Goal: Task Accomplishment & Management: Complete application form

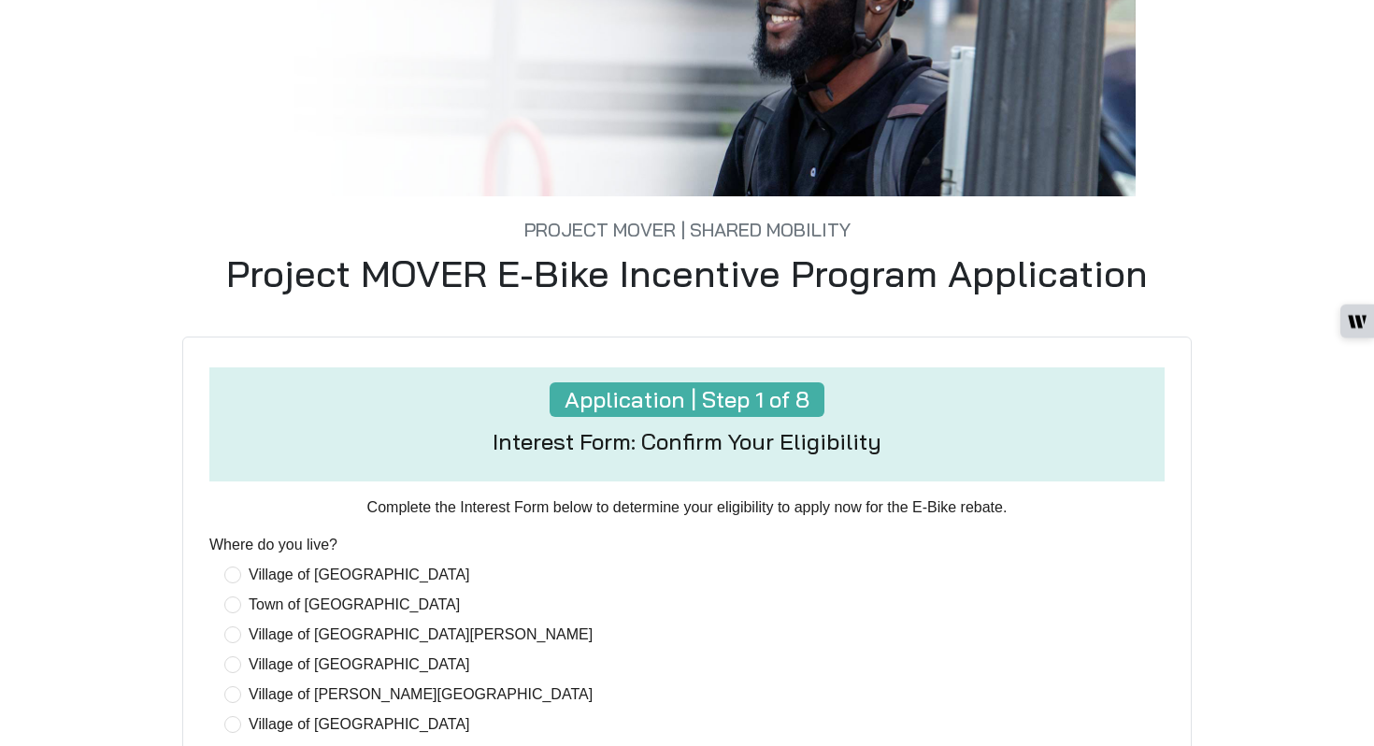
scroll to position [532, 0]
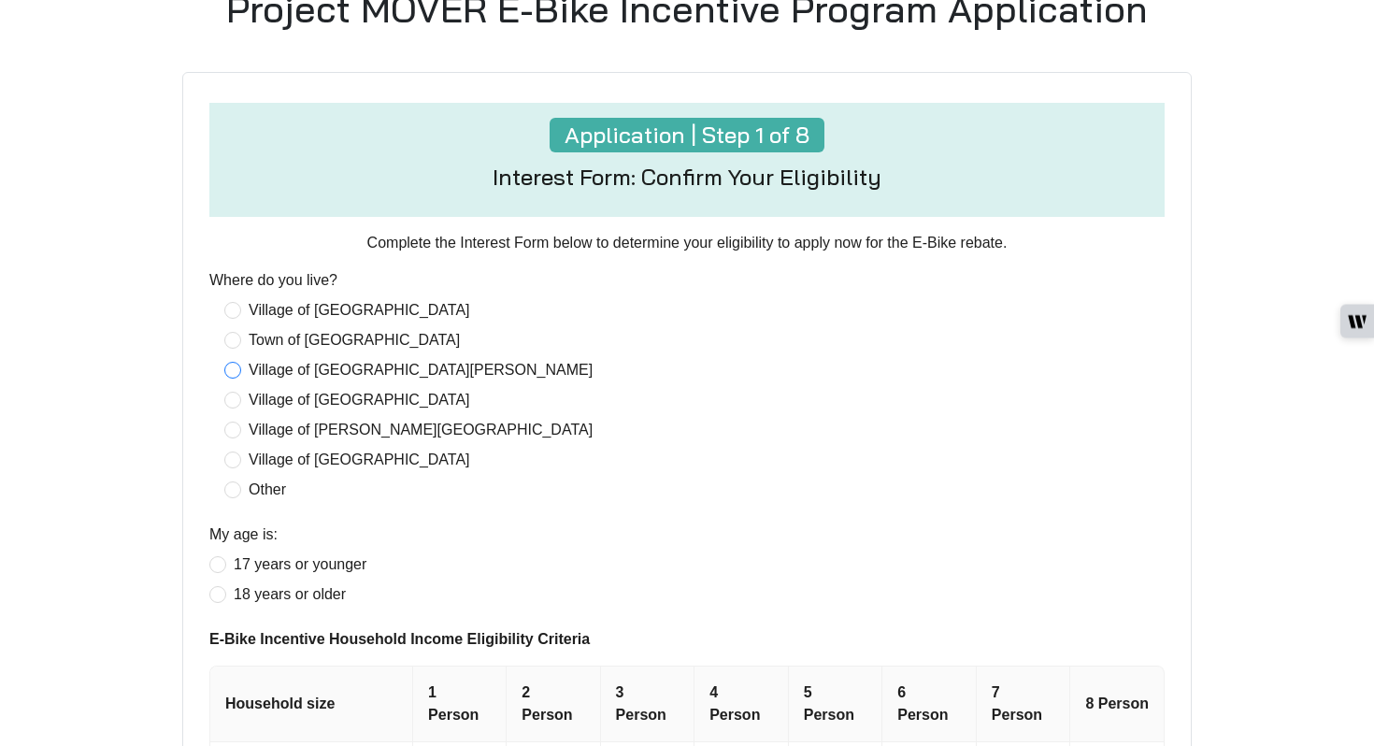
click at [343, 366] on span "Village of [GEOGRAPHIC_DATA][PERSON_NAME]" at bounding box center [420, 370] width 359 height 22
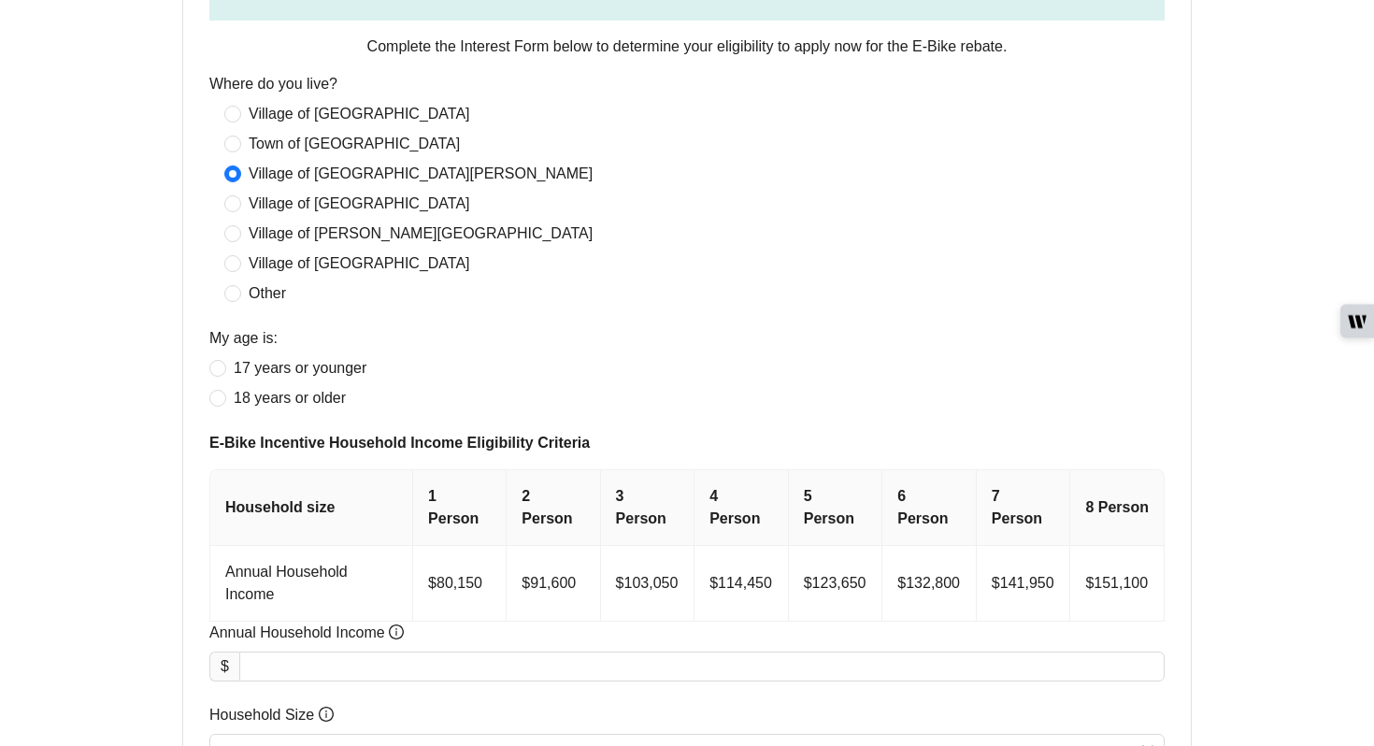
scroll to position [731, 0]
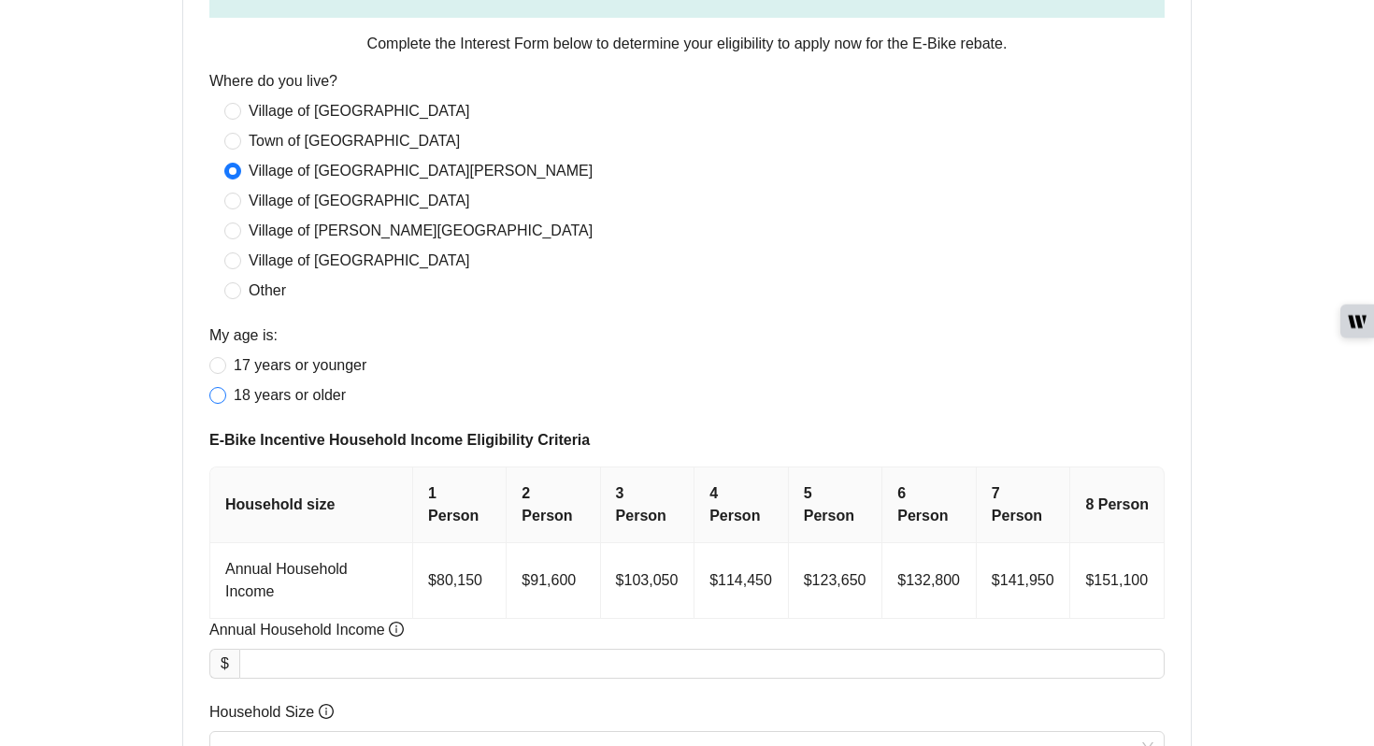
click at [317, 397] on span "18 years or older" at bounding box center [289, 395] width 127 height 22
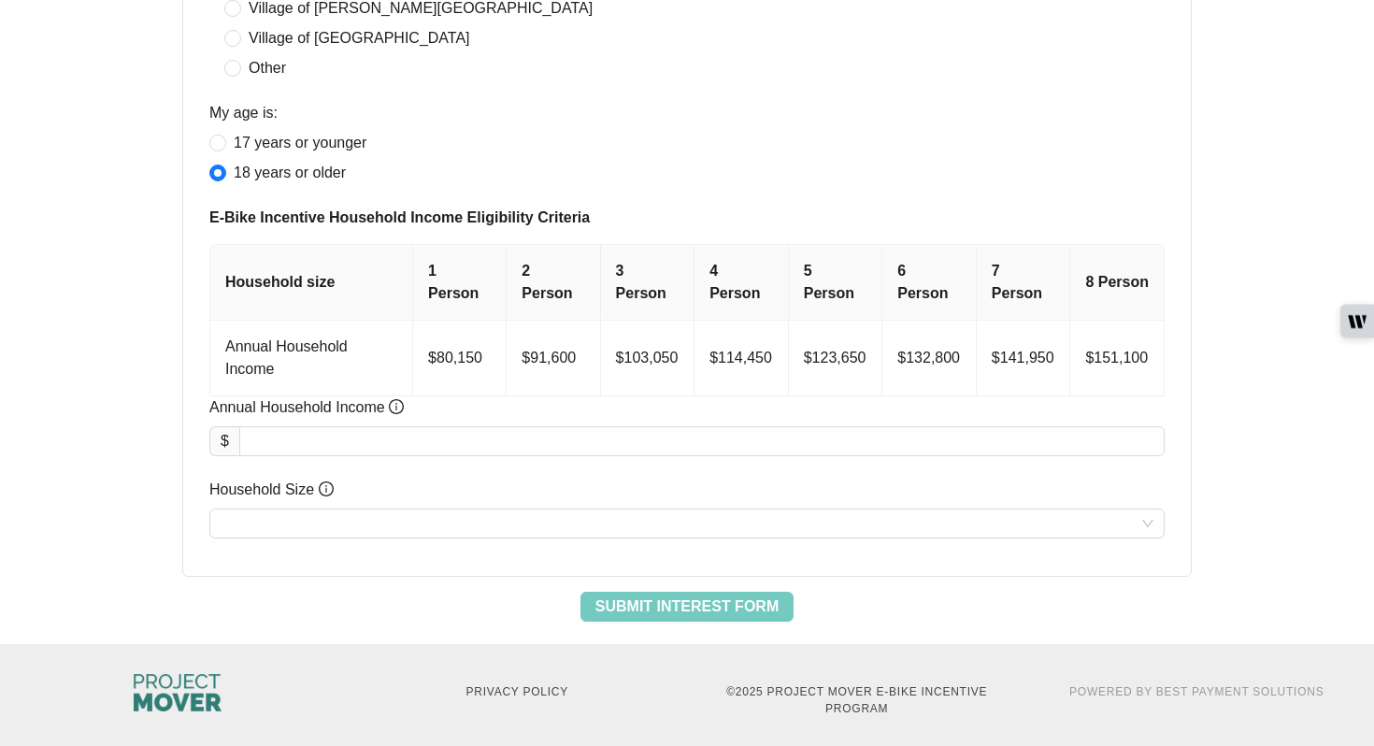
scroll to position [954, 0]
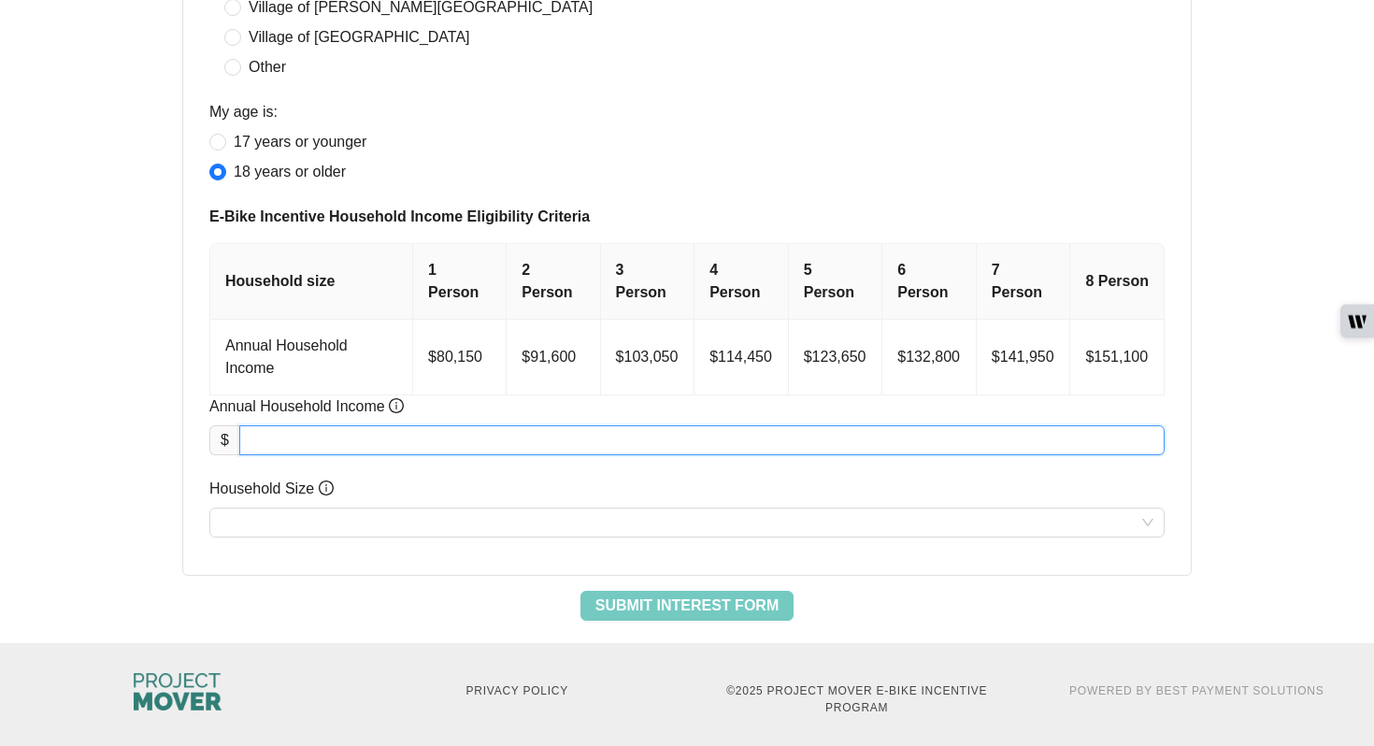
click at [327, 434] on input "Annual Household Income" at bounding box center [702, 440] width 924 height 28
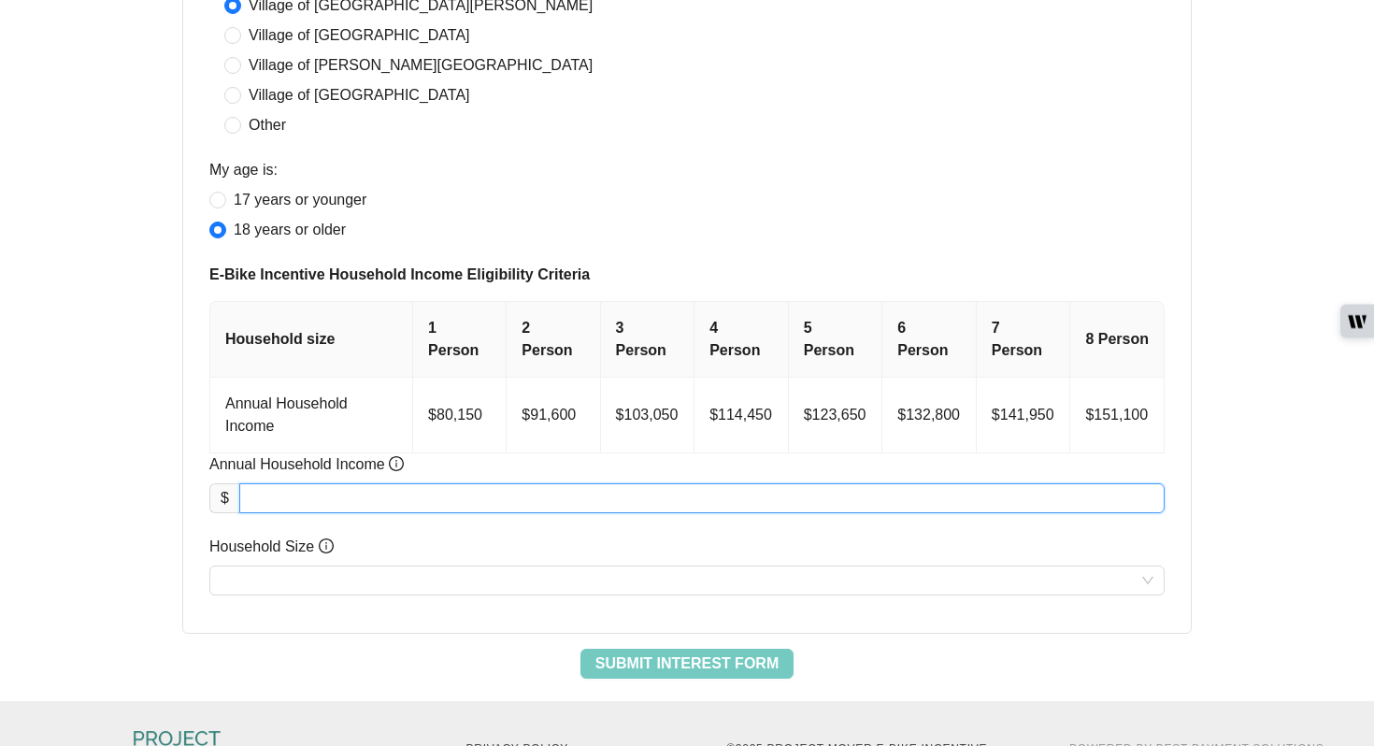
scroll to position [956, 0]
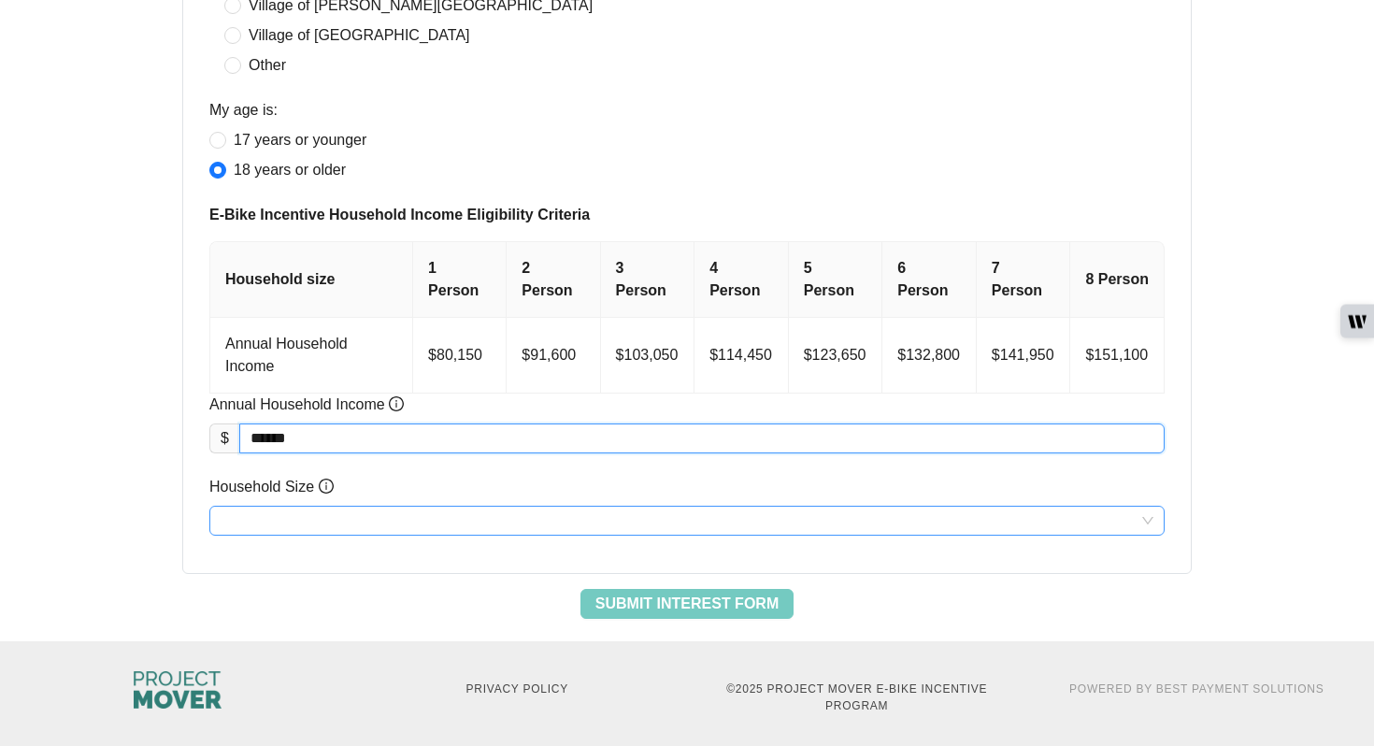
type input "********"
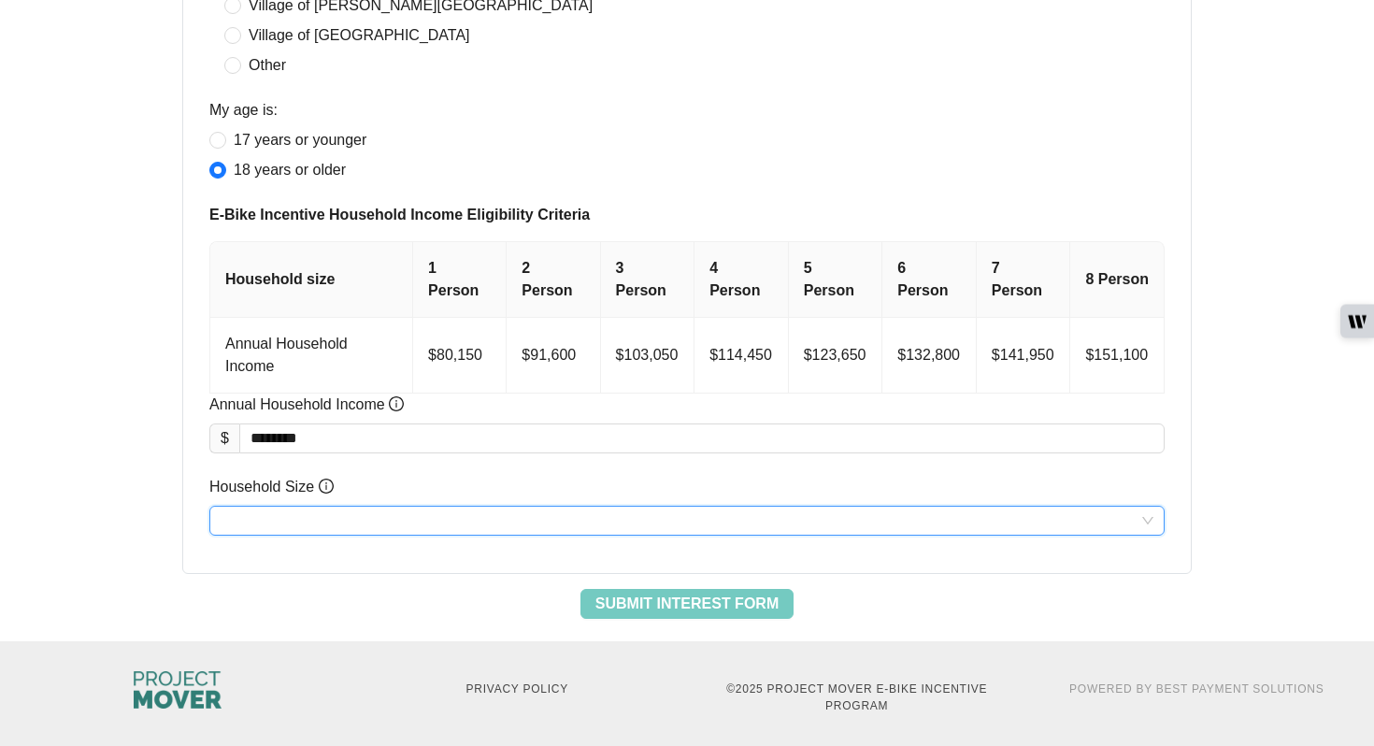
click at [265, 517] on input "Household Size" at bounding box center [687, 521] width 933 height 28
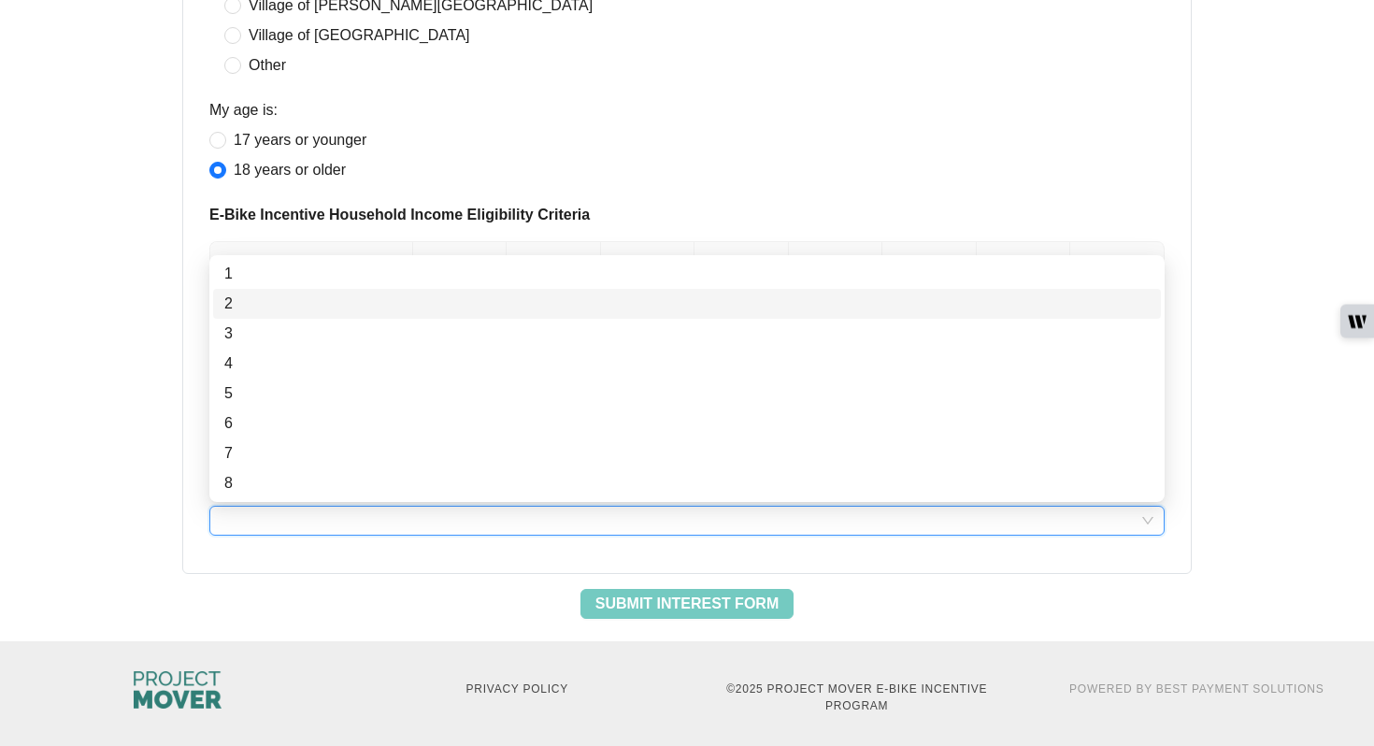
click at [281, 304] on div "2" at bounding box center [686, 304] width 925 height 22
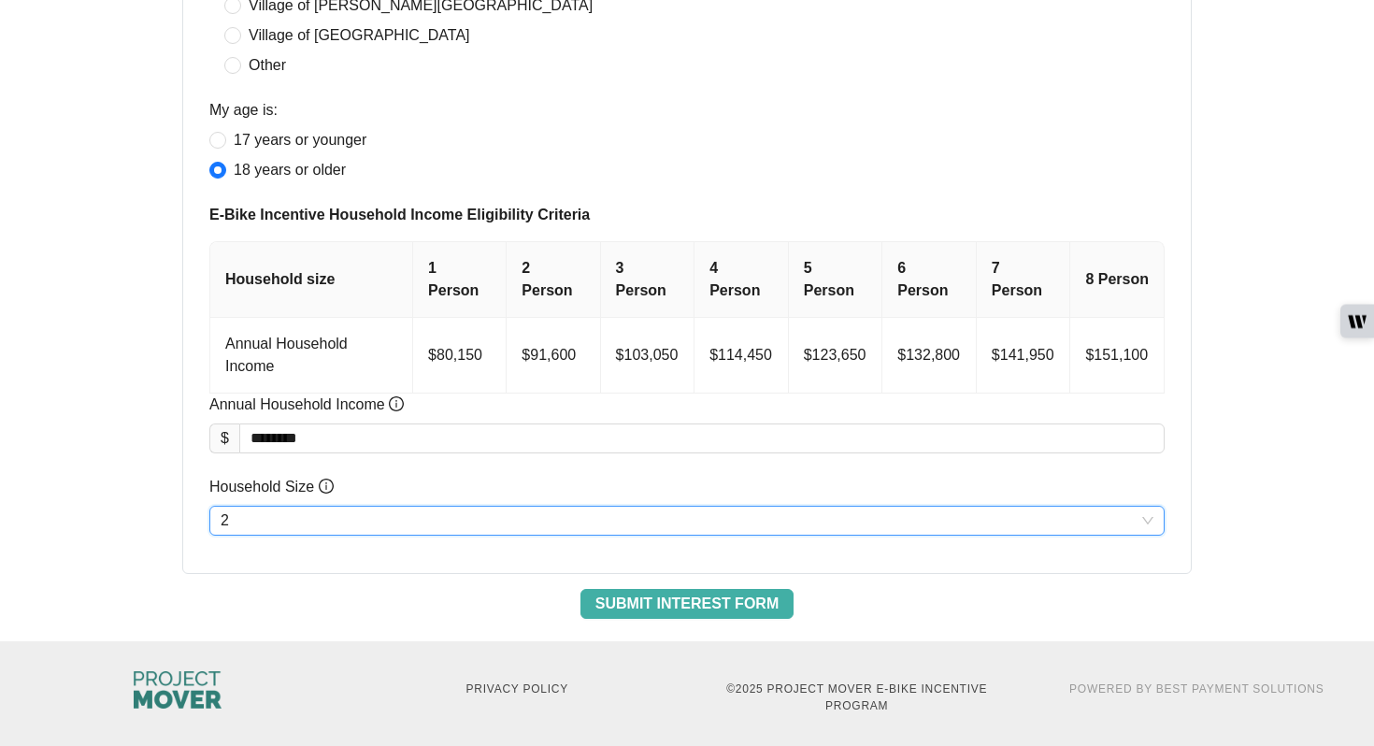
click at [638, 600] on span "Submit Interest Form" at bounding box center [686, 604] width 183 height 22
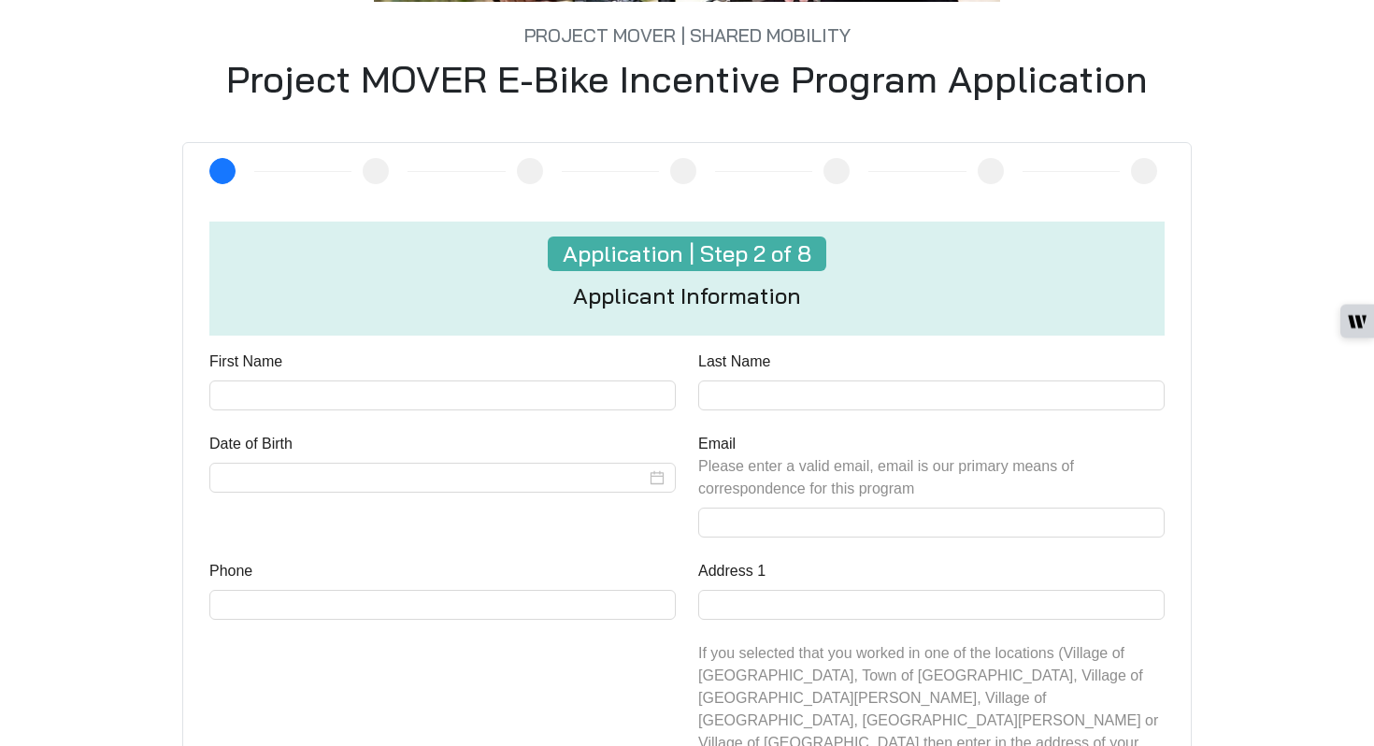
scroll to position [469, 0]
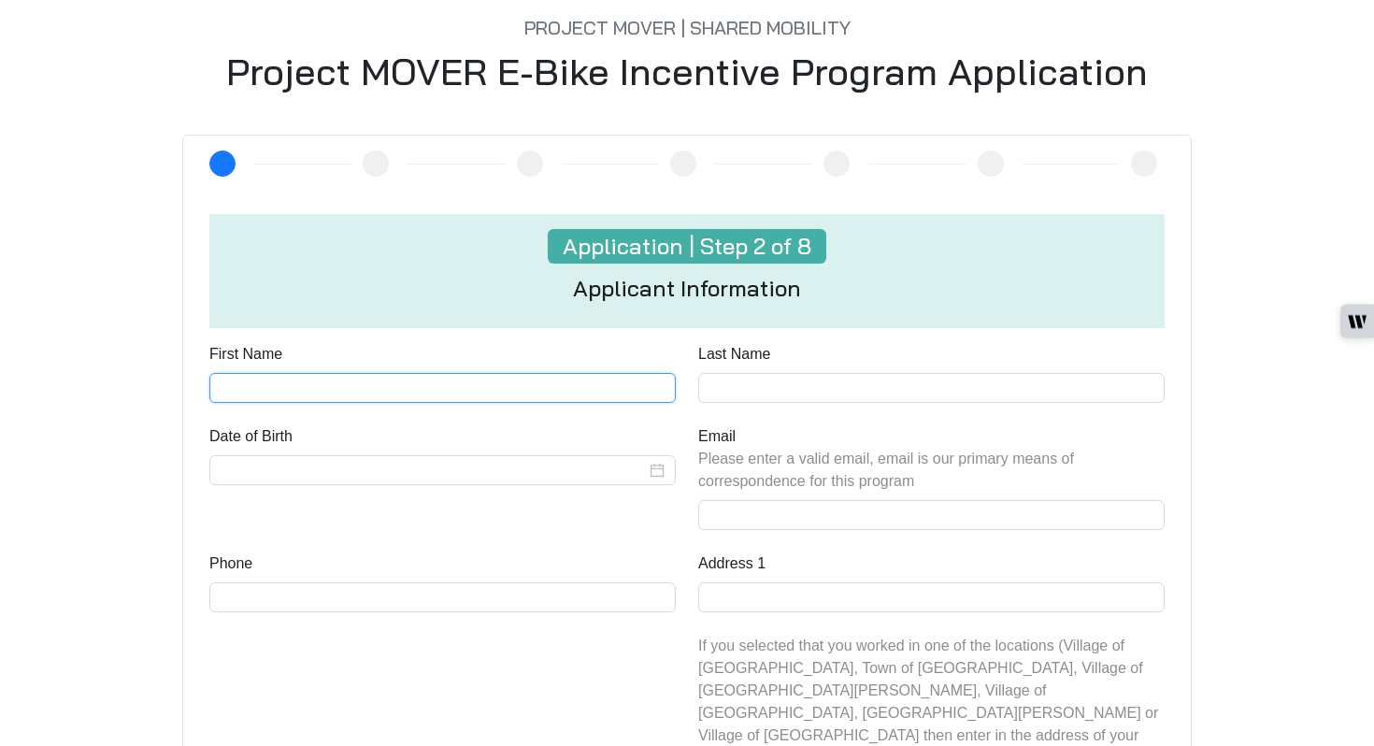
click at [432, 386] on input "First Name" at bounding box center [442, 388] width 466 height 30
type input "****"
type input "*******"
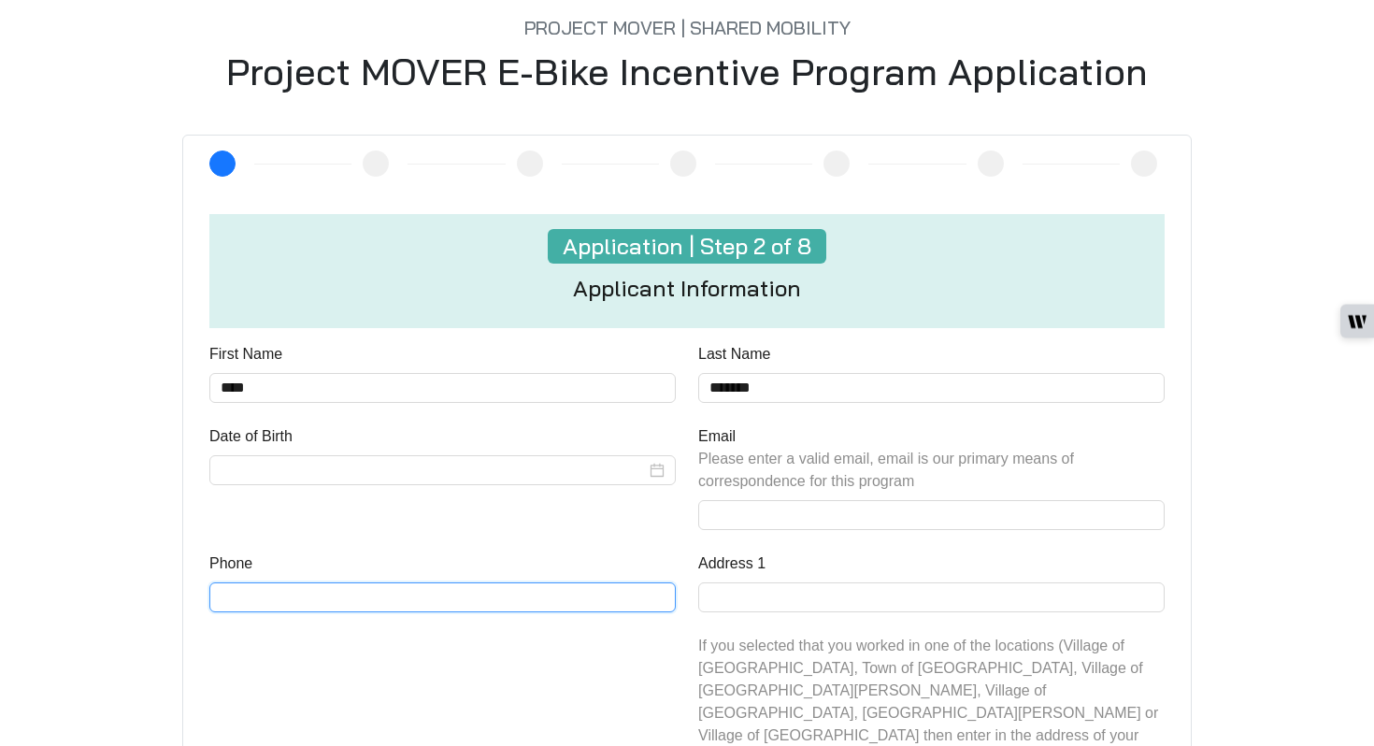
type input "**********"
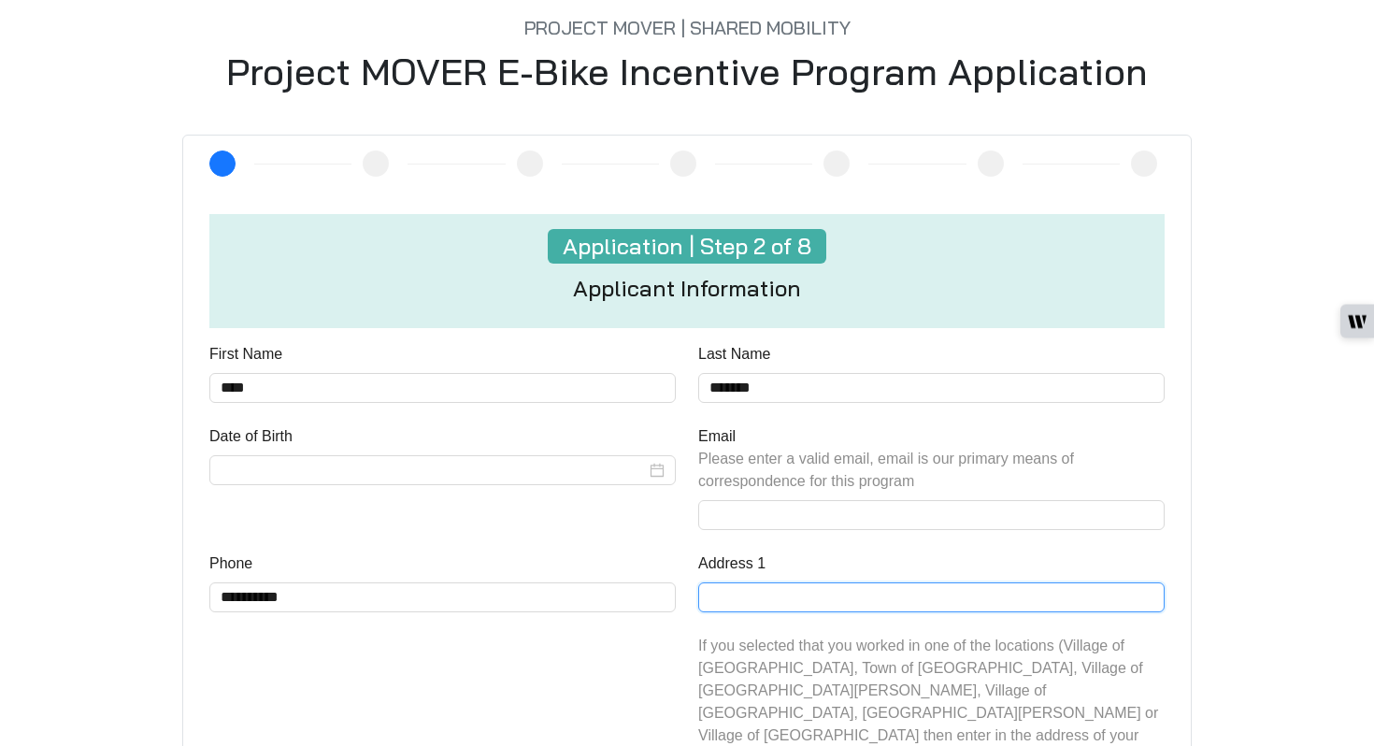
type input "**********"
click at [382, 473] on input "Date of Birth" at bounding box center [433, 470] width 425 height 22
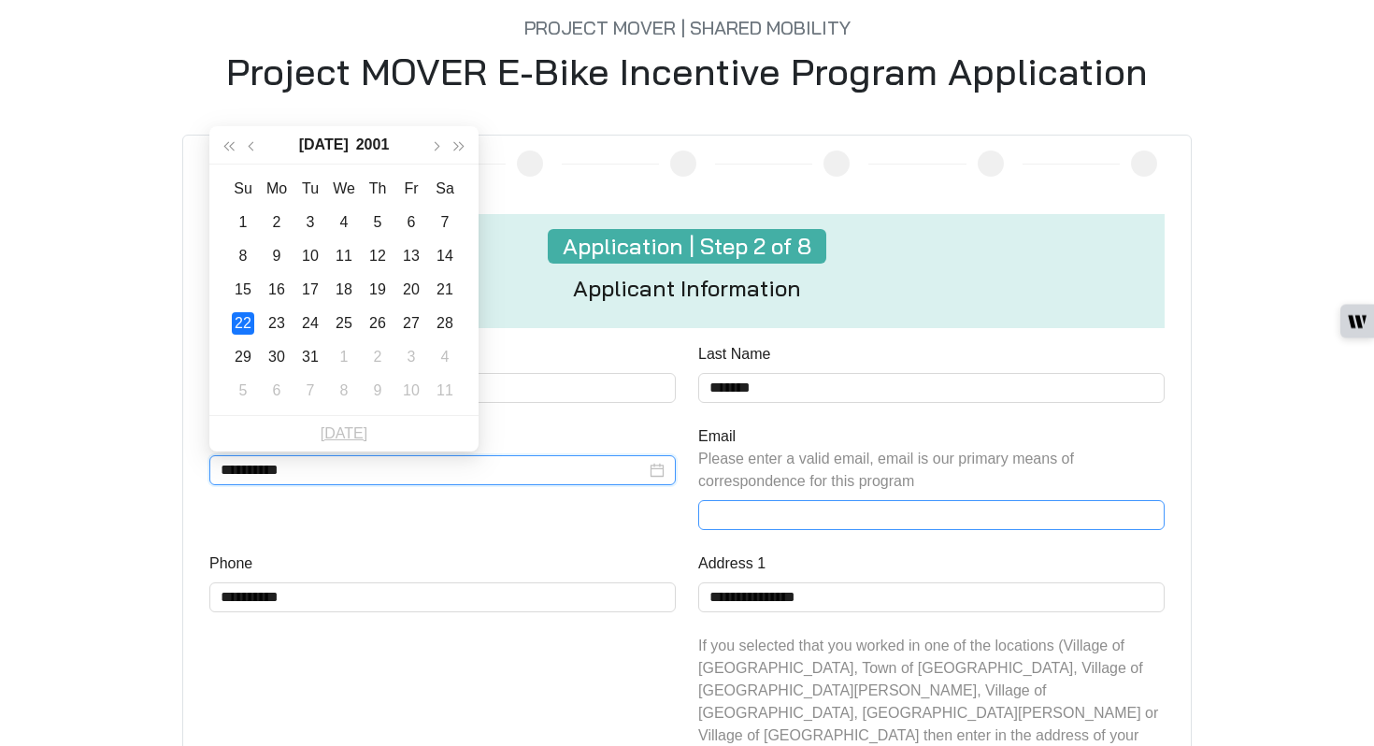
type input "**********"
click at [706, 514] on input "Email Please enter a valid email, email is our primary means of correspondence …" at bounding box center [931, 515] width 466 height 30
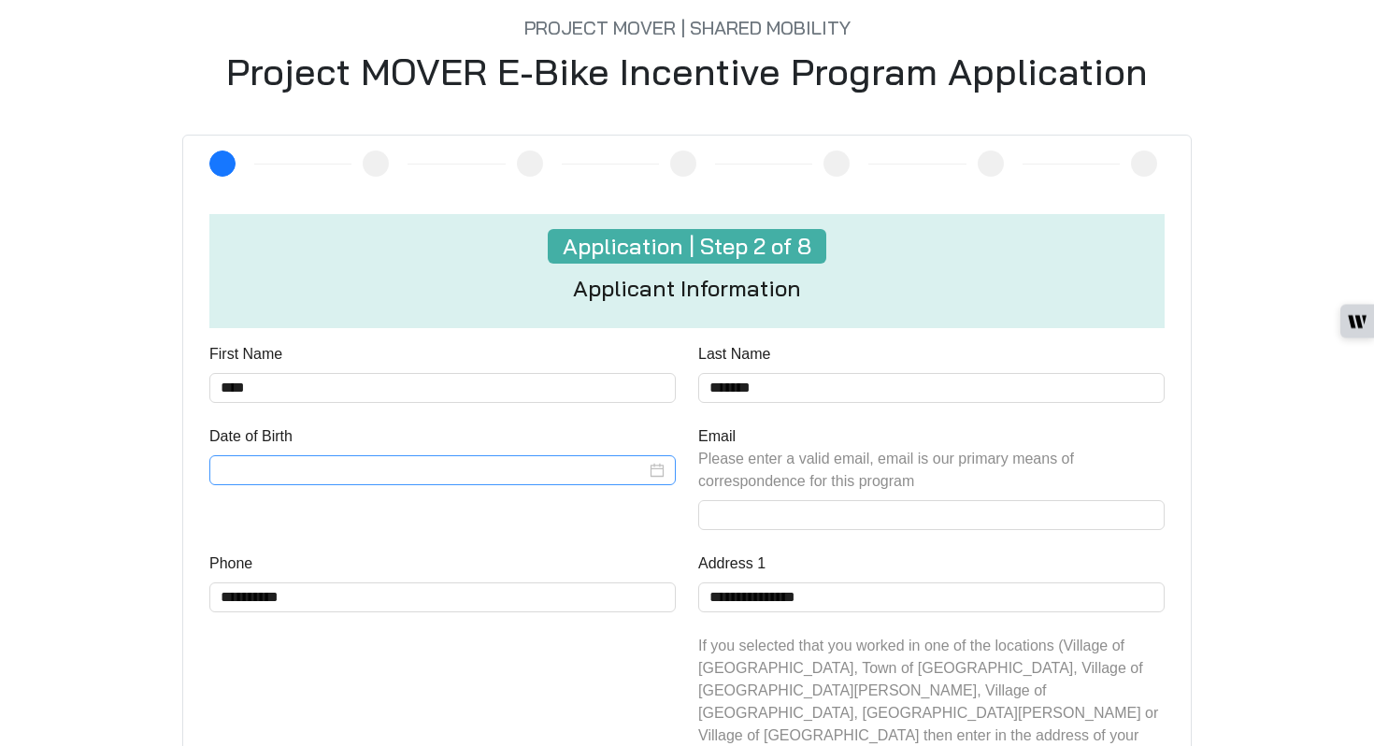
click at [481, 474] on input "Date of Birth" at bounding box center [433, 470] width 425 height 22
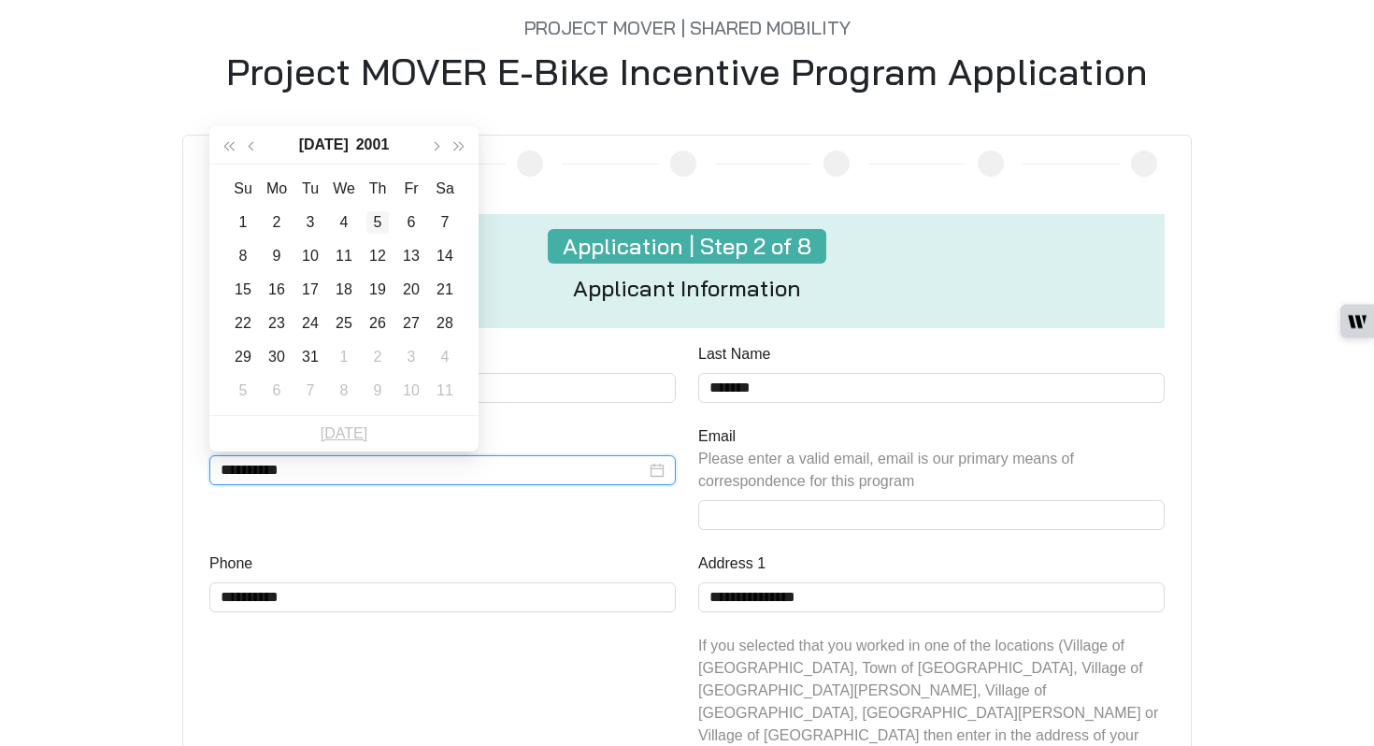
type input "**********"
click at [251, 142] on button "button" at bounding box center [253, 144] width 24 height 37
click at [234, 143] on span "button" at bounding box center [228, 145] width 9 height 9
click at [429, 146] on button "button" at bounding box center [435, 144] width 24 height 37
type input "**********"
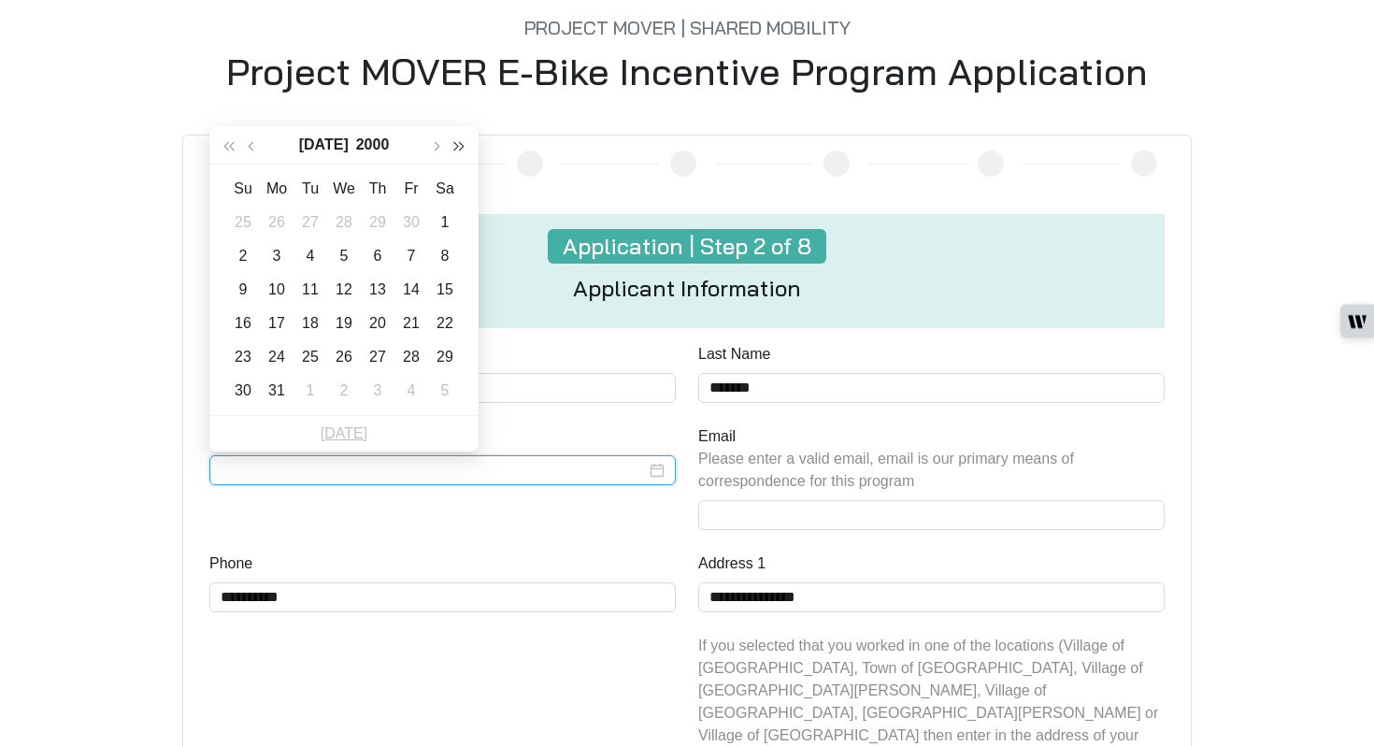
click at [458, 139] on button "button" at bounding box center [459, 144] width 24 height 37
type input "**********"
click at [238, 315] on div "22" at bounding box center [243, 323] width 22 height 22
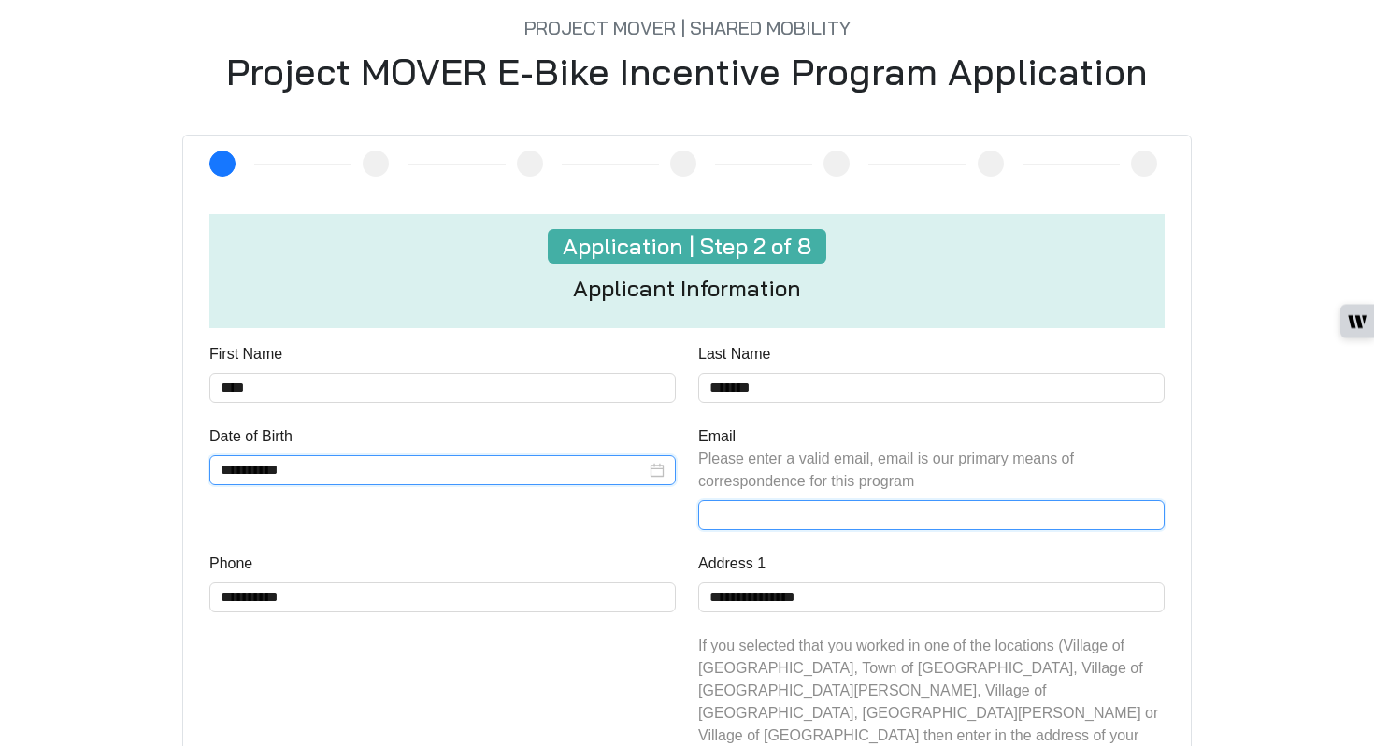
click at [706, 505] on input "Email Please enter a valid email, email is our primary means of correspondence …" at bounding box center [931, 515] width 466 height 30
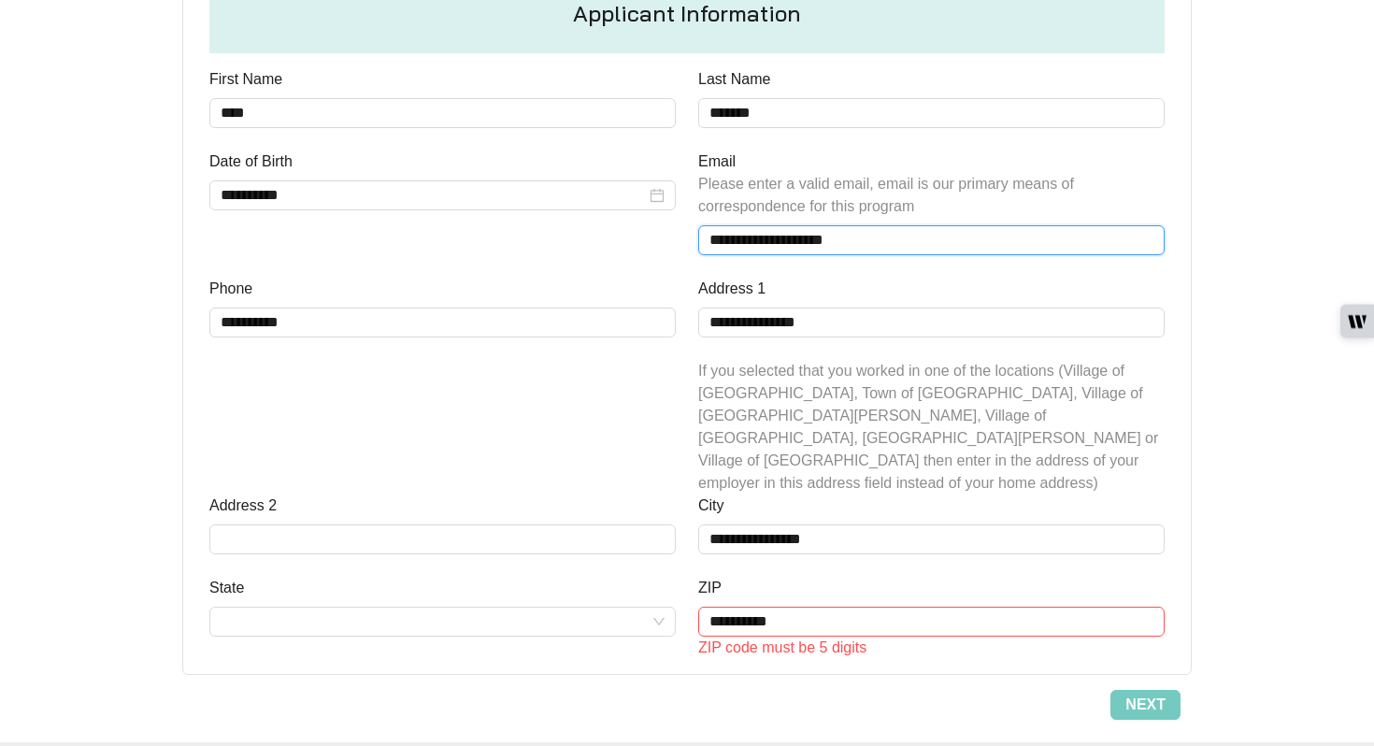
scroll to position [745, 0]
type input "**********"
click at [706, 606] on input "**********" at bounding box center [931, 621] width 466 height 30
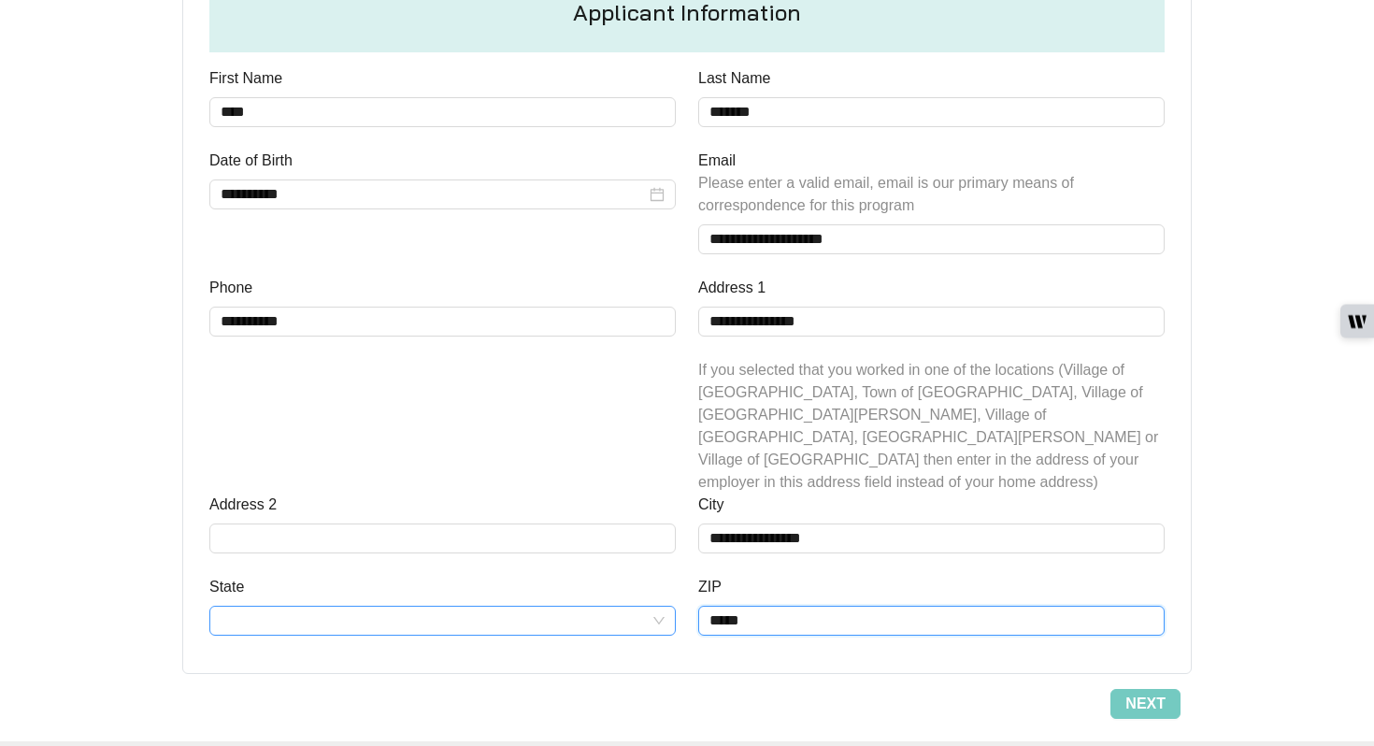
type input "*****"
click at [376, 607] on input "State" at bounding box center [443, 621] width 444 height 28
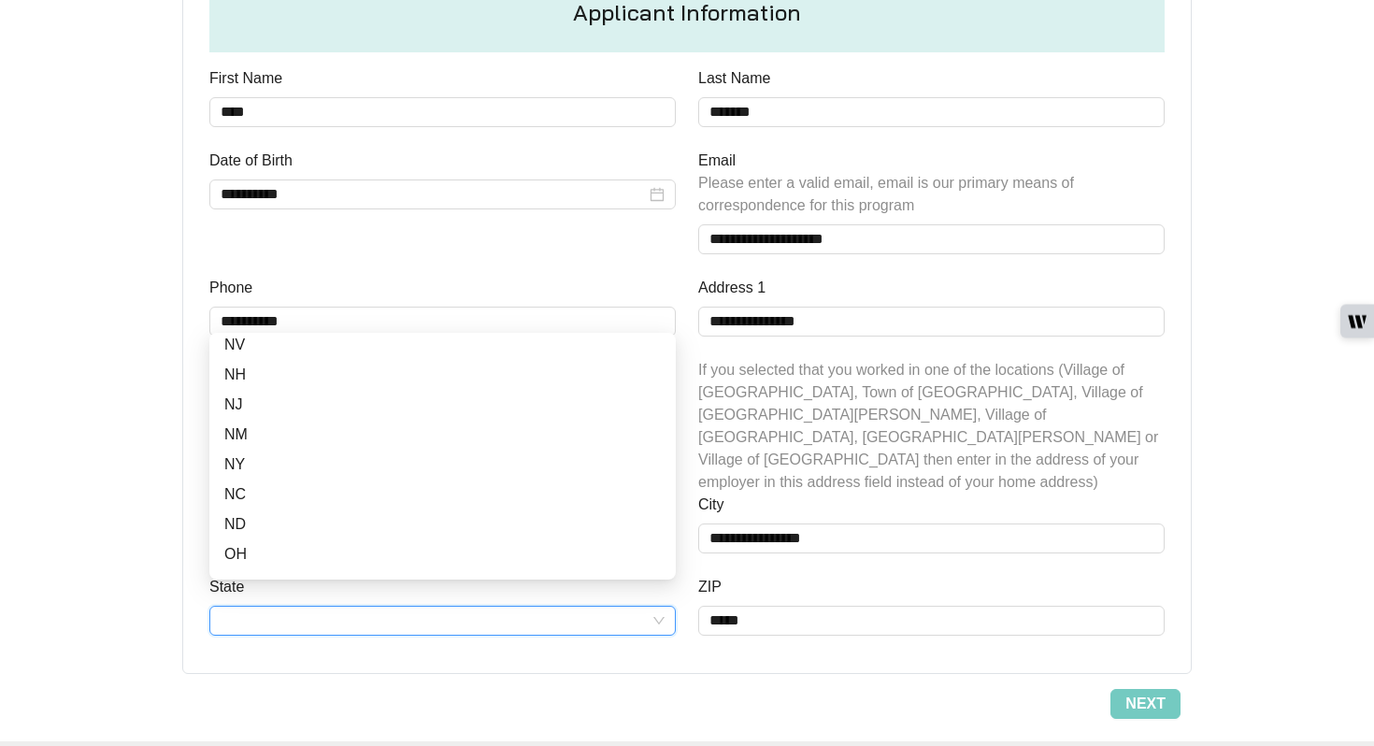
scroll to position [850, 0]
click at [265, 455] on div "NY" at bounding box center [442, 459] width 437 height 22
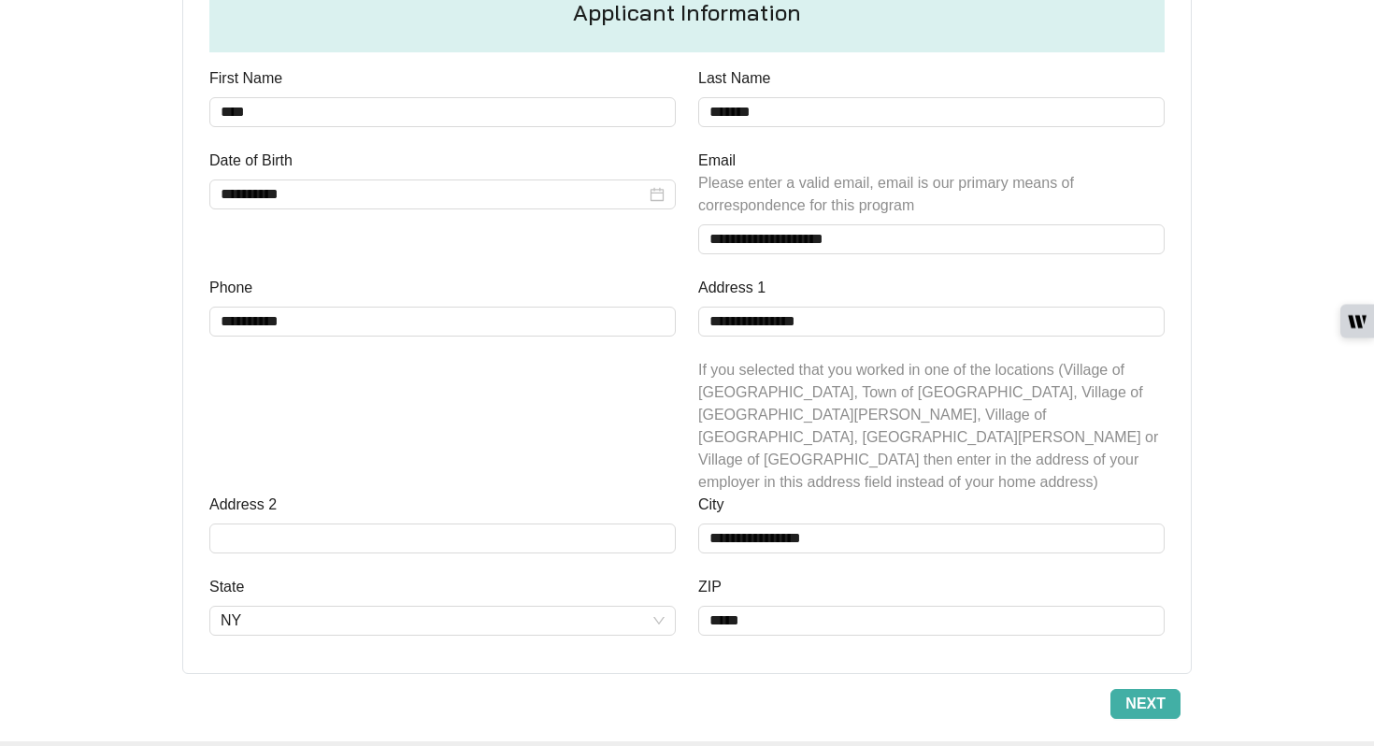
click at [706, 687] on span "Next" at bounding box center [1146, 704] width 40 height 22
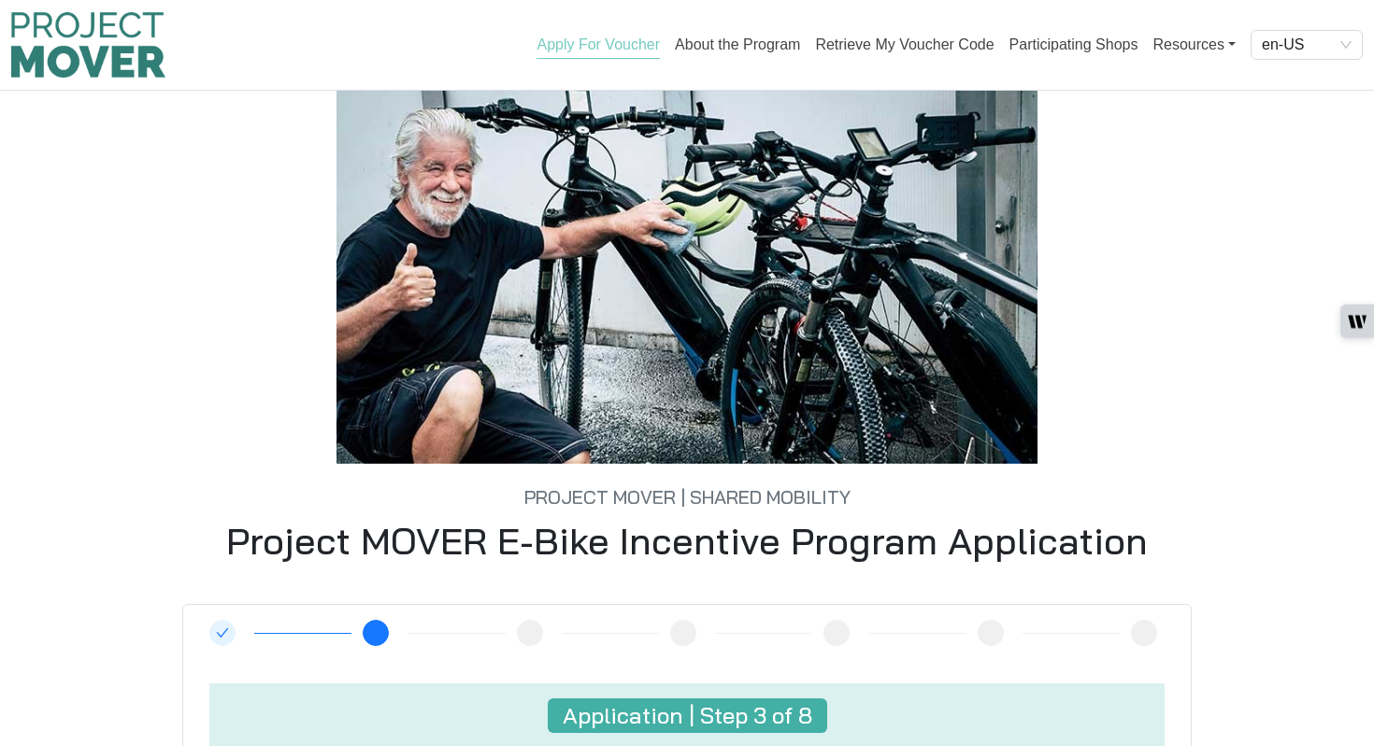
scroll to position [339, 0]
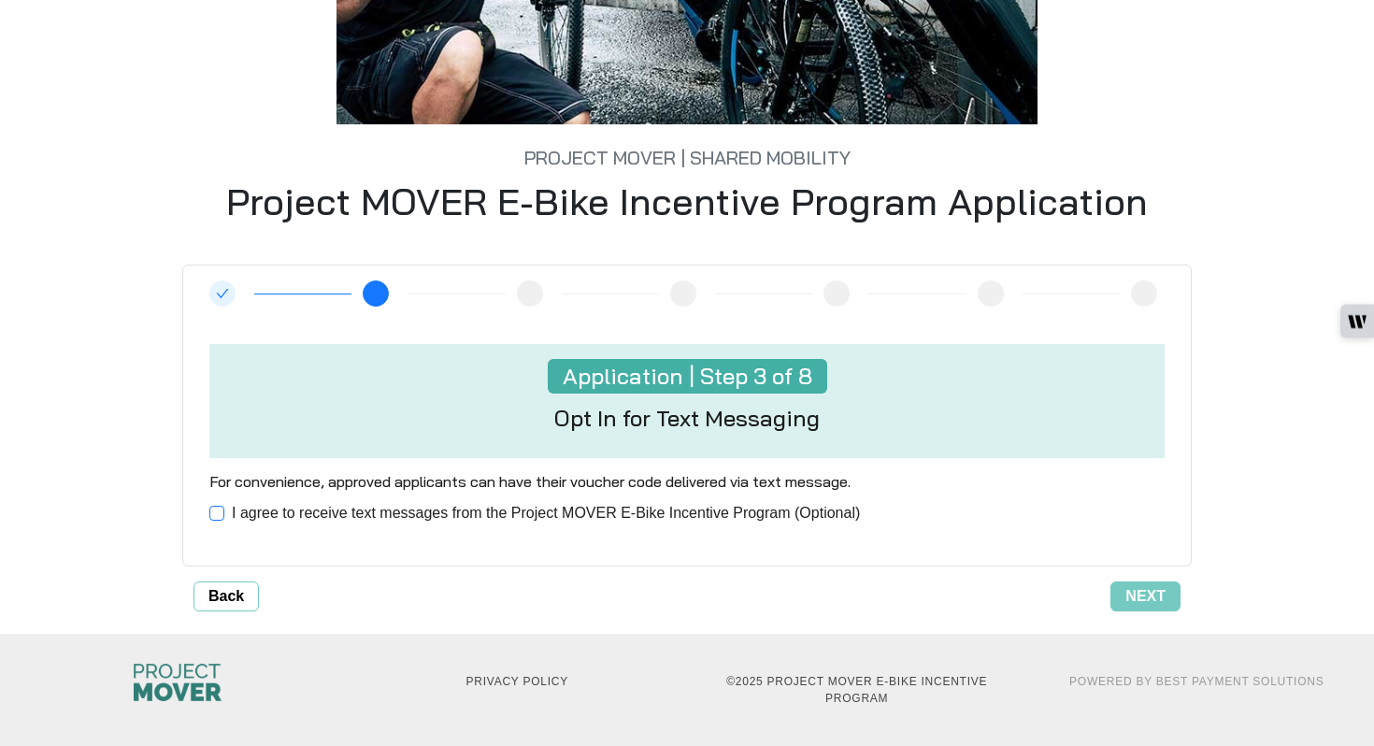
click at [455, 512] on span "I agree to receive text messages from the Project MOVER E-Bike Incentive Progra…" at bounding box center [545, 513] width 643 height 22
click at [706, 594] on span "Next" at bounding box center [1146, 596] width 40 height 22
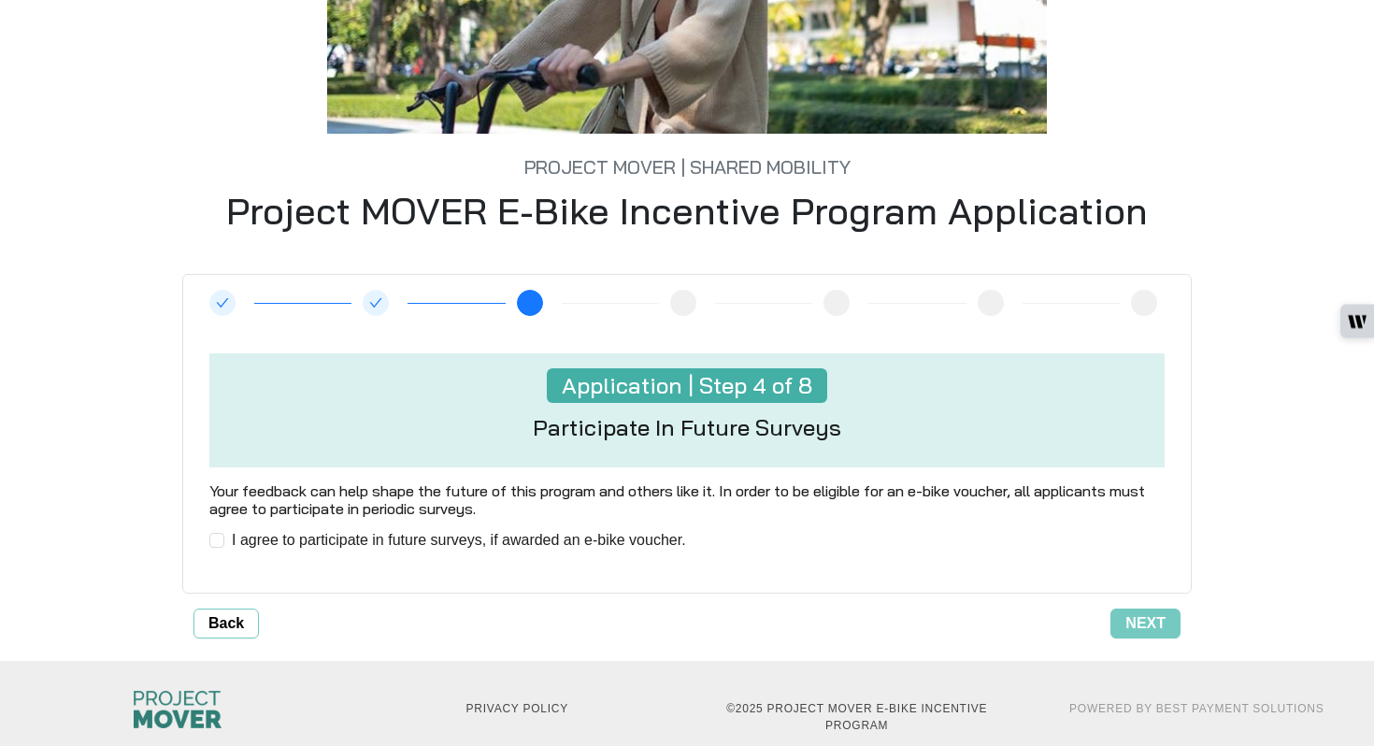
scroll to position [337, 0]
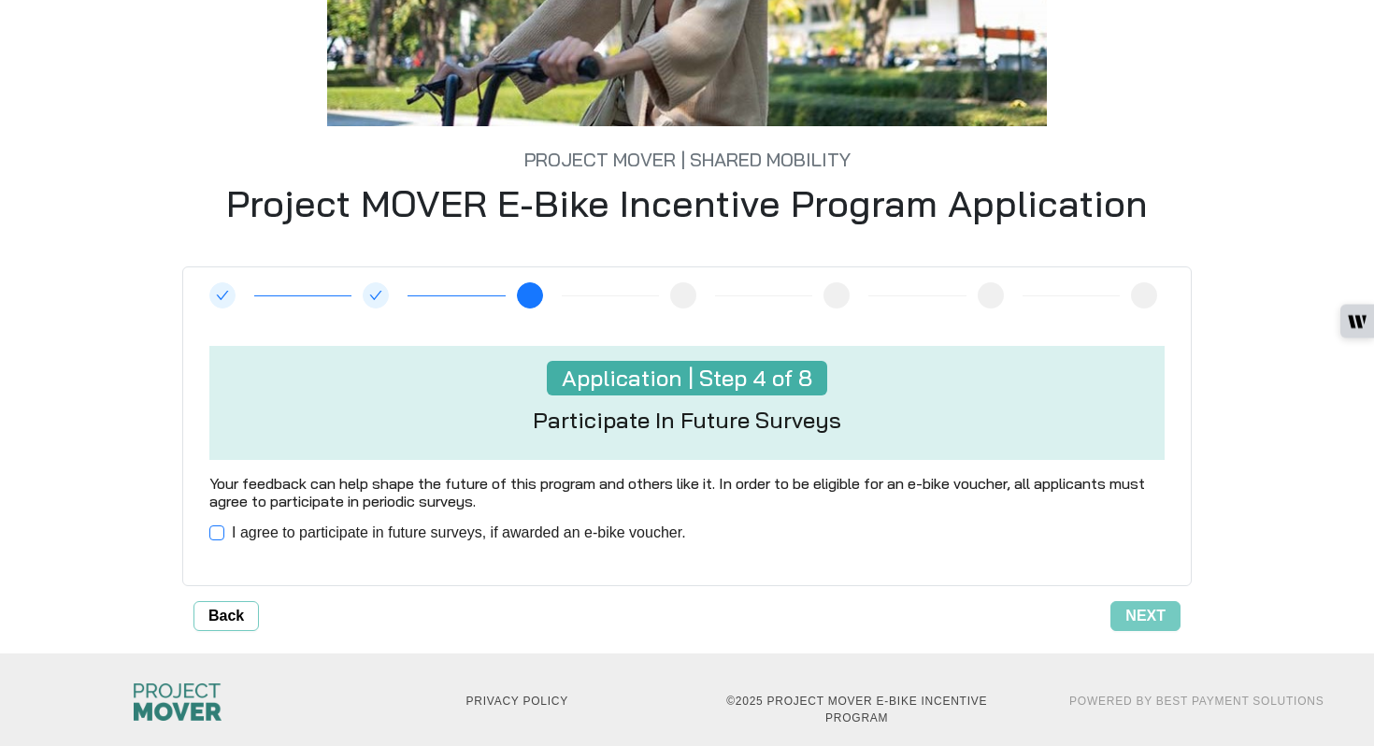
click at [440, 529] on span "I agree to participate in future surveys, if awarded an e-bike voucher." at bounding box center [458, 533] width 469 height 22
click at [706, 613] on span "Next" at bounding box center [1146, 616] width 40 height 22
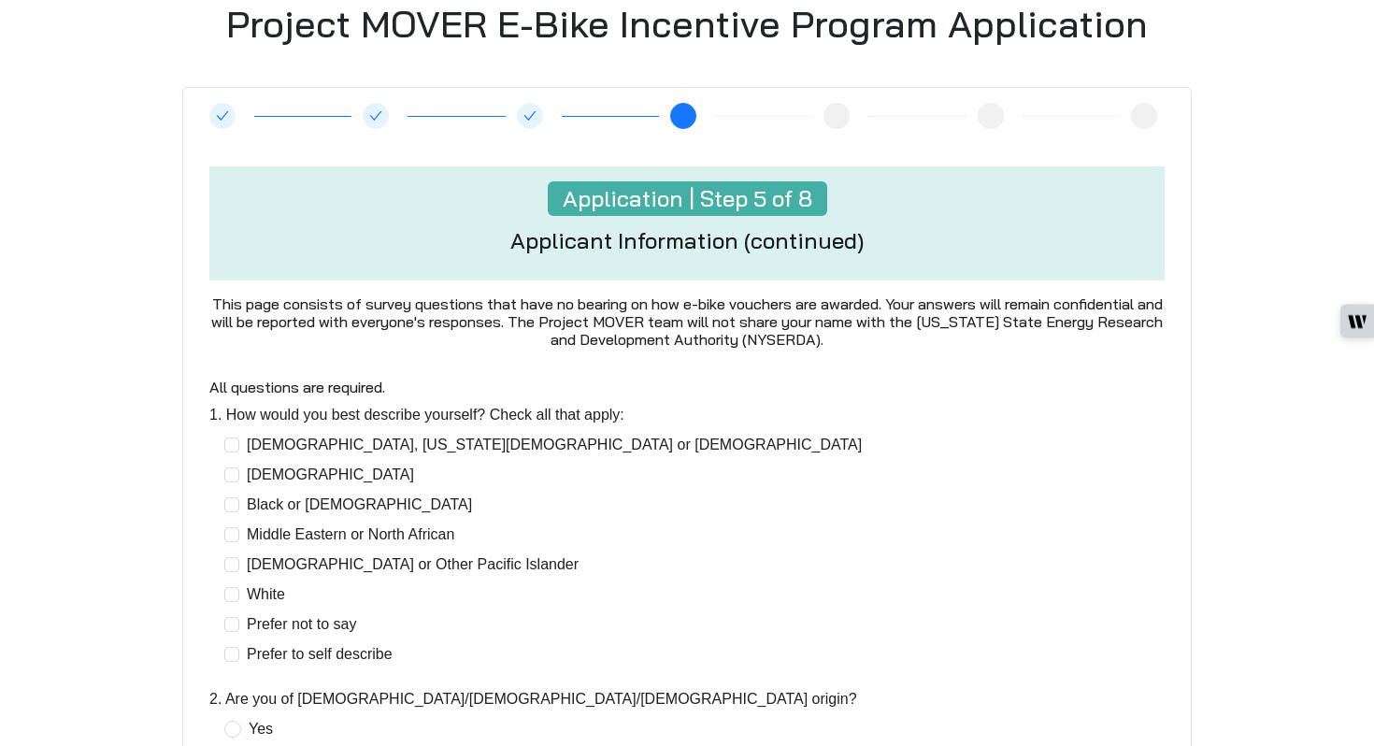
scroll to position [289, 0]
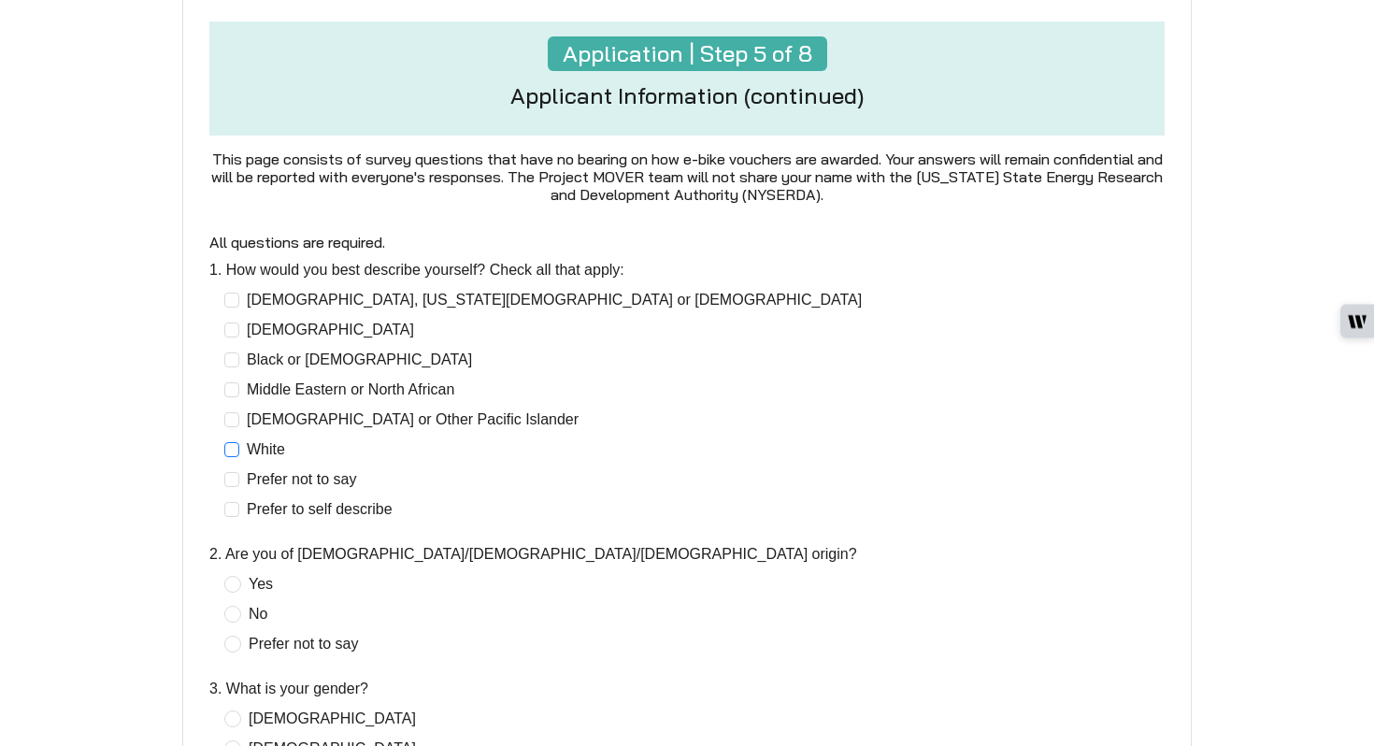
click at [251, 449] on span "White" at bounding box center [265, 449] width 53 height 22
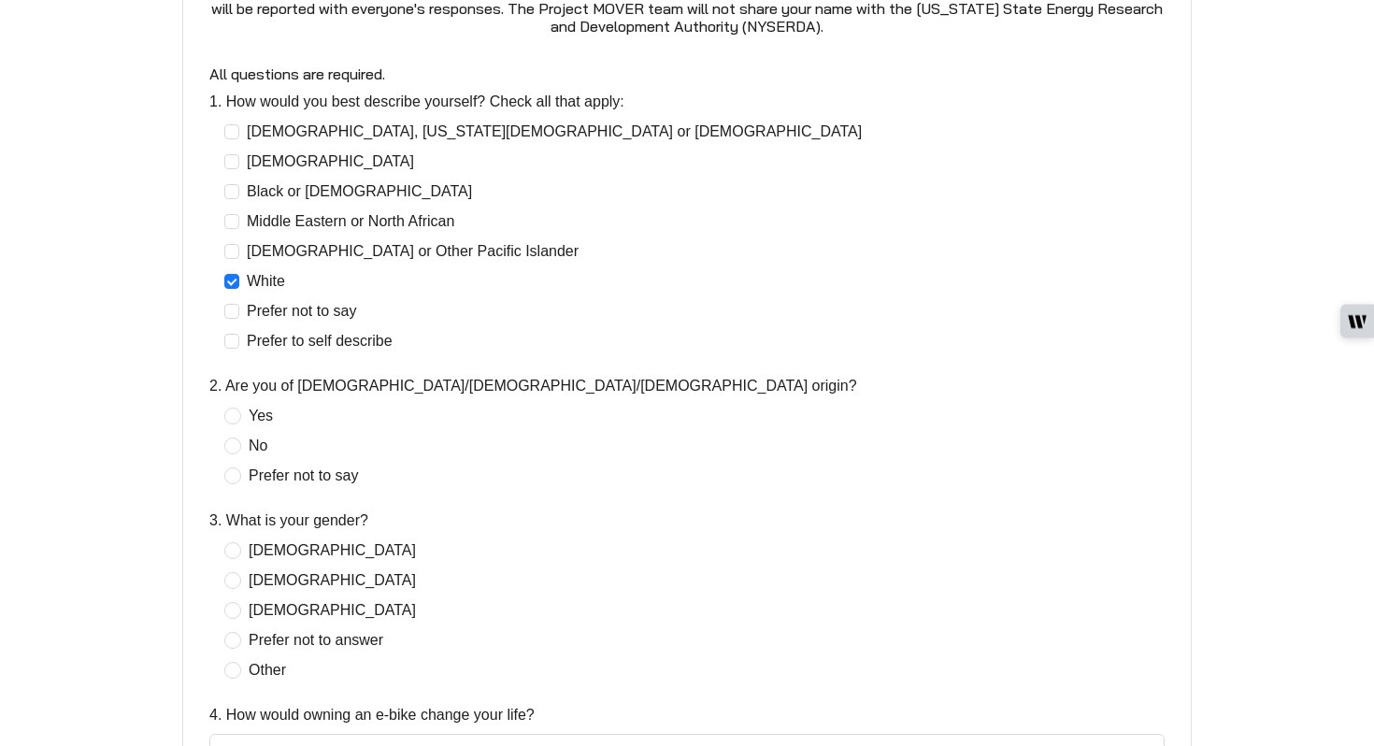
scroll to position [458, 0]
click at [245, 409] on span "Yes" at bounding box center [260, 415] width 39 height 22
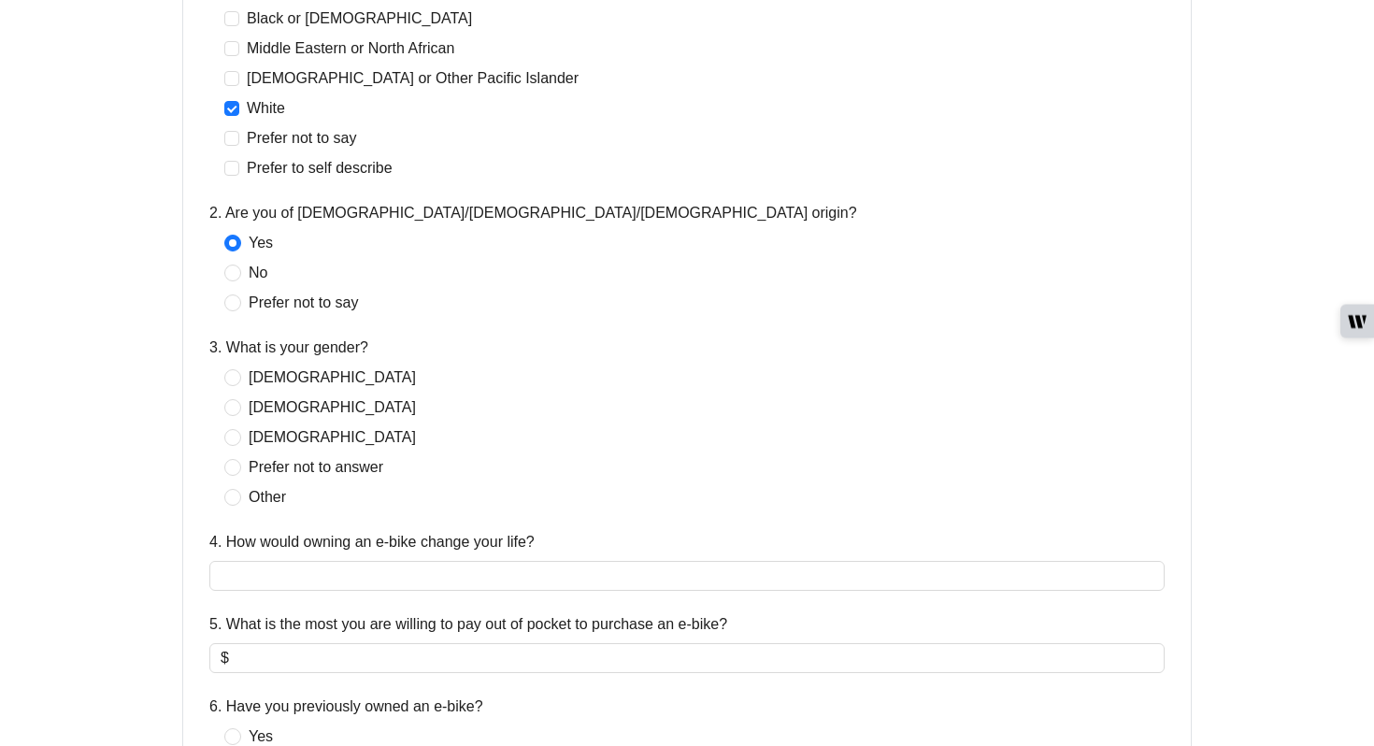
scroll to position [634, 0]
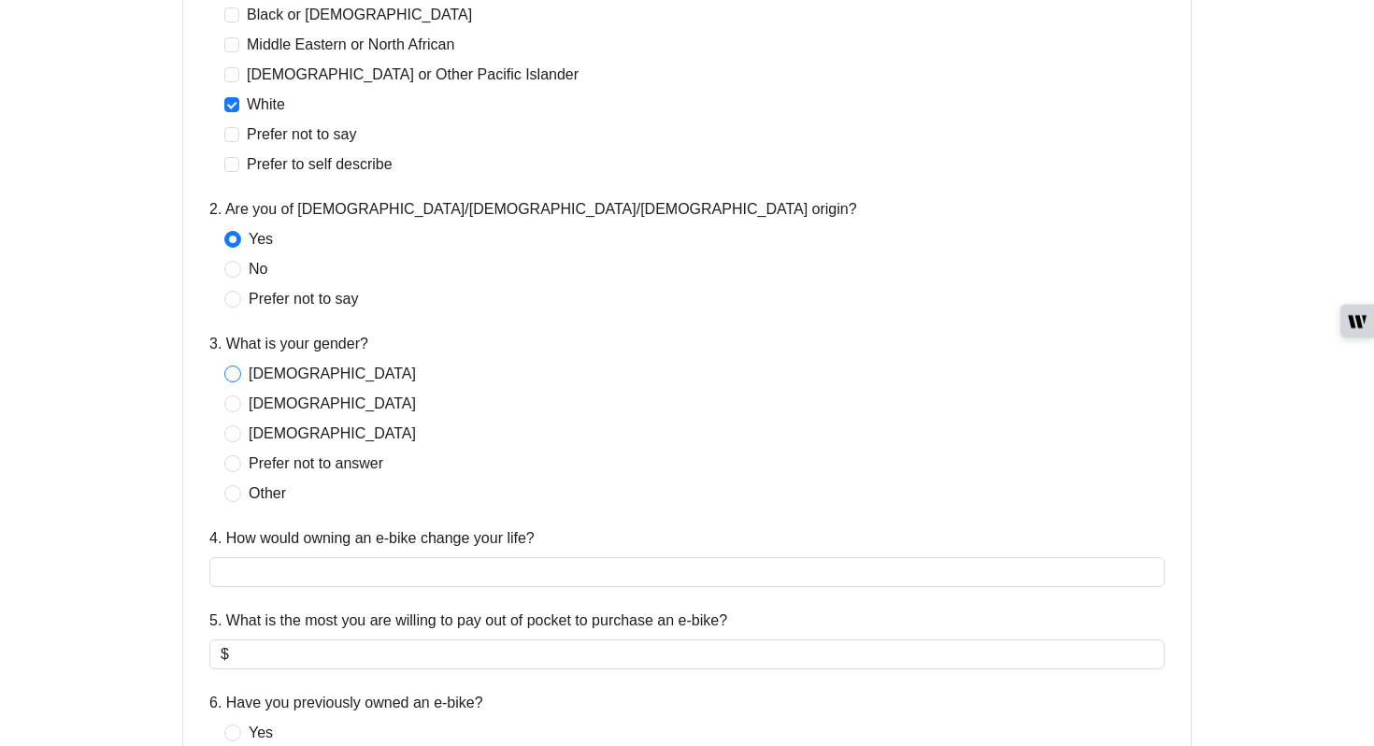
click at [265, 377] on span "[DEMOGRAPHIC_DATA]" at bounding box center [332, 374] width 182 height 22
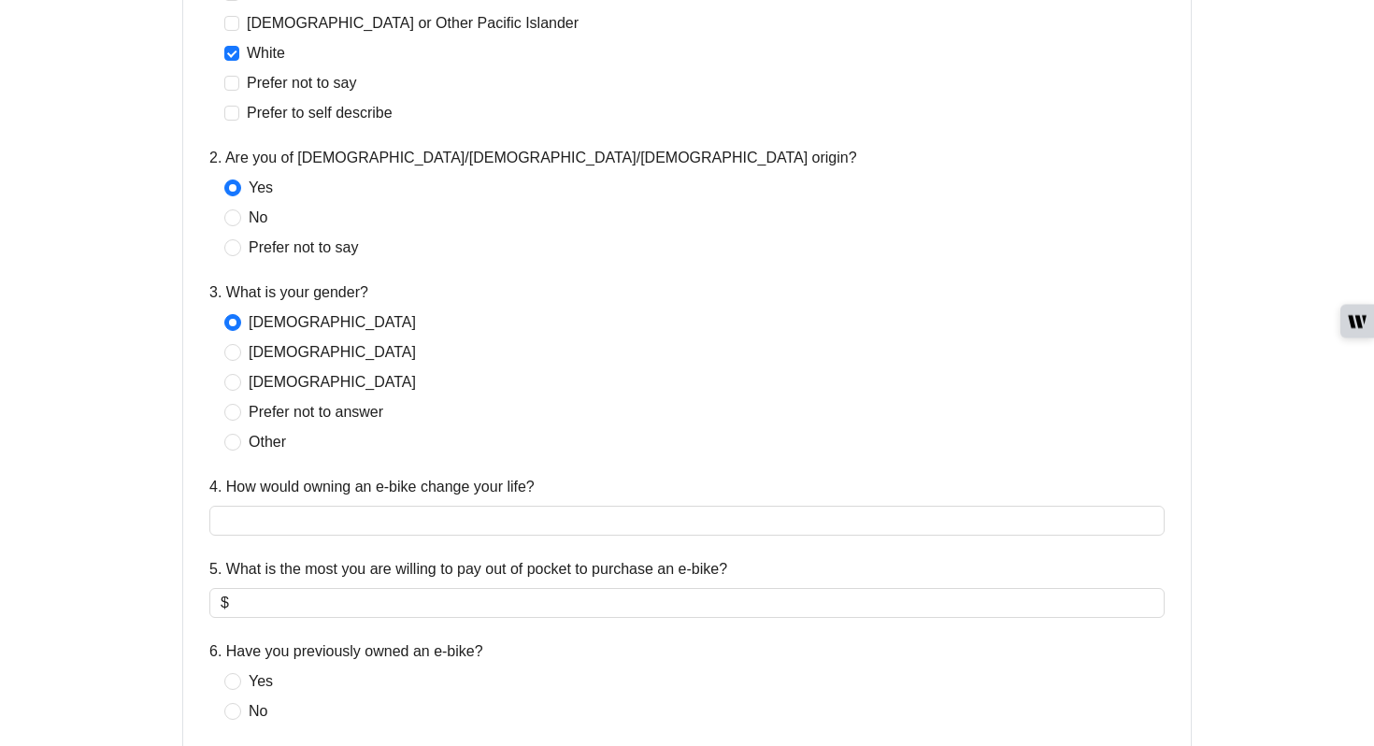
scroll to position [701, 0]
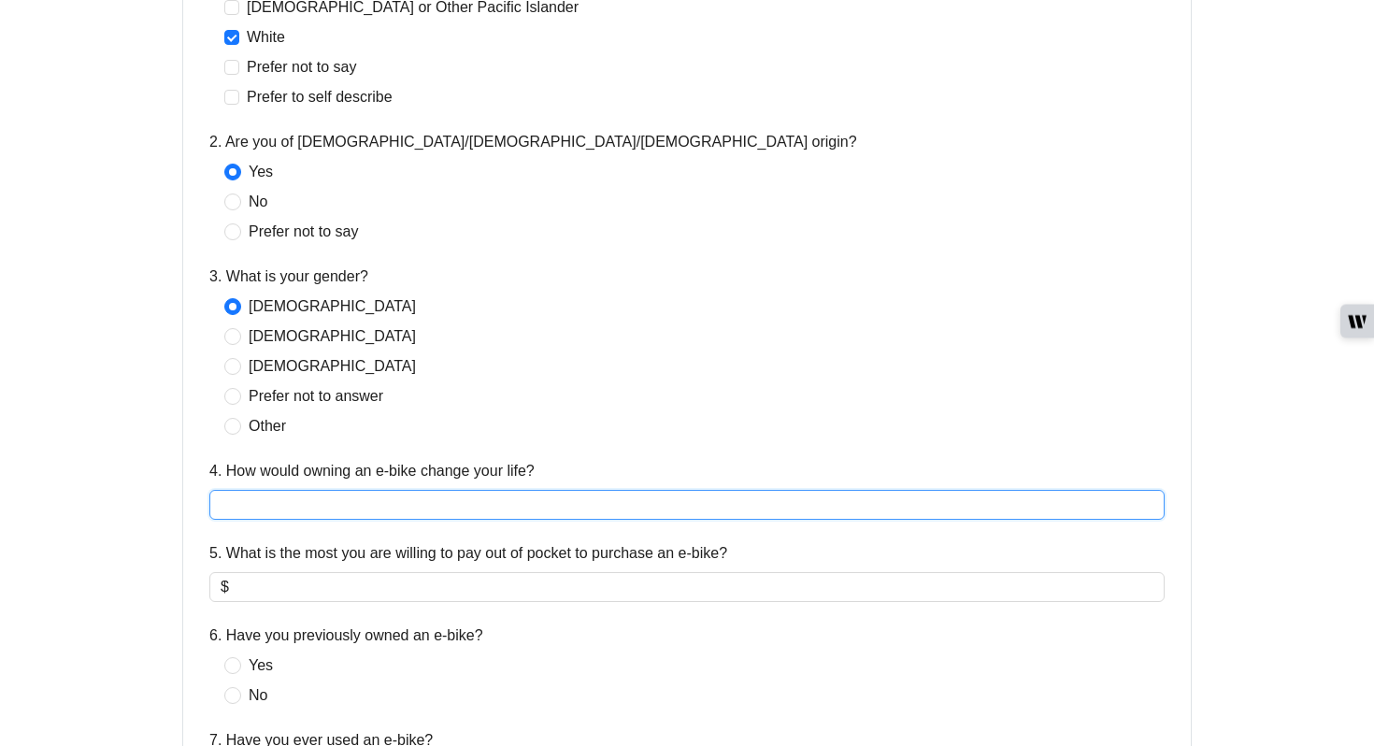
click at [382, 513] on input "4. How would owning an e-bike change your life?" at bounding box center [686, 505] width 955 height 30
type input "*"
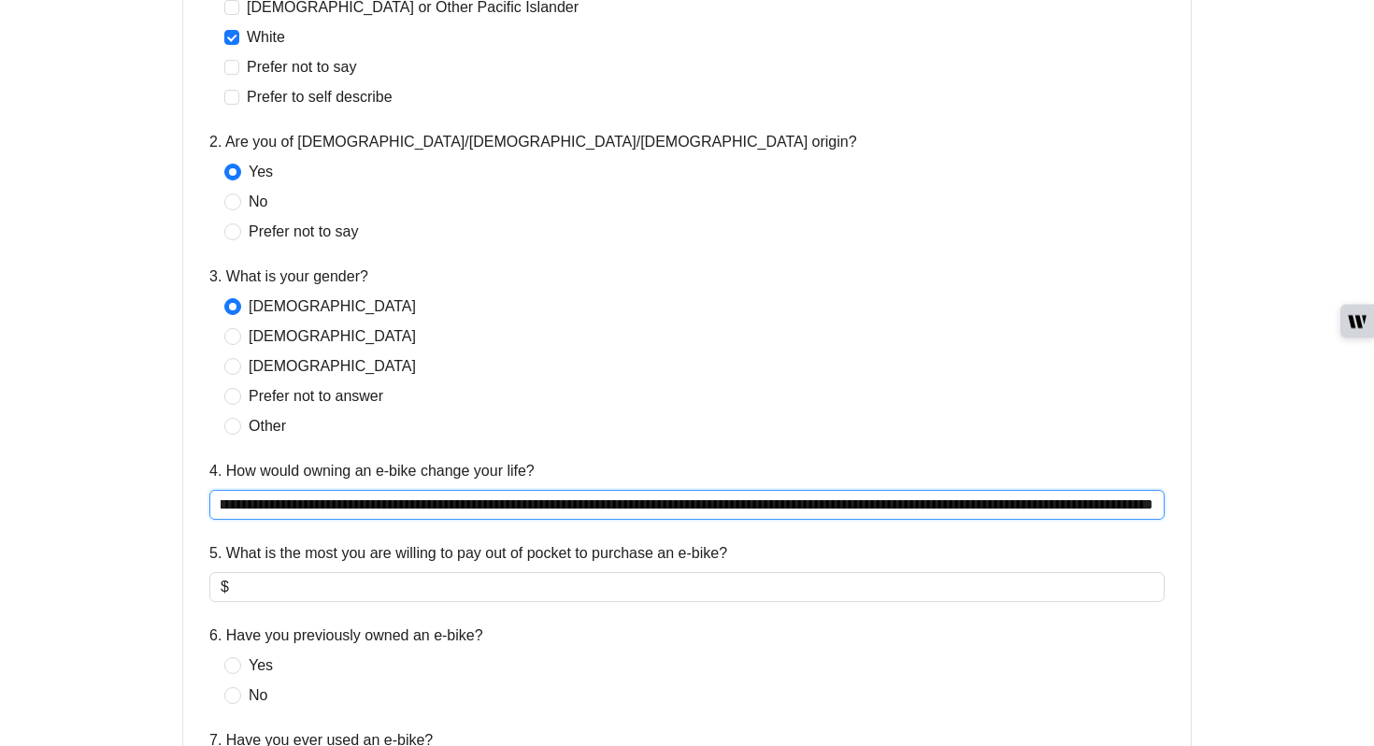
scroll to position [0, 183]
type input "**********"
click at [442, 592] on input "5. What is the most you are willing to pay out of pocket to purchase an e-bike?" at bounding box center [693, 587] width 921 height 22
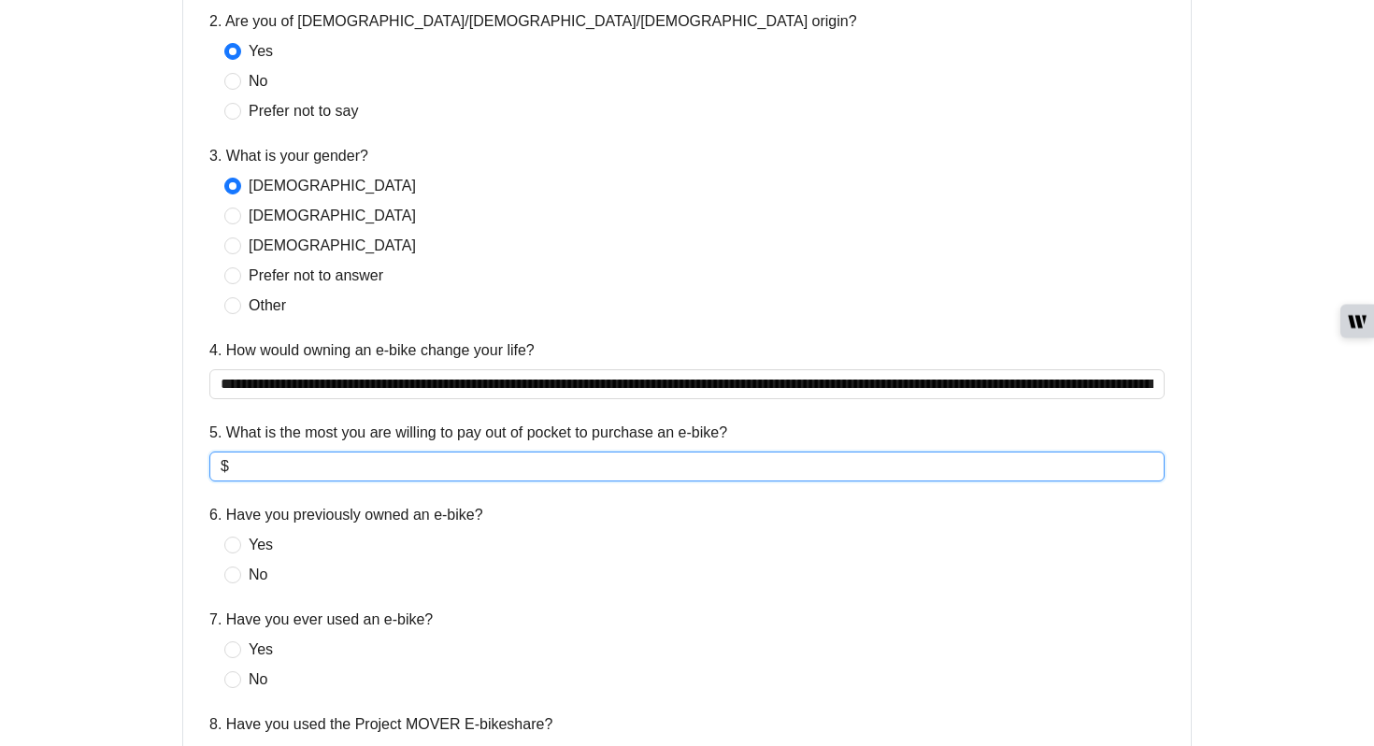
scroll to position [823, 0]
type input "*"
type input "***"
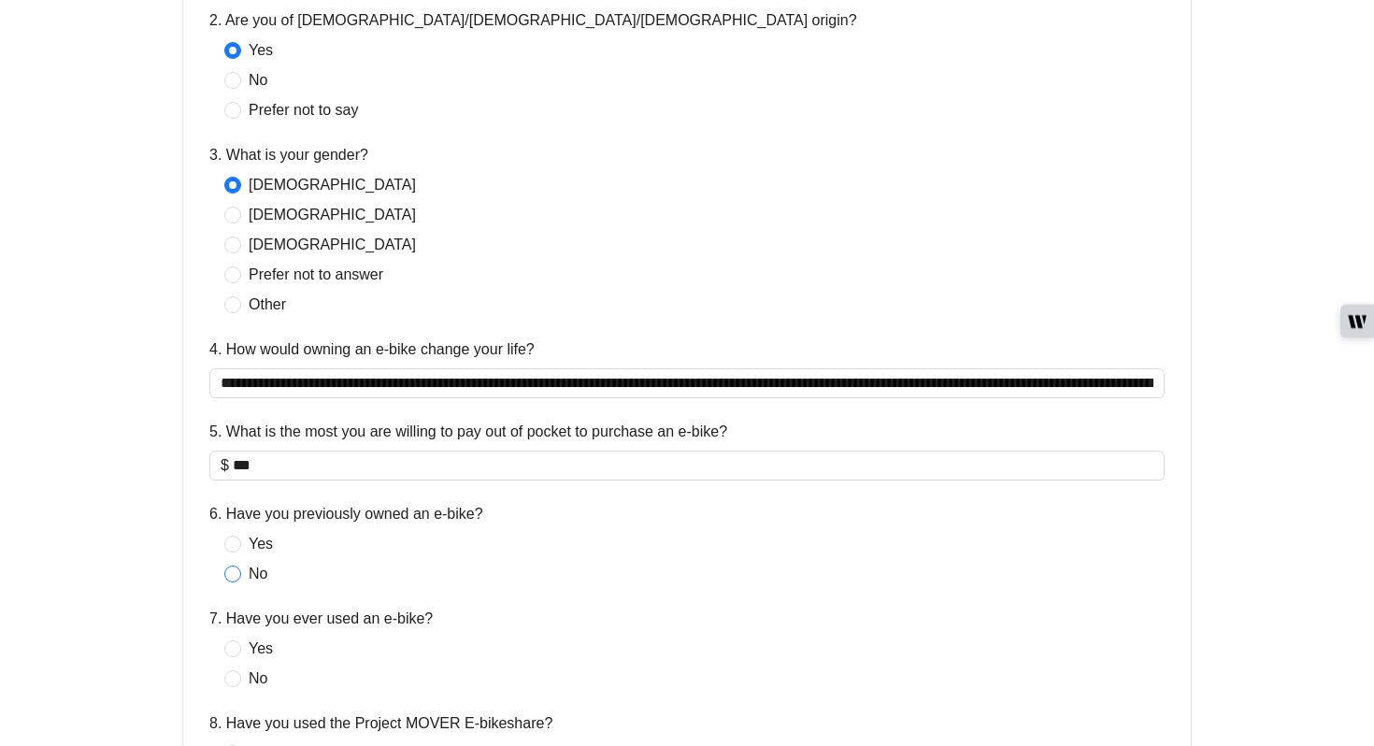
click at [255, 571] on span "No" at bounding box center [258, 574] width 34 height 22
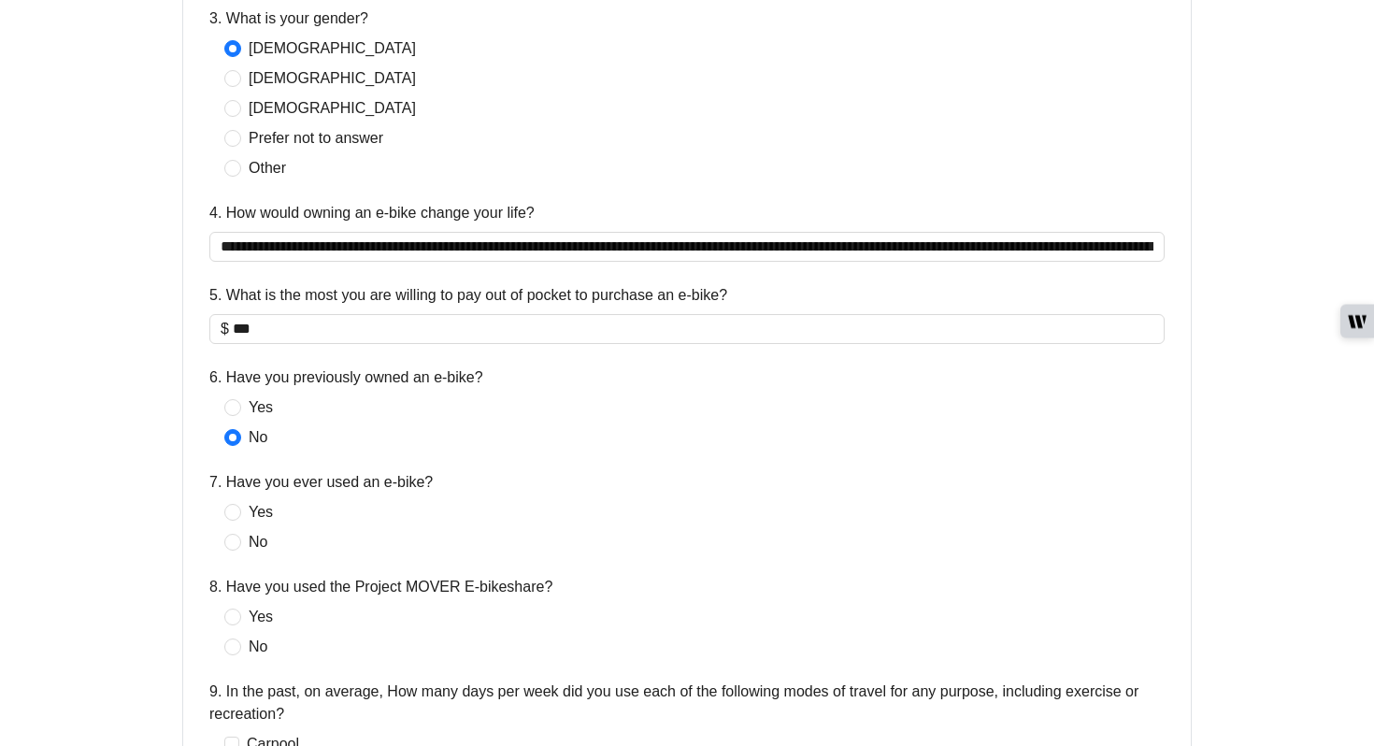
scroll to position [966, 0]
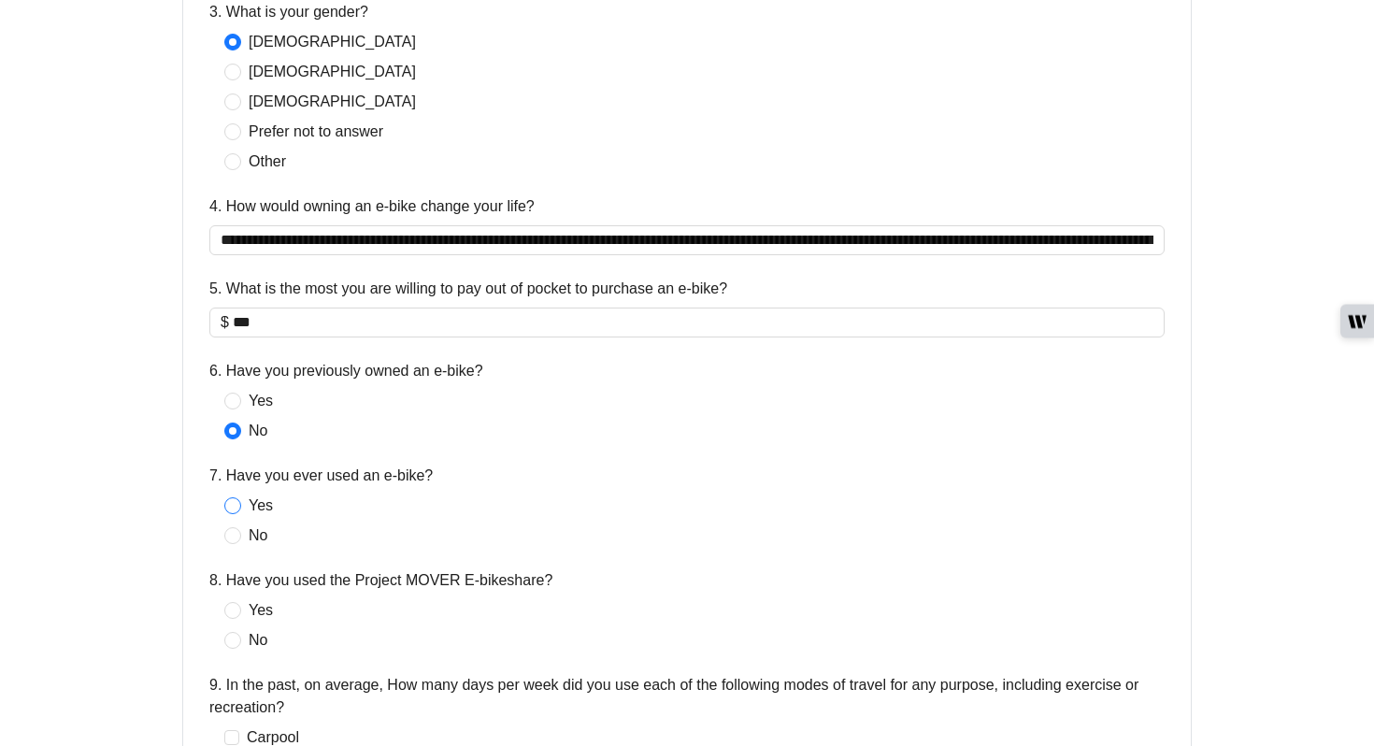
click at [251, 501] on span "Yes" at bounding box center [260, 506] width 39 height 22
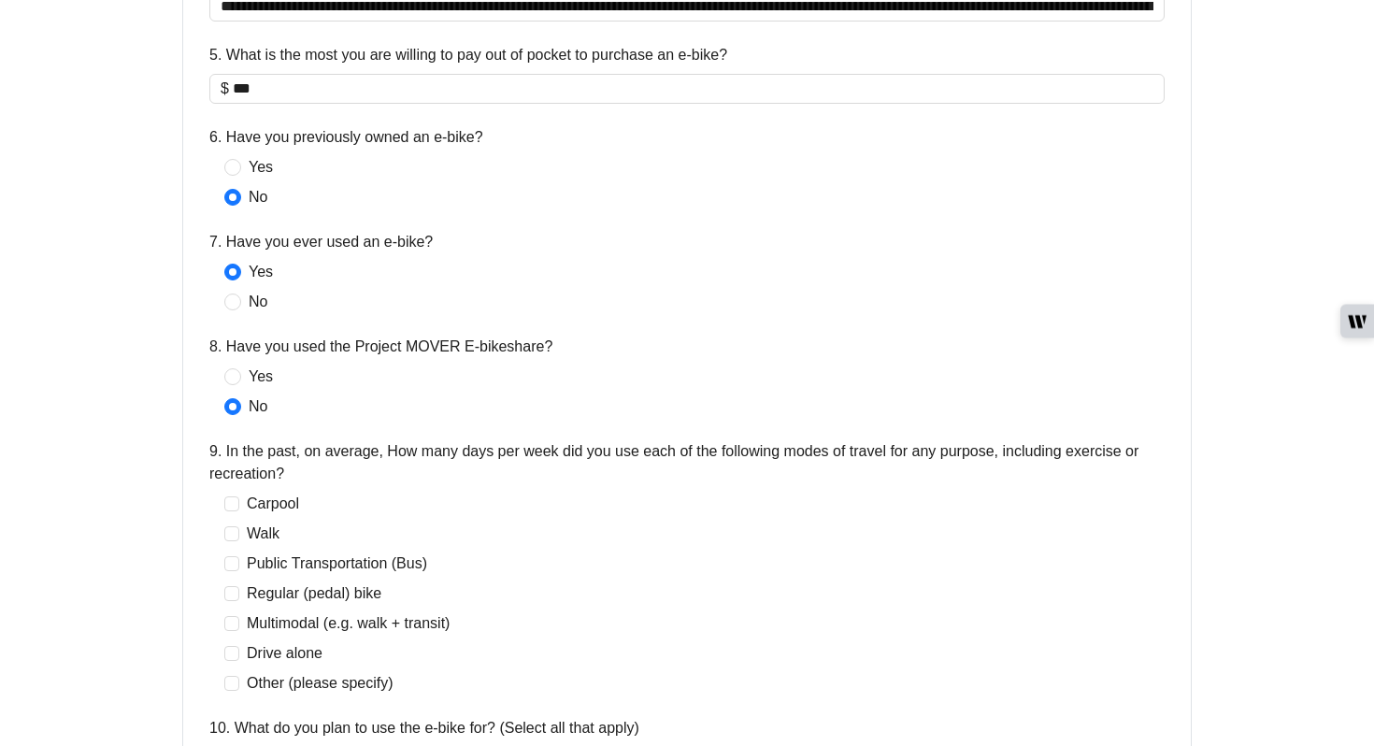
scroll to position [1247, 0]
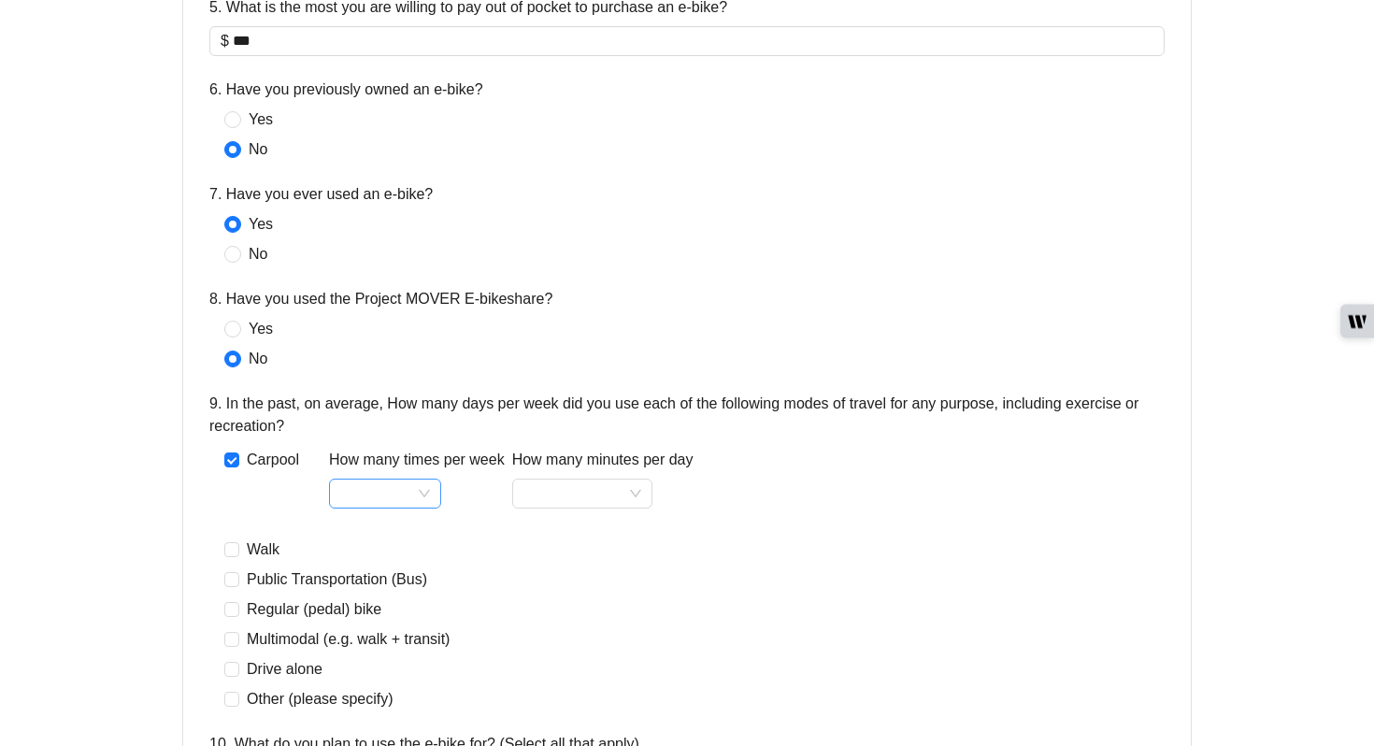
click at [371, 499] on input "How many times per week" at bounding box center [385, 494] width 90 height 28
click at [357, 308] on div "3" at bounding box center [386, 306] width 82 height 22
click at [614, 495] on input "How many minutes per day" at bounding box center [583, 494] width 118 height 28
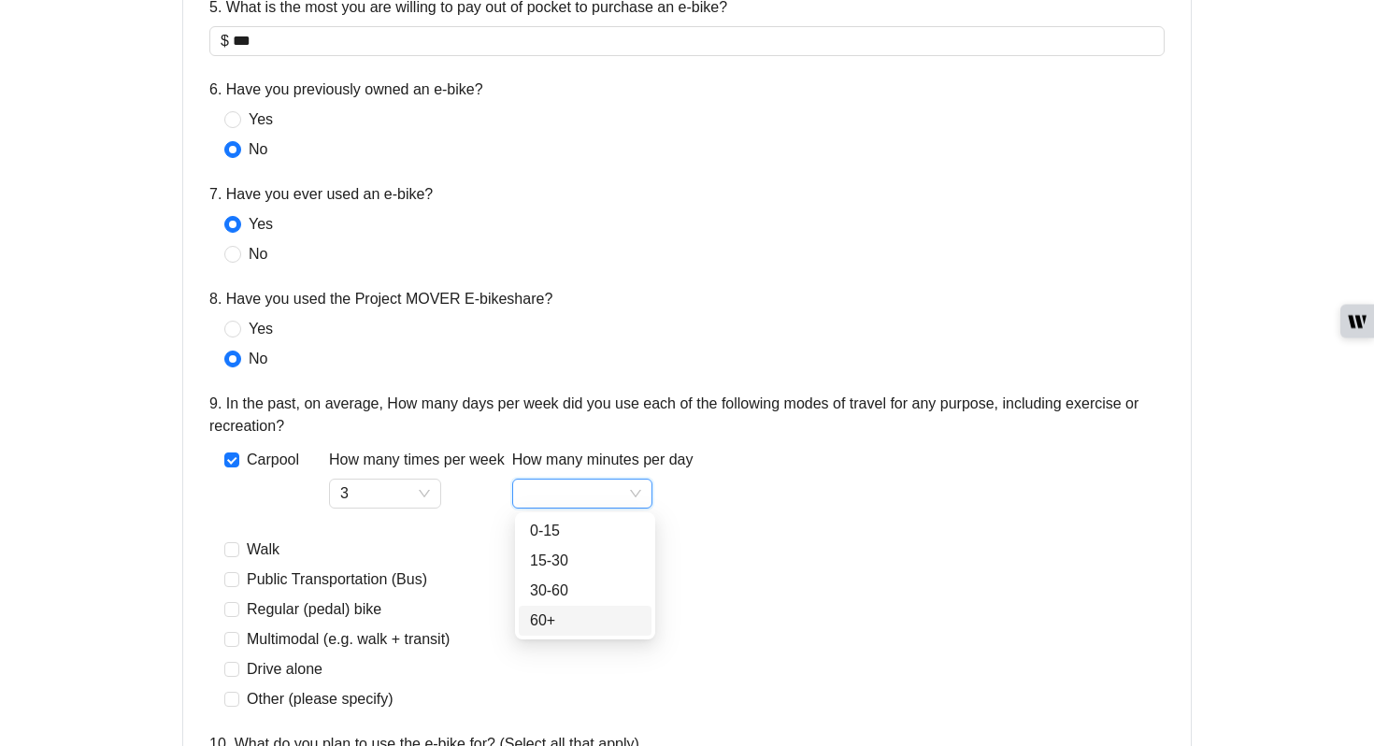
click at [562, 622] on div "60+" at bounding box center [585, 621] width 110 height 22
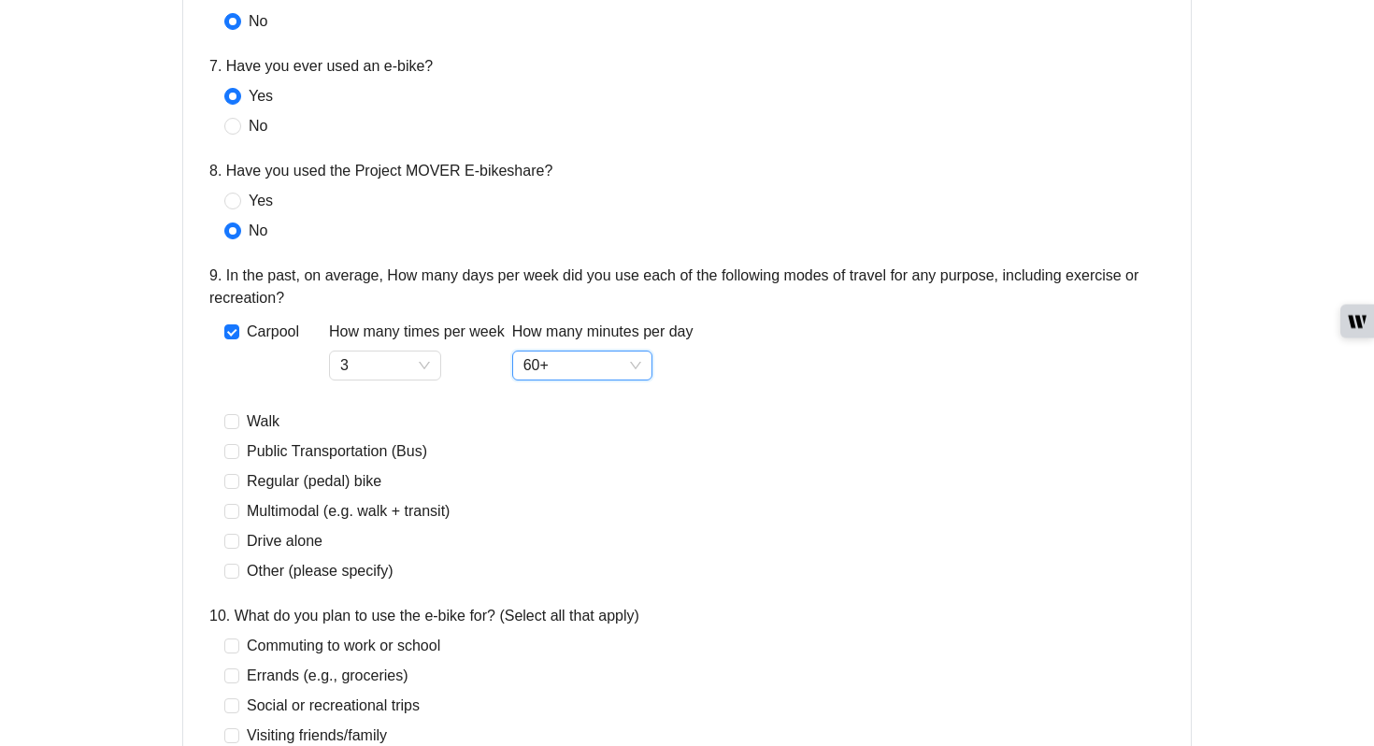
scroll to position [1376, 0]
click at [249, 419] on span "Walk" at bounding box center [263, 420] width 48 height 22
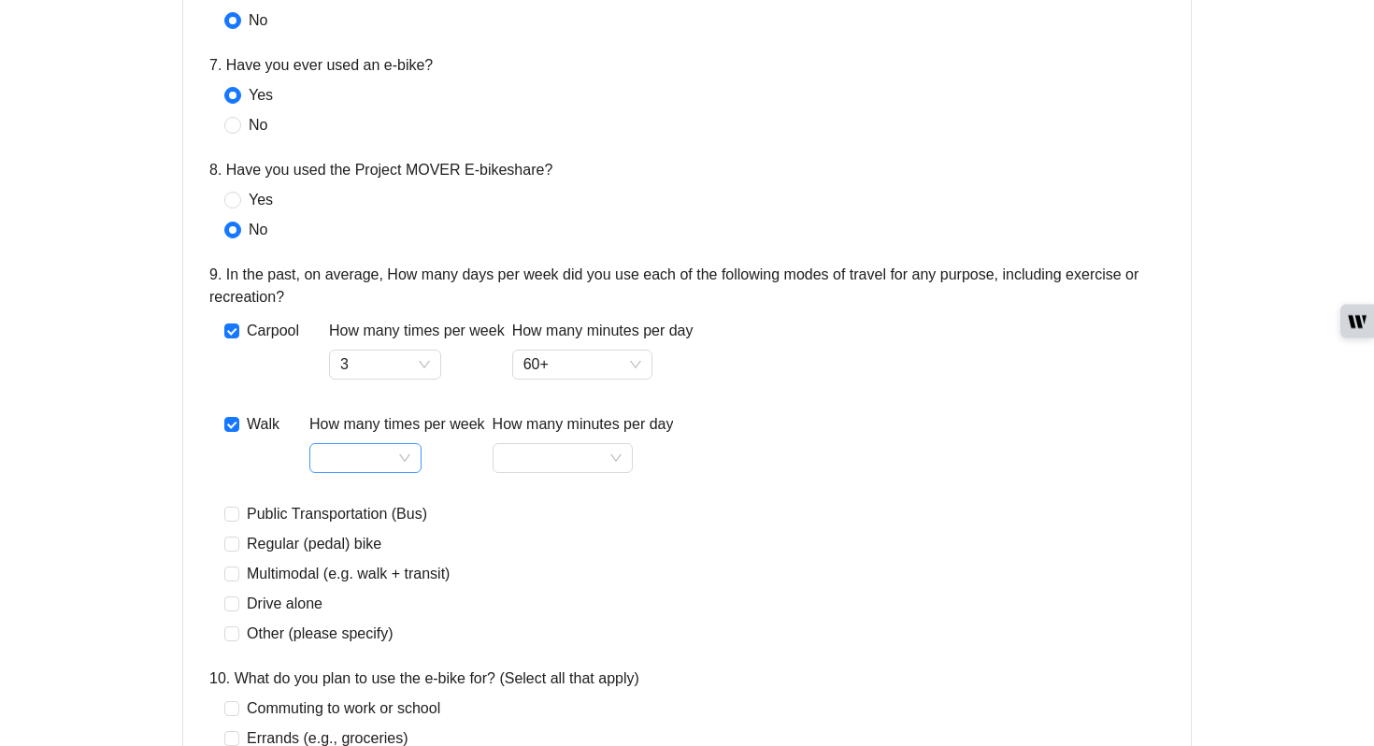
click at [379, 457] on input "How many times per week" at bounding box center [366, 458] width 90 height 28
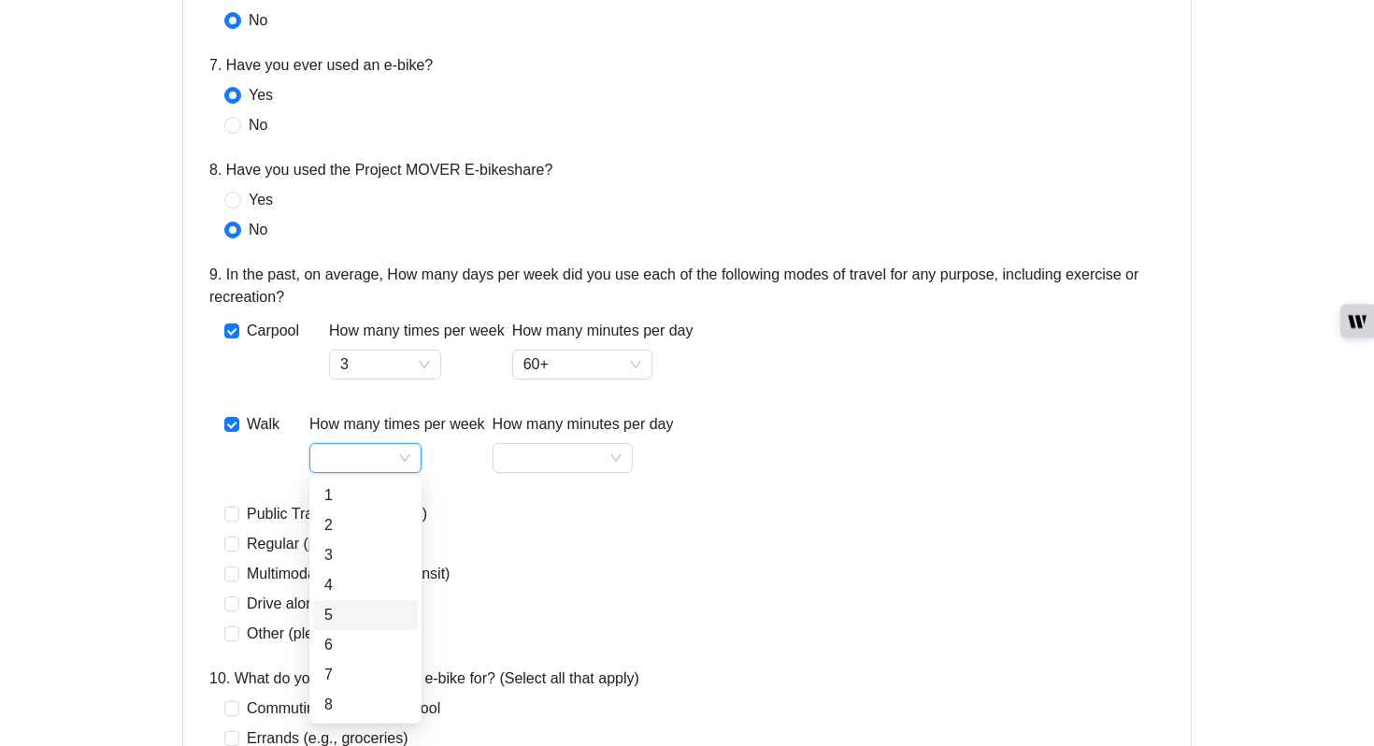
click at [359, 620] on div "5" at bounding box center [365, 615] width 82 height 22
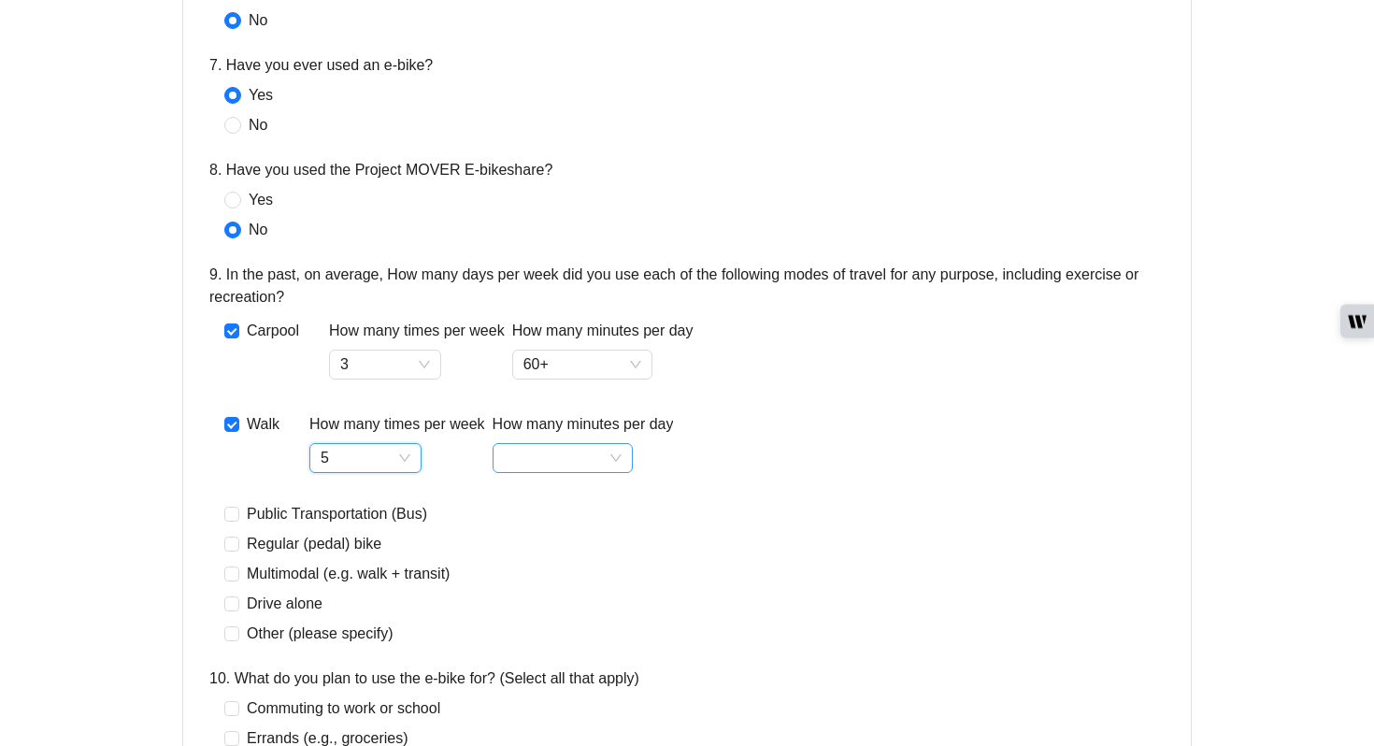
click at [547, 458] on input "How many minutes per day" at bounding box center [563, 458] width 118 height 28
click at [569, 559] on div "30-60" at bounding box center [564, 555] width 110 height 22
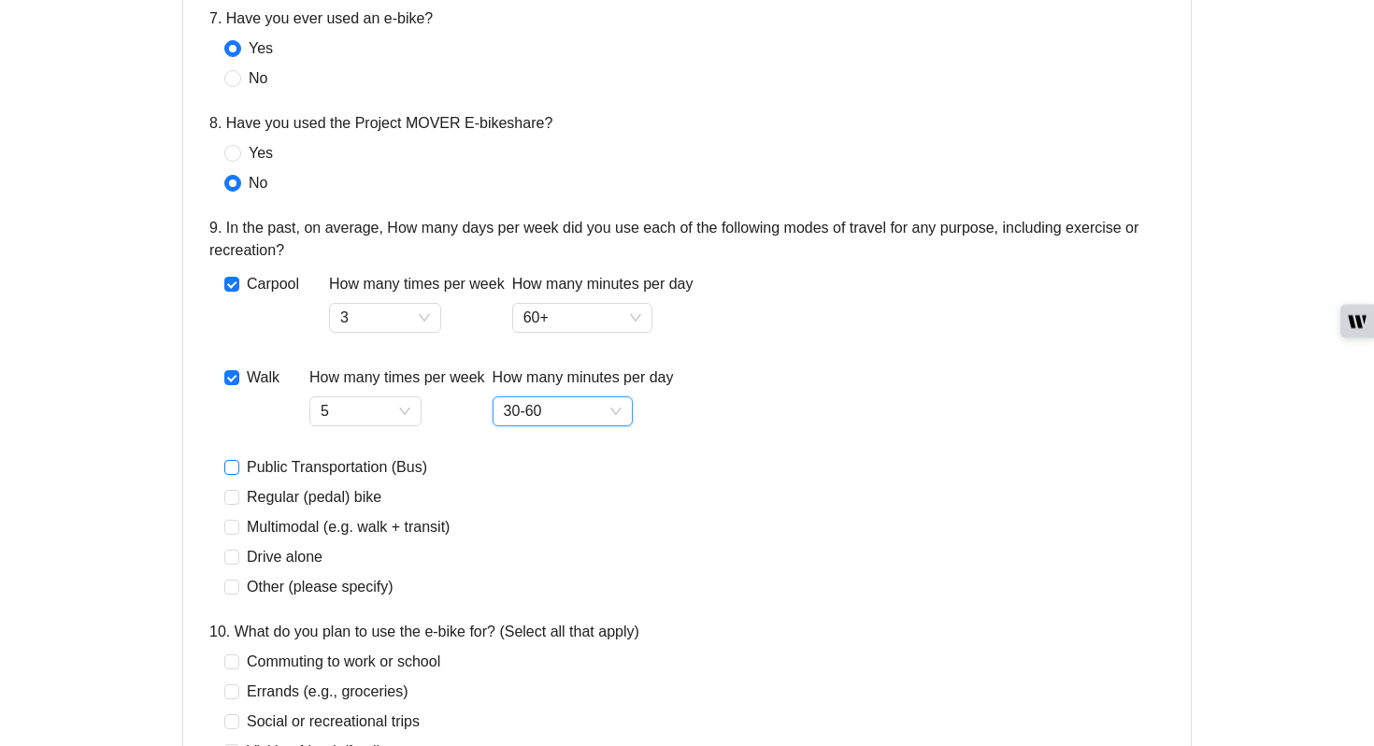
scroll to position [1424, 0]
click at [309, 494] on span "Regular (pedal) bike" at bounding box center [314, 496] width 150 height 22
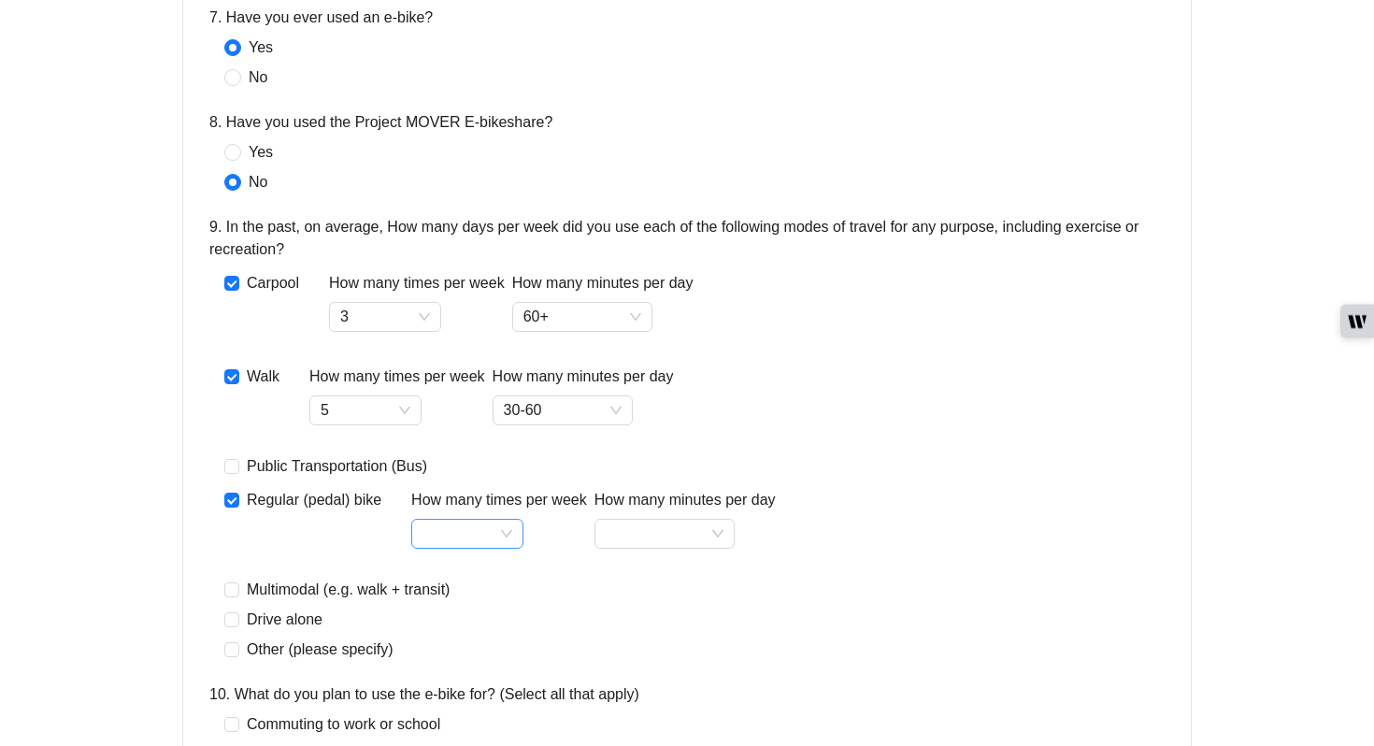
click at [446, 528] on input "How many times per week" at bounding box center [468, 534] width 90 height 28
click at [441, 319] on div "2" at bounding box center [468, 317] width 82 height 22
click at [663, 533] on input "How many minutes per day" at bounding box center [665, 534] width 118 height 28
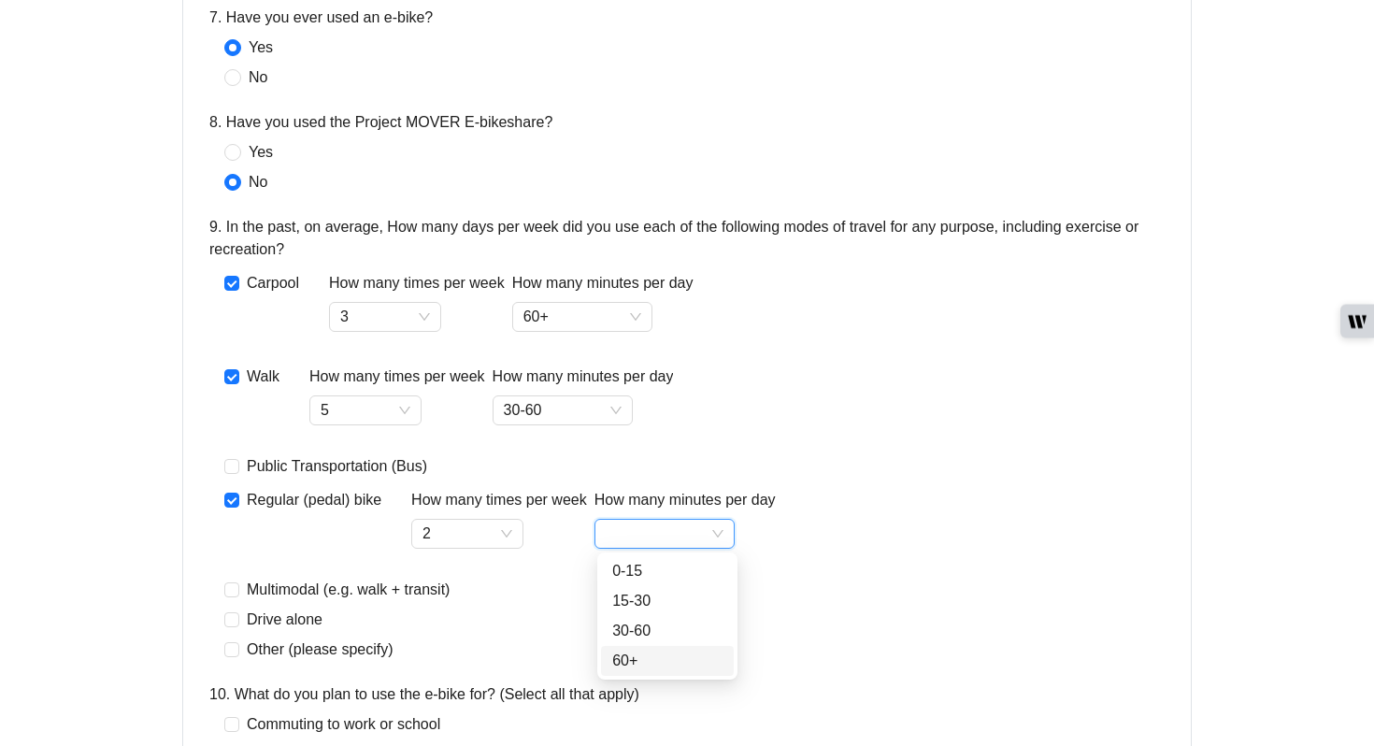
click at [667, 654] on div "60+" at bounding box center [667, 661] width 110 height 22
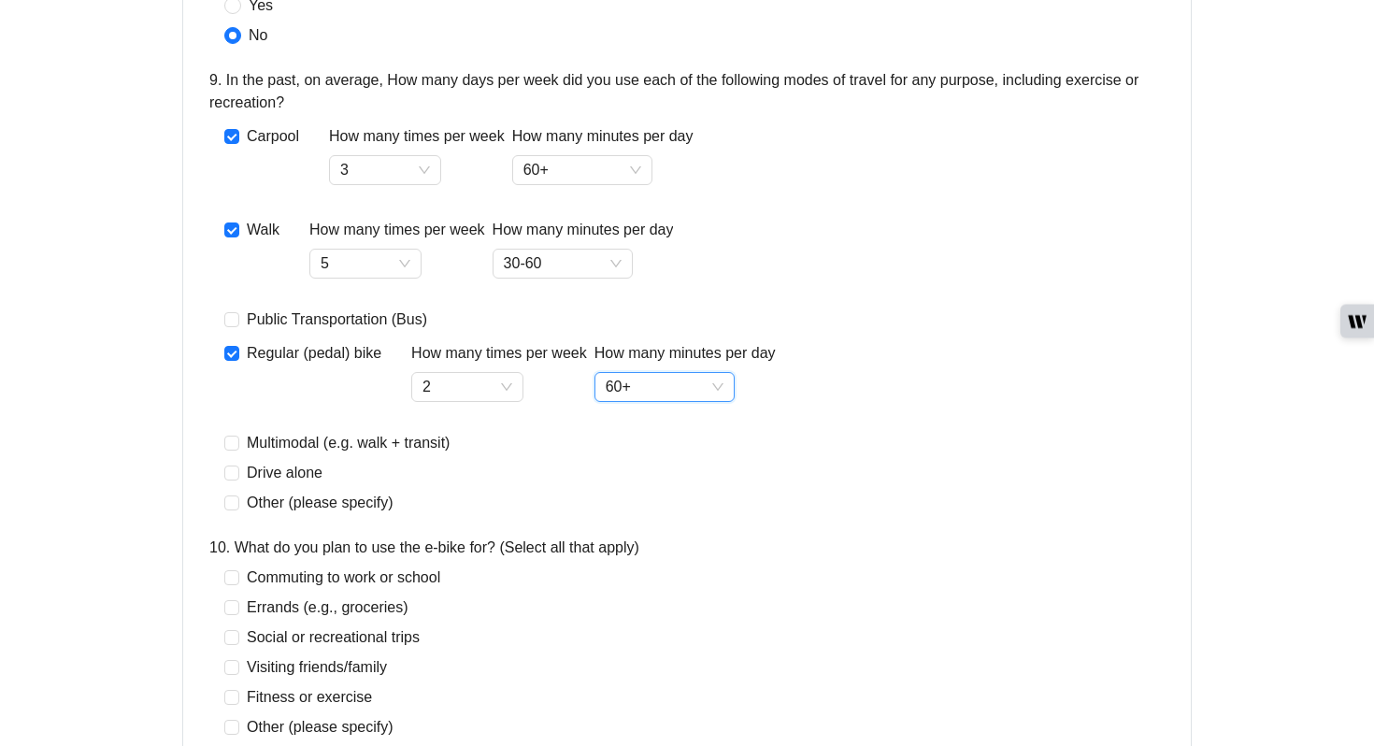
scroll to position [1571, 0]
click at [291, 467] on span "Drive alone" at bounding box center [284, 472] width 91 height 22
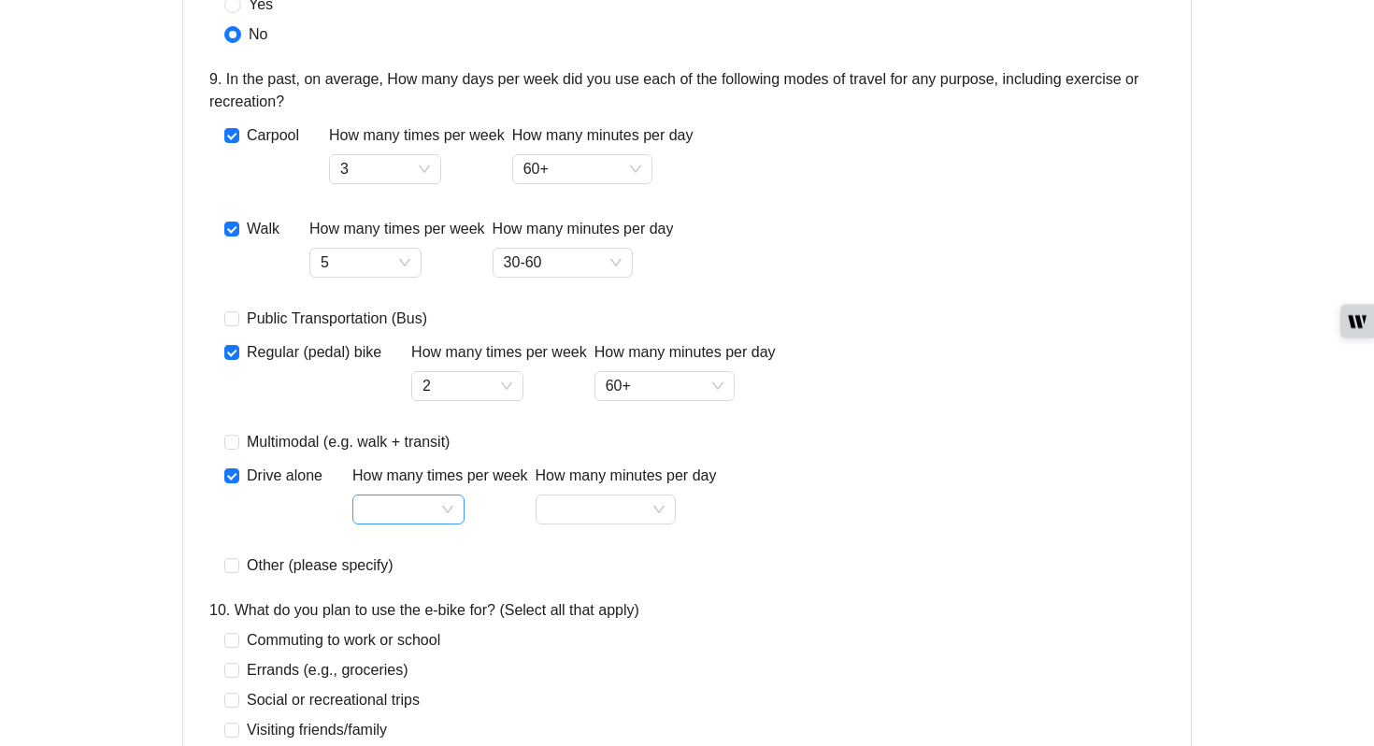
click at [437, 510] on input "How many times per week" at bounding box center [409, 509] width 90 height 28
click at [420, 466] on div "8" at bounding box center [408, 472] width 82 height 22
click at [573, 525] on div "How many minutes per day" at bounding box center [626, 506] width 181 height 82
click at [580, 504] on input "How many minutes per day" at bounding box center [606, 509] width 118 height 28
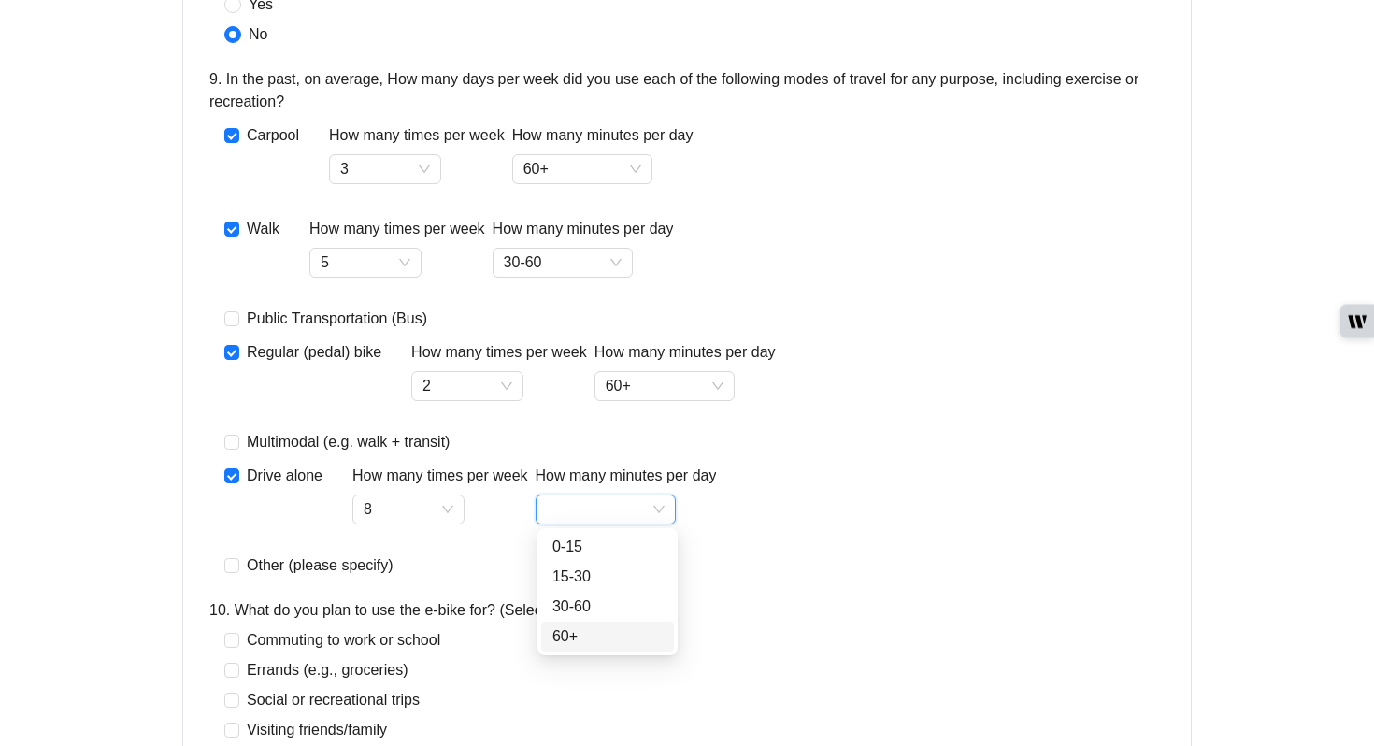
click at [576, 635] on div "60+" at bounding box center [607, 636] width 110 height 22
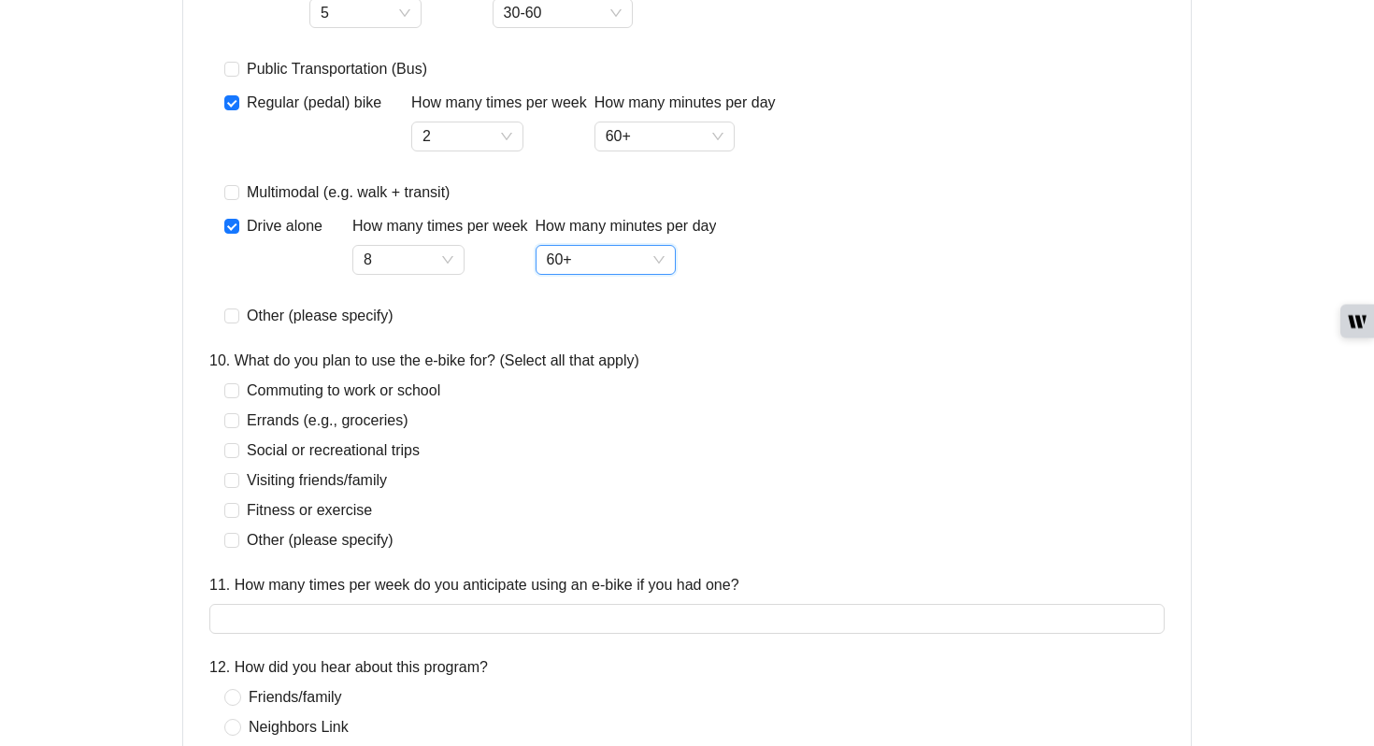
scroll to position [1823, 0]
click at [324, 388] on span "Commuting to work or school" at bounding box center [343, 389] width 208 height 22
click at [315, 420] on span "Errands (e.g., groceries)" at bounding box center [327, 419] width 177 height 22
click at [307, 446] on span "Social or recreational trips" at bounding box center [333, 448] width 188 height 22
click at [301, 474] on span "Visiting friends/family" at bounding box center [316, 478] width 155 height 22
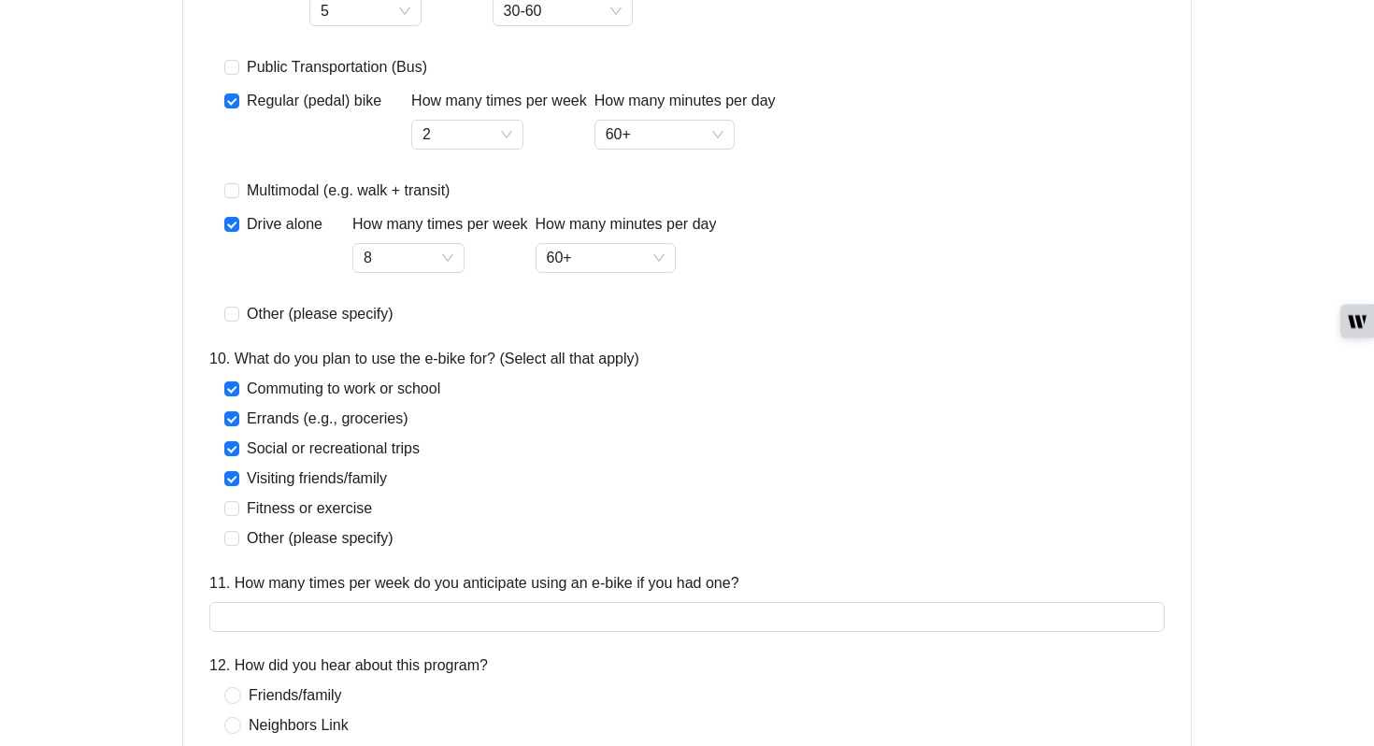
click at [299, 494] on div "Commuting to work or school Errands (e.g., groceries) Social or recreational tr…" at bounding box center [335, 464] width 223 height 172
click at [295, 502] on span "Fitness or exercise" at bounding box center [309, 508] width 140 height 22
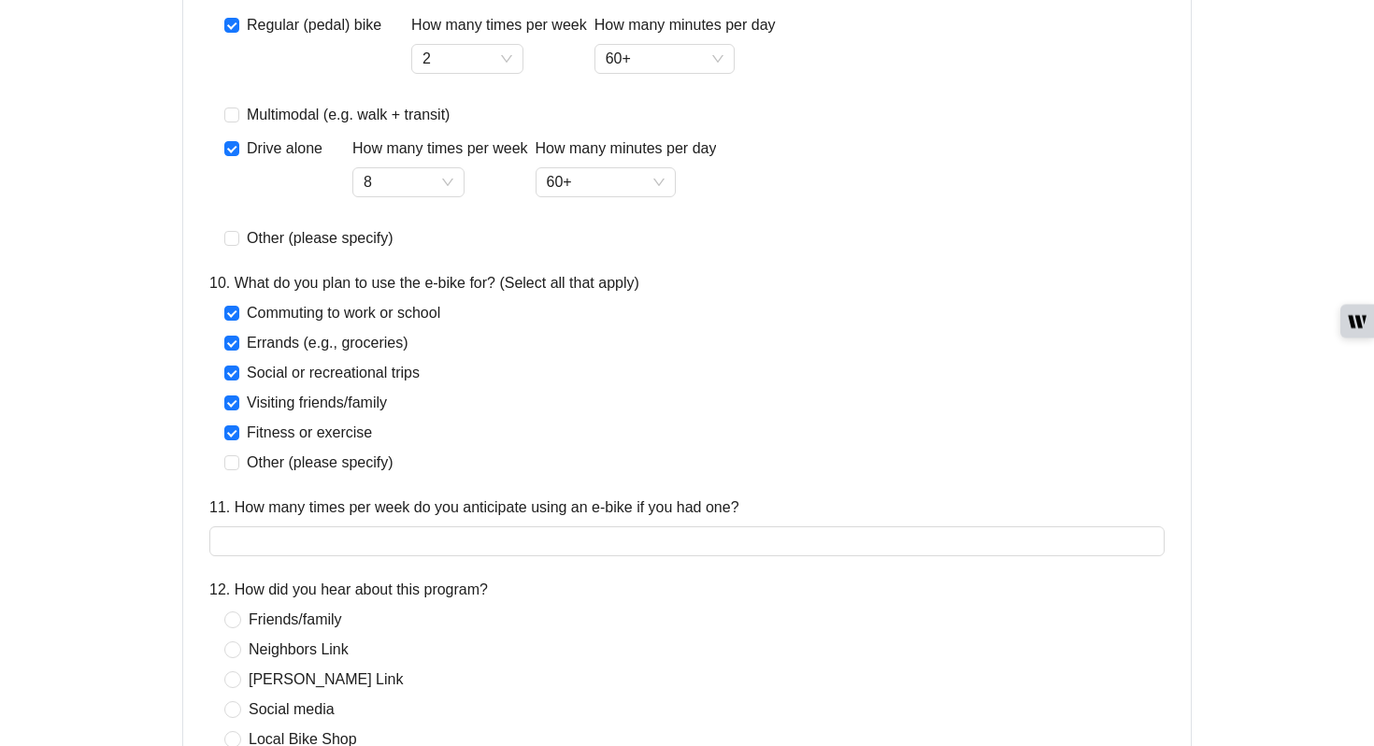
scroll to position [1924, 0]
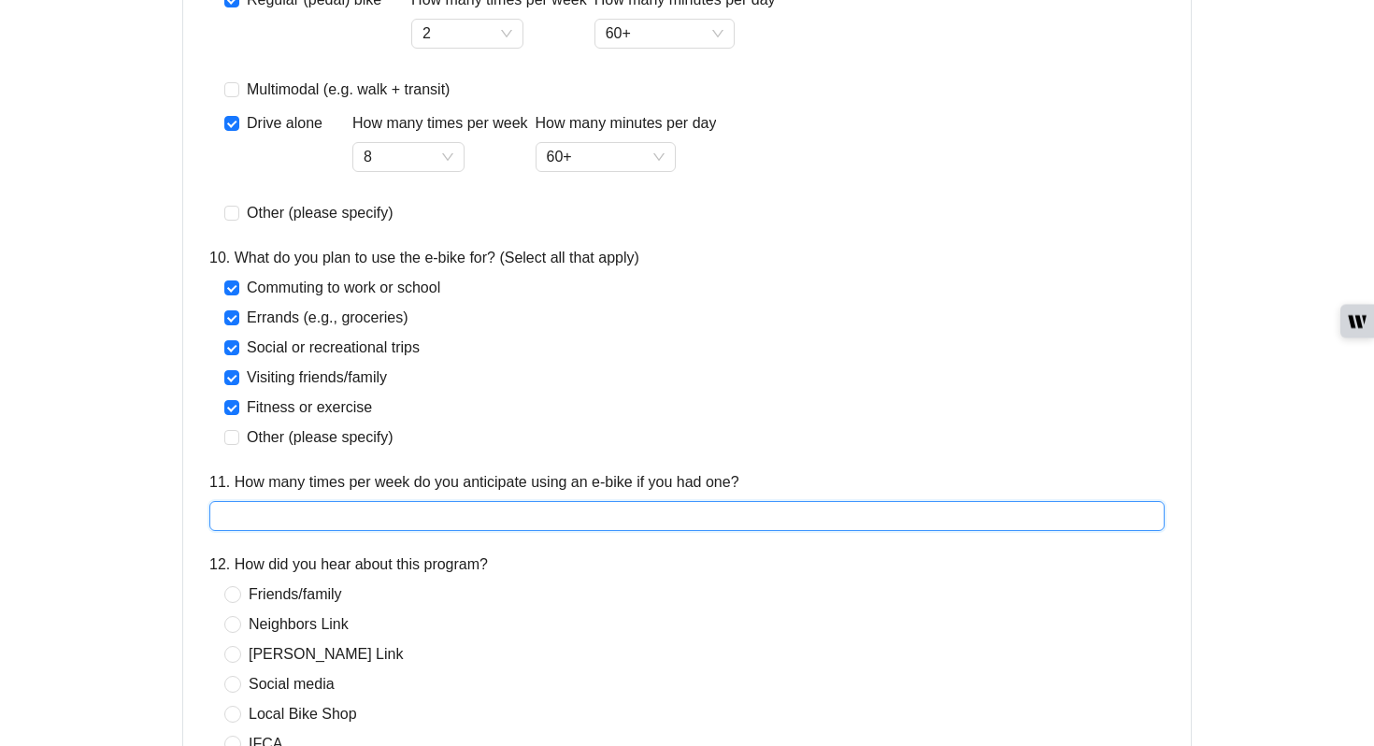
click at [348, 521] on input "11. How many times per week do you anticipate using an e-bike if you had one?" at bounding box center [686, 516] width 955 height 30
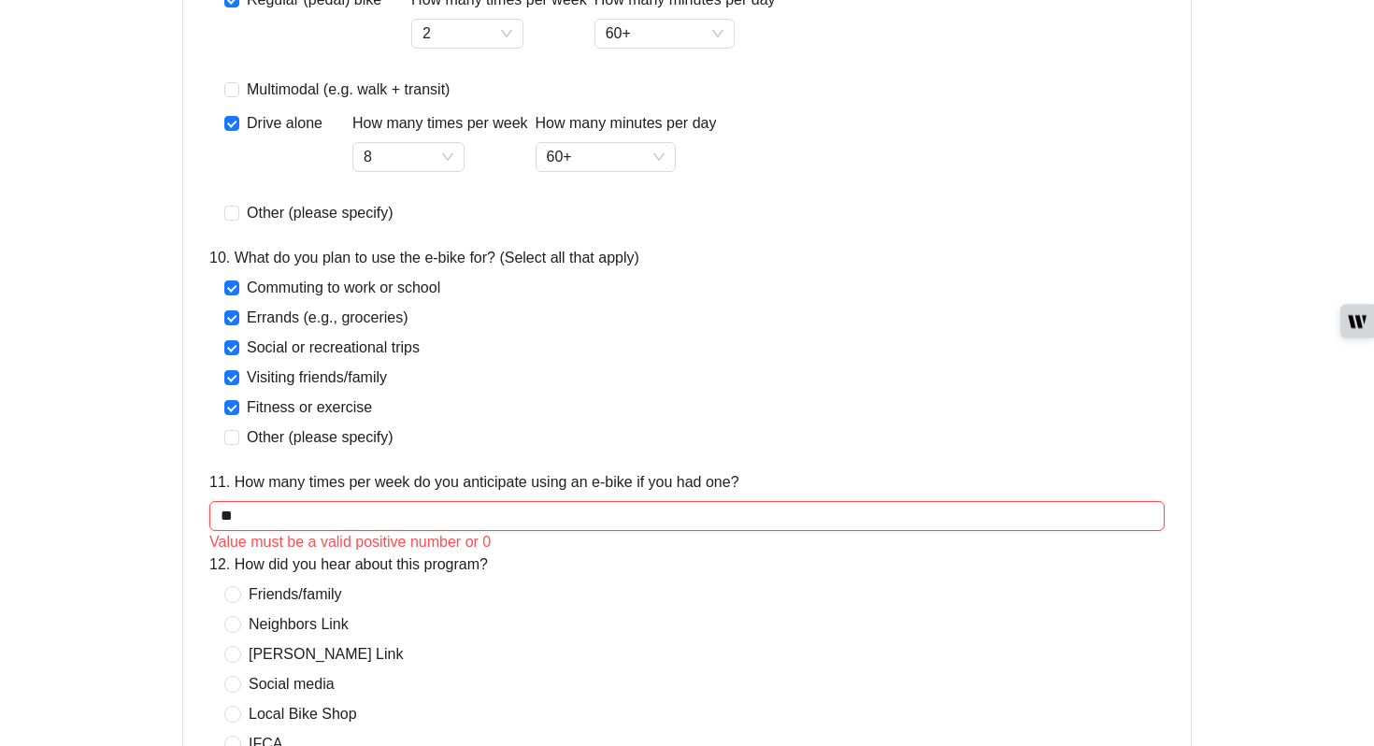
type input "*"
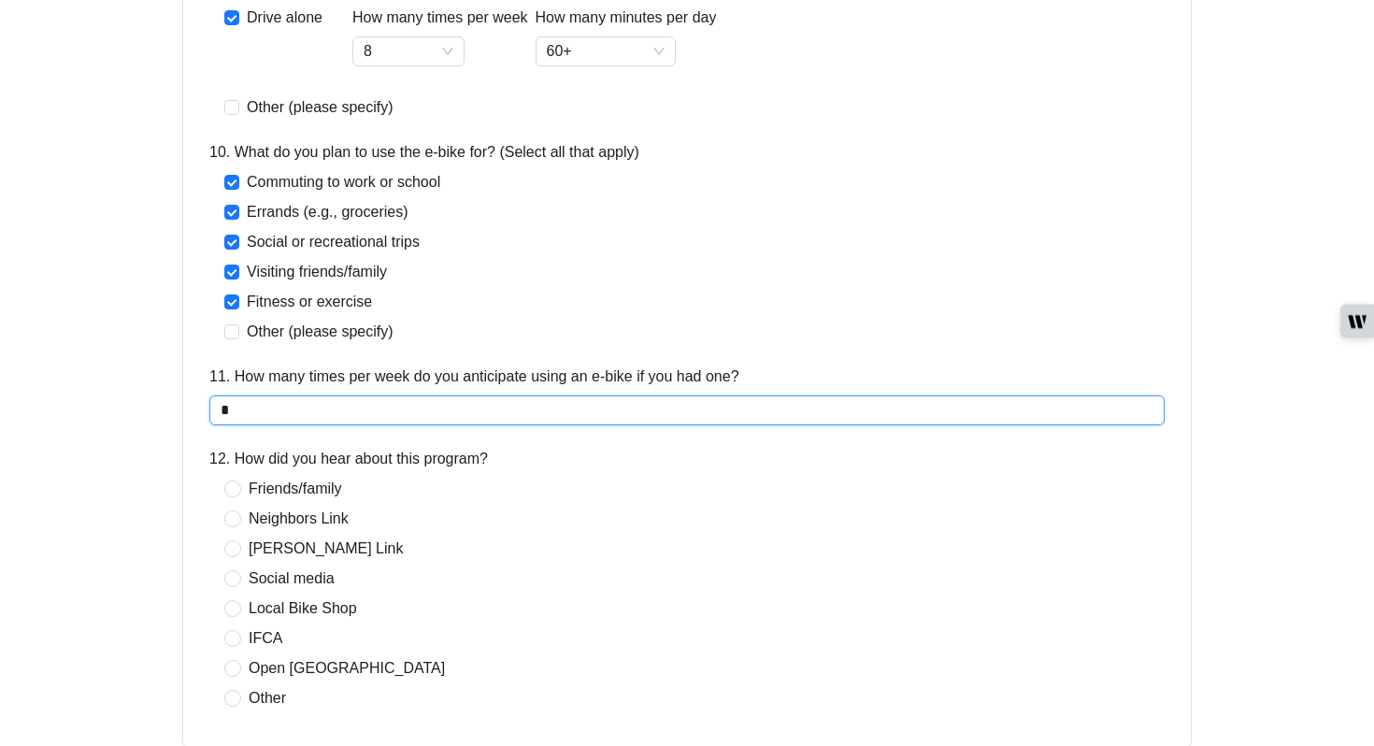
scroll to position [2033, 0]
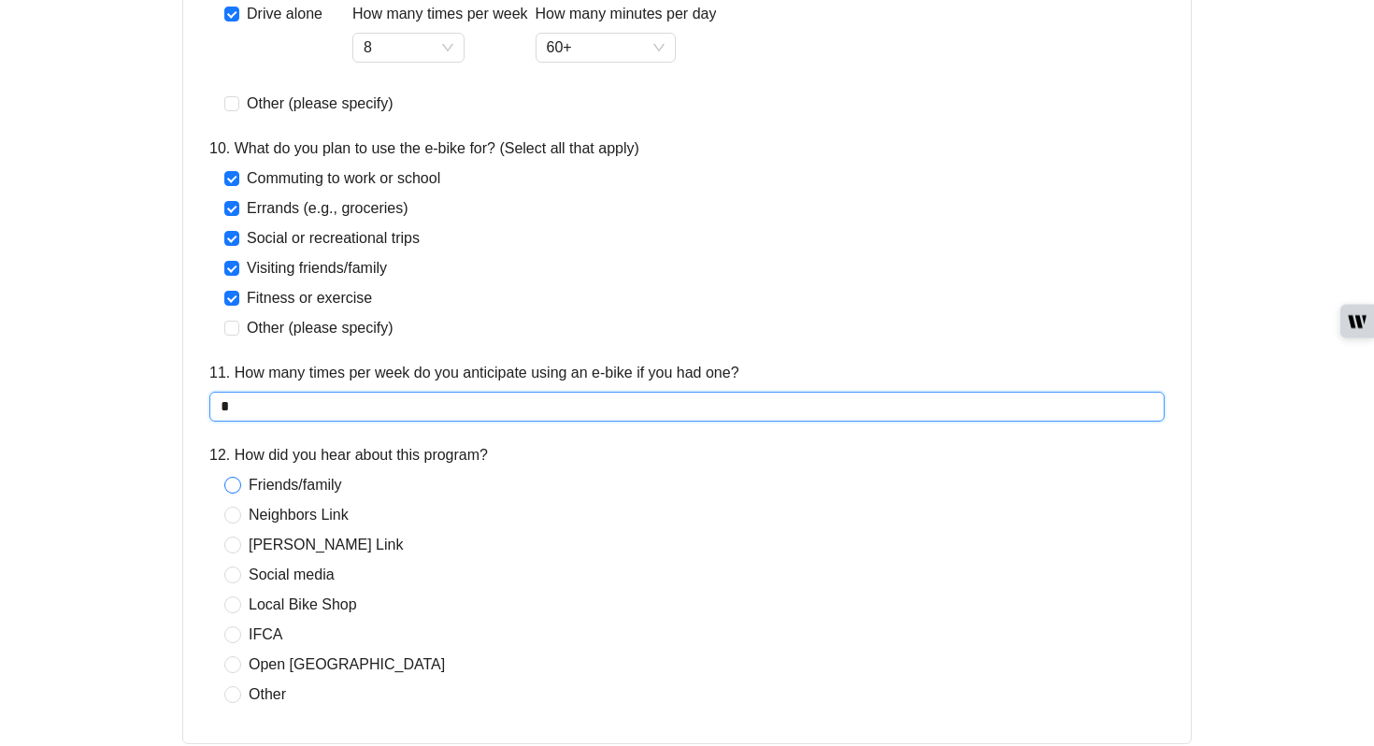
type input "*"
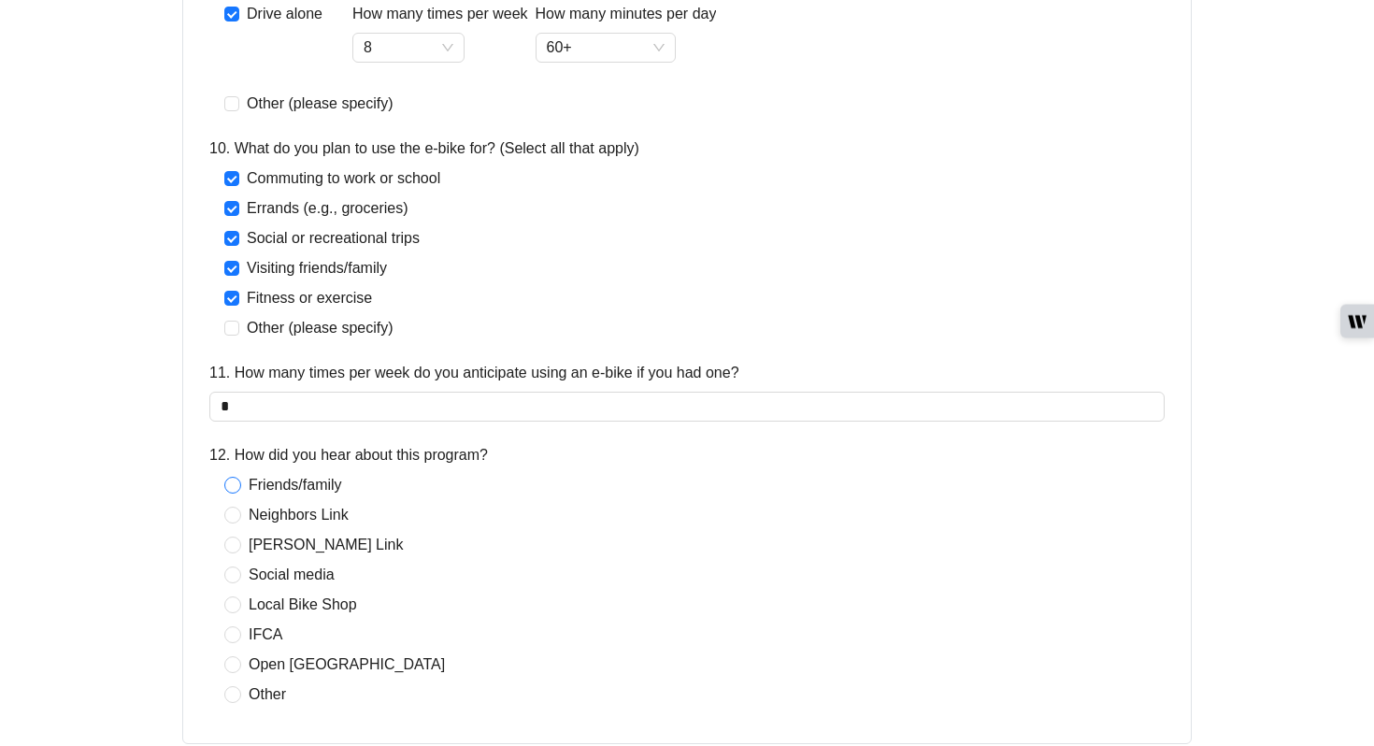
click at [275, 487] on span "Friends/family" at bounding box center [295, 485] width 108 height 22
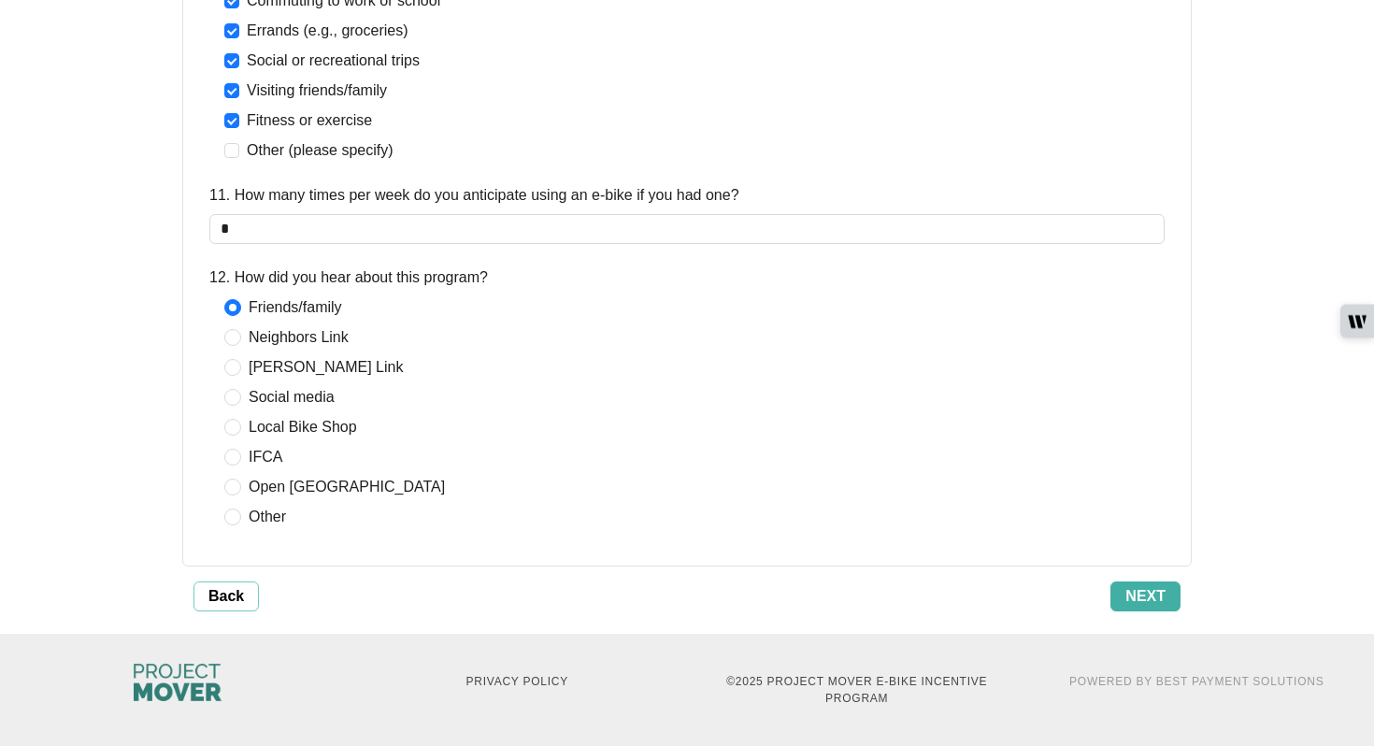
click at [706, 592] on button "Next" at bounding box center [1146, 596] width 70 height 30
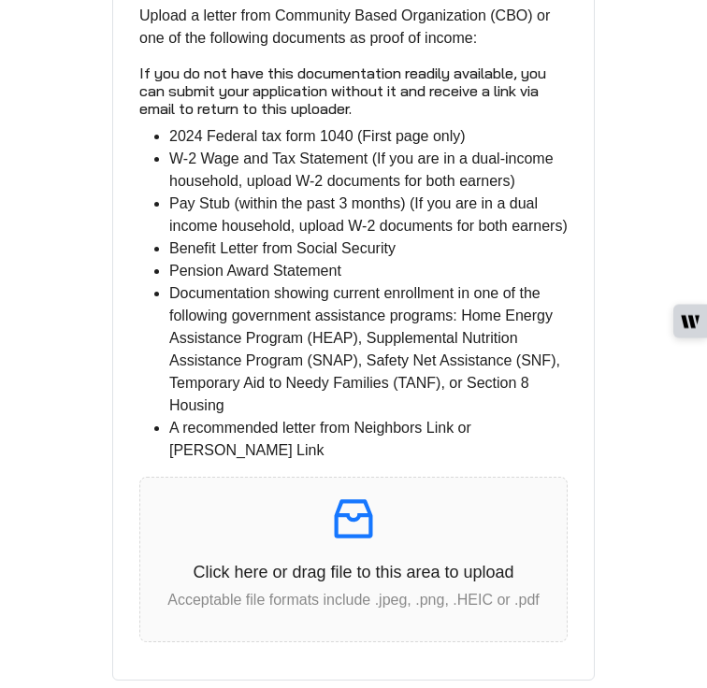
scroll to position [764, 0]
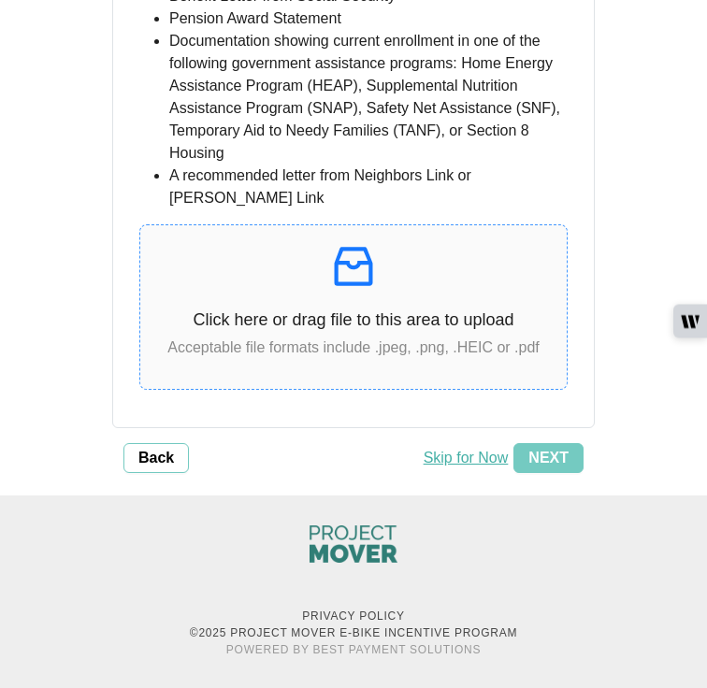
click at [341, 325] on p "Click here or drag file to this area to upload" at bounding box center [353, 320] width 426 height 25
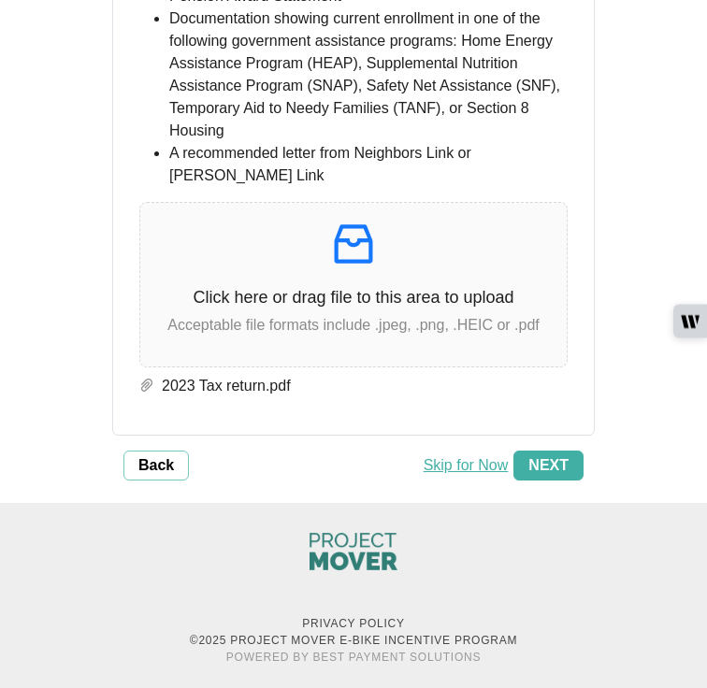
click at [538, 477] on span "Next" at bounding box center [548, 465] width 40 height 22
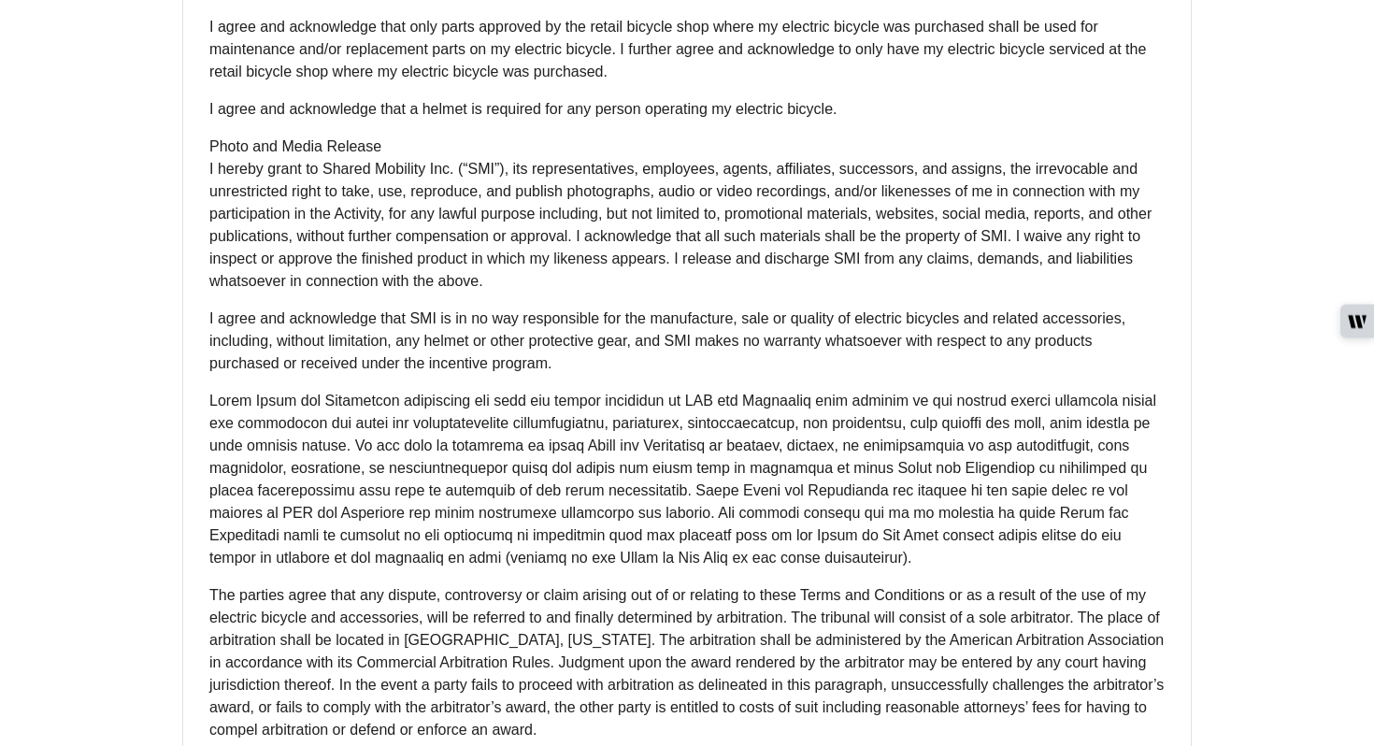
scroll to position [1391, 0]
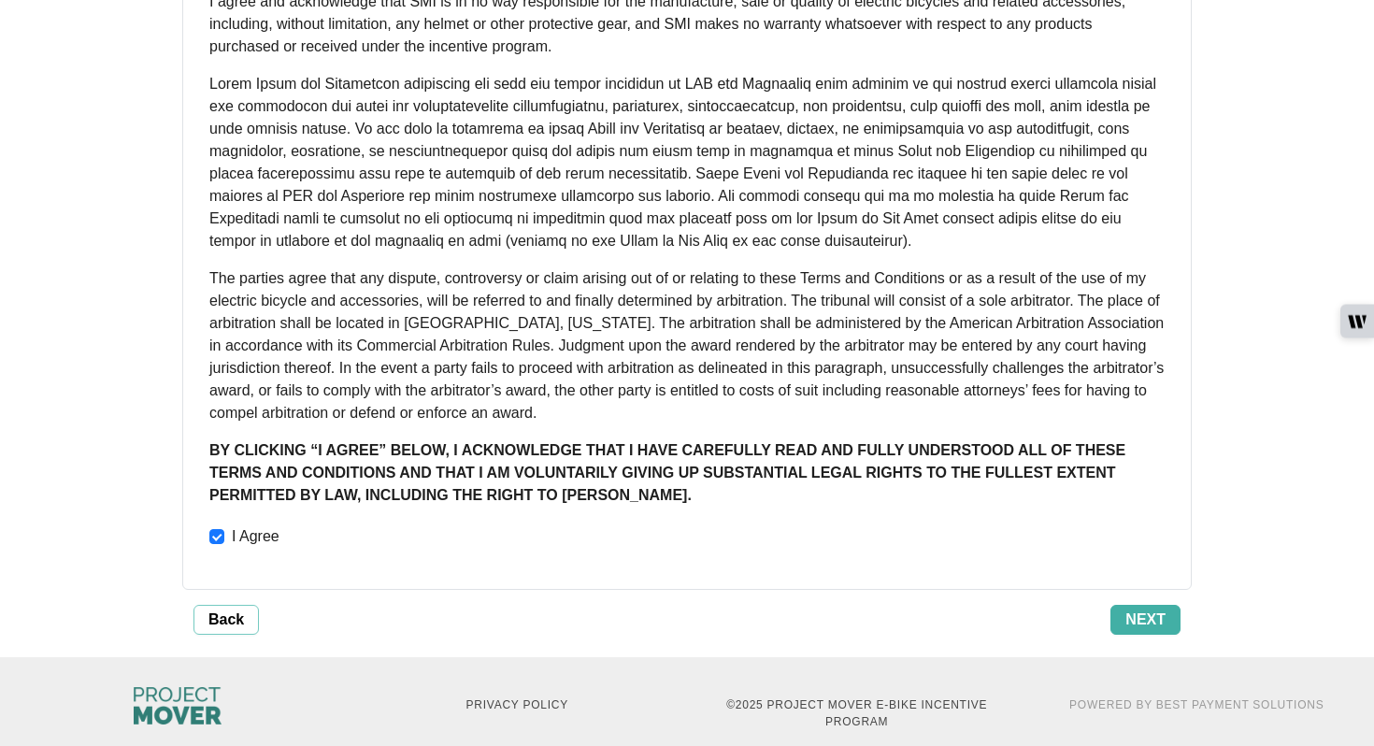
click at [706, 609] on span "Next" at bounding box center [1146, 620] width 40 height 22
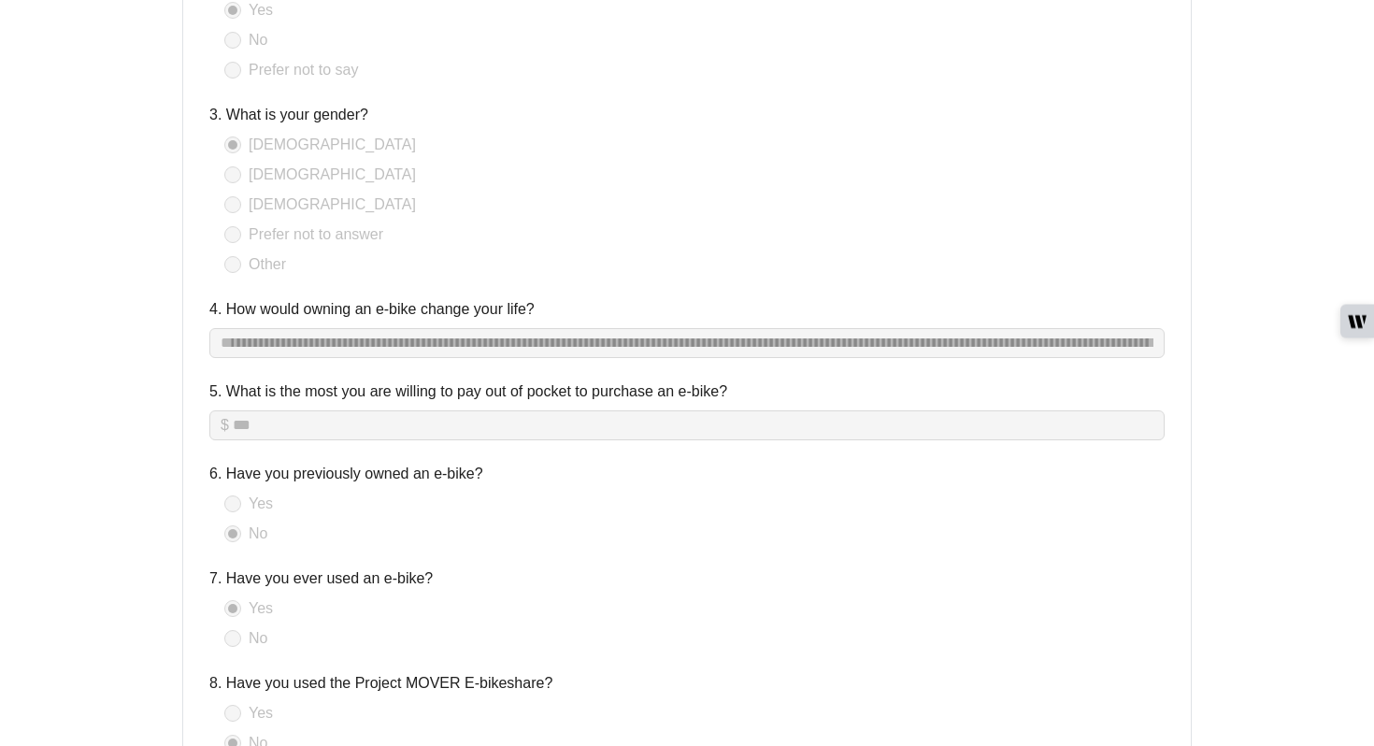
scroll to position [4106, 0]
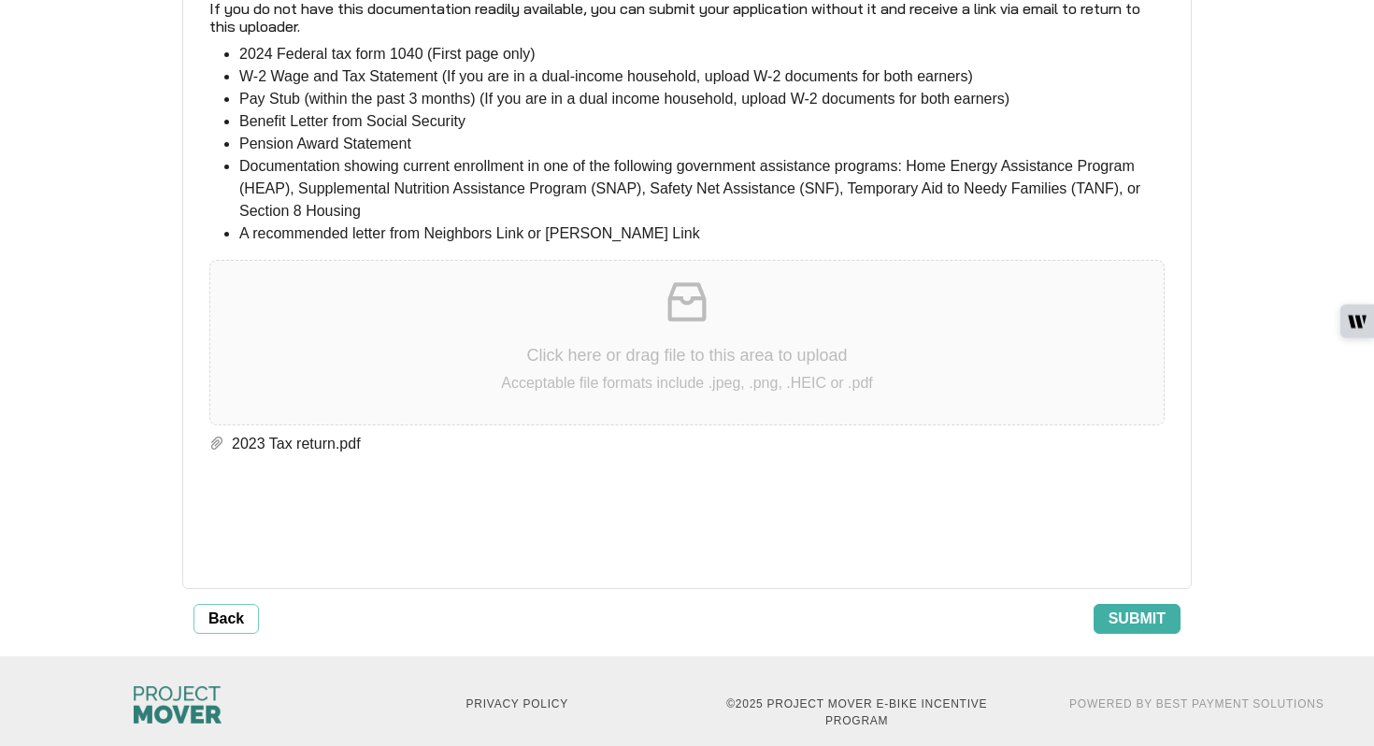
click at [706, 608] on span "Submit" at bounding box center [1137, 619] width 57 height 22
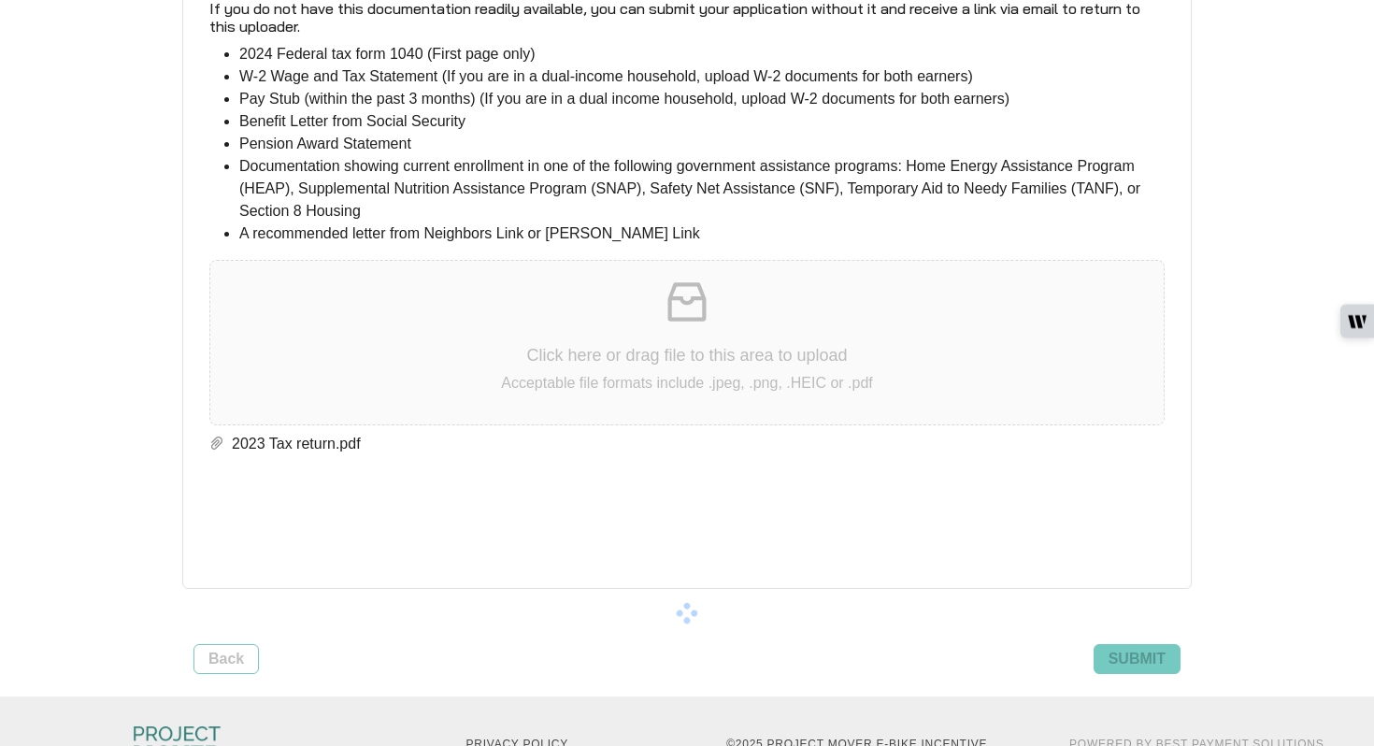
scroll to position [0, 0]
